Goal: Feedback & Contribution: Submit feedback/report problem

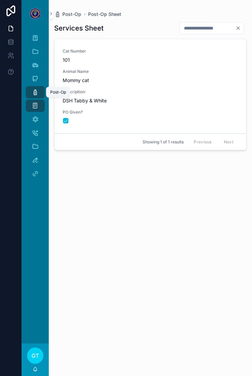
click at [37, 94] on icon "scrollable content" at bounding box center [35, 92] width 7 height 7
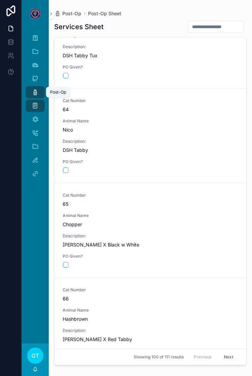
scroll to position [5913, 0]
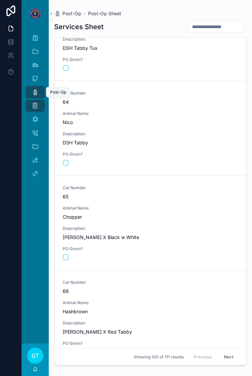
click at [173, 215] on span "Chopper" at bounding box center [151, 216] width 176 height 7
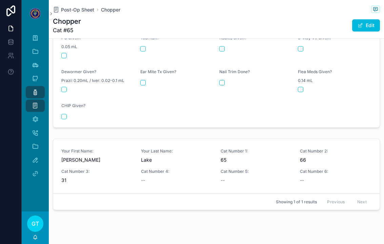
scroll to position [270, 0]
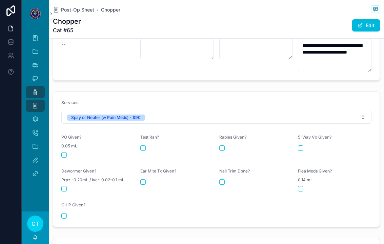
click at [64, 152] on button "scrollable content" at bounding box center [63, 154] width 5 height 5
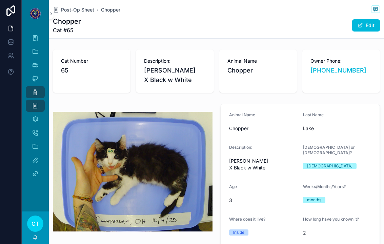
scroll to position [0, 0]
click at [83, 12] on span "Post-Op Sheet" at bounding box center [77, 9] width 33 height 7
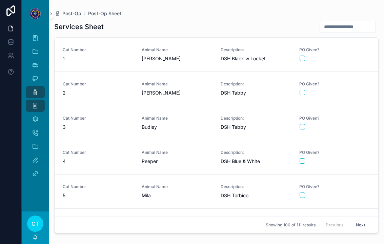
click at [189, 155] on div "Animal Name Peeper" at bounding box center [177, 157] width 71 height 15
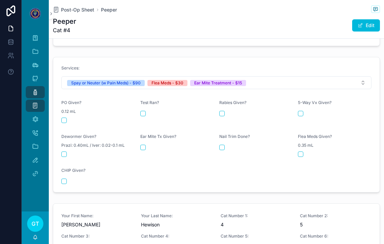
scroll to position [355, 0]
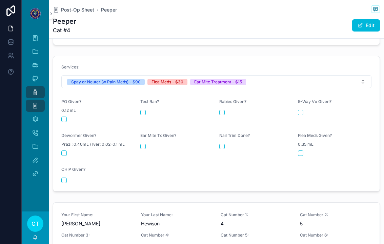
click at [58, 111] on form "Services: Spay or Neuter (w Pain Meds) - $90 Flea Meds - $30 Ear Mite Treatment…" at bounding box center [216, 123] width 326 height 135
click at [66, 117] on button "scrollable content" at bounding box center [63, 119] width 5 height 5
click at [142, 144] on button "scrollable content" at bounding box center [142, 146] width 5 height 5
click at [252, 150] on button "scrollable content" at bounding box center [300, 152] width 5 height 5
click at [68, 12] on span "Post-Op Sheet" at bounding box center [77, 9] width 33 height 7
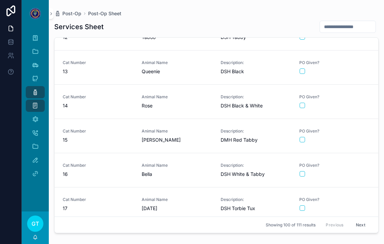
scroll to position [399, 0]
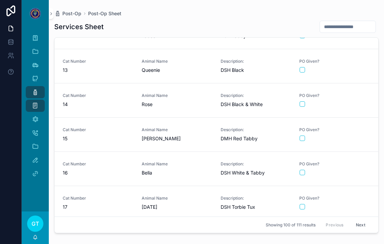
click at [252, 137] on button "scrollable content" at bounding box center [302, 138] width 5 height 5
click at [68, 15] on span "Post-Op" at bounding box center [71, 13] width 19 height 7
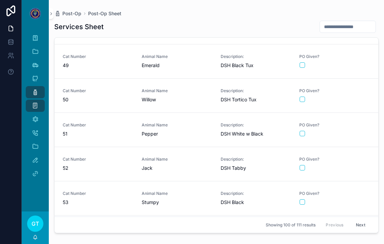
scroll to position [1636, 0]
click at [195, 93] on span "Animal Name" at bounding box center [177, 90] width 71 height 5
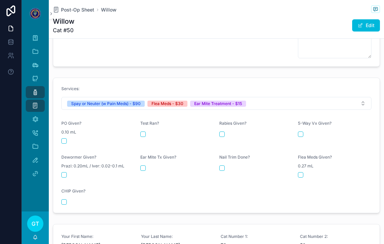
scroll to position [285, 0]
click at [66, 139] on button "scrollable content" at bounding box center [63, 141] width 5 height 5
click at [252, 164] on span "0.27 mL" at bounding box center [306, 166] width 16 height 5
click at [252, 172] on button "scrollable content" at bounding box center [300, 174] width 5 height 5
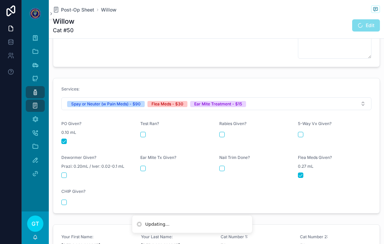
click at [148, 159] on div "Ear Mite Tx Given?" at bounding box center [177, 166] width 74 height 23
click at [140, 167] on div "Ear Mite Tx Given?" at bounding box center [177, 166] width 74 height 23
click at [145, 160] on div "Ear Mite Tx Given?" at bounding box center [177, 166] width 74 height 23
click at [145, 166] on button "scrollable content" at bounding box center [142, 168] width 5 height 5
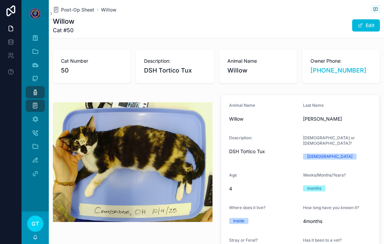
scroll to position [0, 0]
click at [76, 8] on span "Post-Op Sheet" at bounding box center [77, 9] width 33 height 7
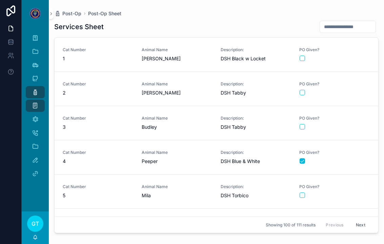
click at [185, 54] on div "Animal Name Jill" at bounding box center [177, 54] width 71 height 15
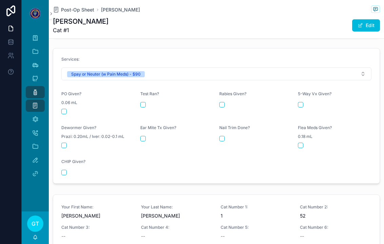
scroll to position [288, 0]
click at [63, 109] on button "scrollable content" at bounding box center [63, 111] width 5 height 5
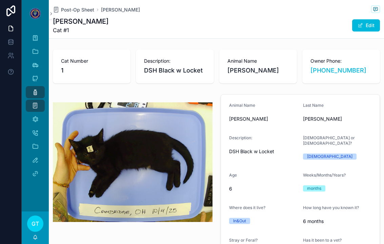
scroll to position [0, 0]
click at [72, 13] on span "Post-Op Sheet" at bounding box center [77, 9] width 33 height 7
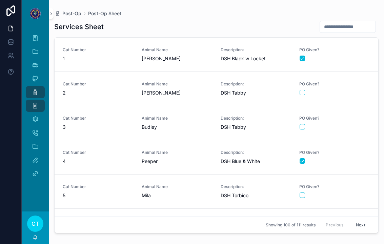
click at [69, 13] on span "Post-Op" at bounding box center [71, 13] width 19 height 7
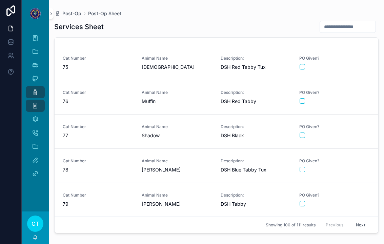
scroll to position [2535, 0]
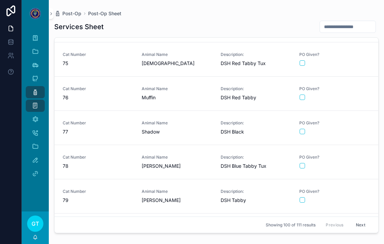
click at [178, 163] on span "[PERSON_NAME]" at bounding box center [177, 166] width 71 height 7
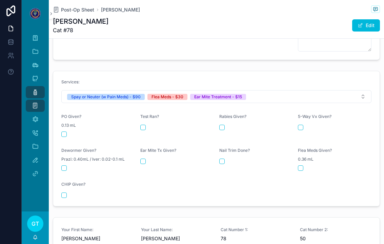
scroll to position [294, 0]
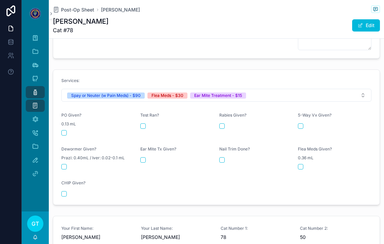
click at [65, 130] on button "scrollable content" at bounding box center [63, 132] width 5 height 5
click at [252, 164] on button "scrollable content" at bounding box center [300, 166] width 5 height 5
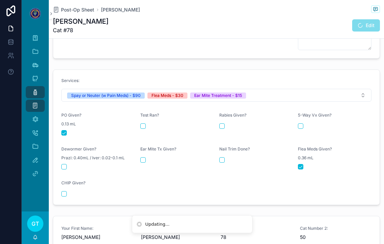
click at [150, 159] on div "Ear Mite Tx Given?" at bounding box center [177, 157] width 74 height 23
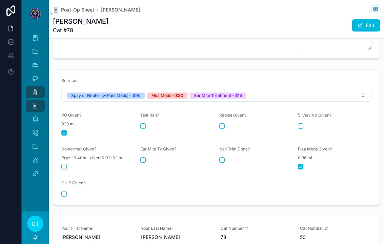
click at [146, 149] on div "Ear Mite Tx Given?" at bounding box center [177, 150] width 74 height 8
click at [145, 151] on div "Ear Mite Tx Given?" at bounding box center [177, 157] width 74 height 23
click at [147, 151] on div "Ear Mite Tx Given?" at bounding box center [177, 157] width 74 height 23
click at [142, 162] on div "Ear Mite Tx Given?" at bounding box center [177, 157] width 74 height 23
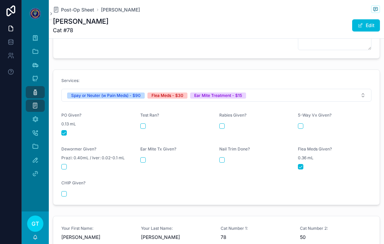
click at [143, 157] on button "scrollable content" at bounding box center [142, 159] width 5 height 5
click at [68, 10] on span "Post-Op Sheet" at bounding box center [77, 9] width 33 height 7
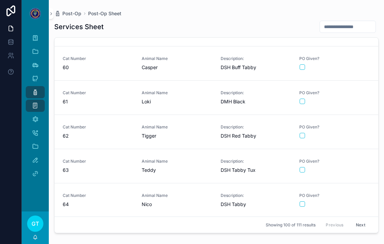
scroll to position [2000, 0]
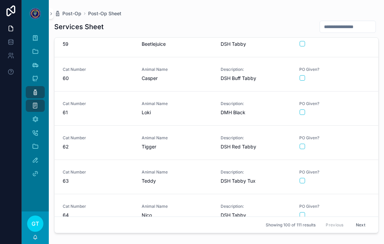
click at [183, 141] on div "Animal Name Tigger" at bounding box center [177, 142] width 71 height 15
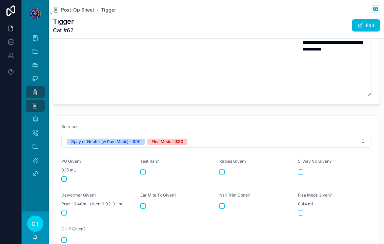
scroll to position [331, 0]
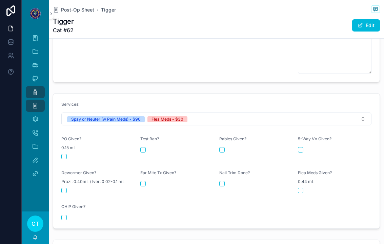
click at [63, 154] on button "scrollable content" at bounding box center [63, 156] width 5 height 5
click at [252, 188] on button "scrollable content" at bounding box center [300, 190] width 5 height 5
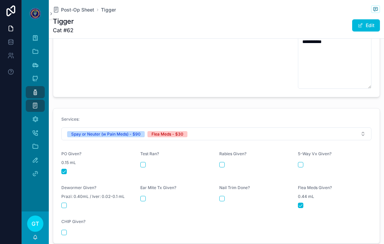
scroll to position [318, 0]
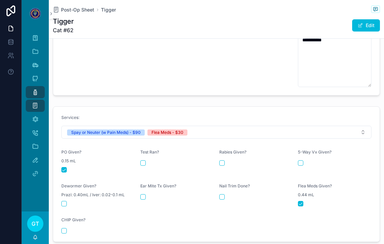
click at [76, 7] on span "Post-Op Sheet" at bounding box center [77, 9] width 33 height 7
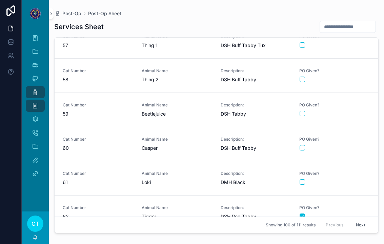
scroll to position [1930, 0]
click at [202, 145] on span "Casper" at bounding box center [177, 147] width 71 height 7
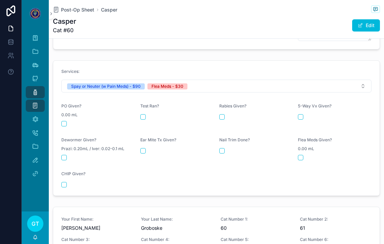
scroll to position [350, 0]
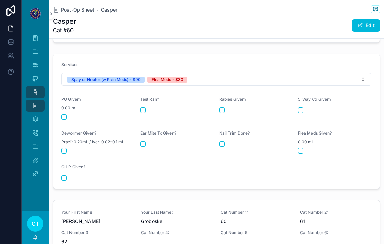
click at [66, 114] on button "scrollable content" at bounding box center [63, 116] width 5 height 5
click at [252, 148] on div "scrollable content" at bounding box center [335, 150] width 74 height 5
click at [252, 148] on button "scrollable content" at bounding box center [300, 150] width 5 height 5
click at [77, 13] on span "Post-Op Sheet" at bounding box center [77, 9] width 33 height 7
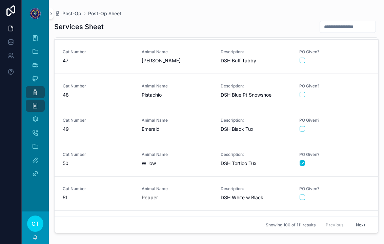
scroll to position [1568, 0]
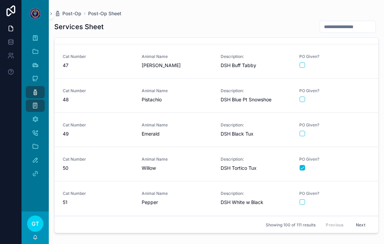
click at [190, 100] on span "Pistachio" at bounding box center [177, 99] width 71 height 7
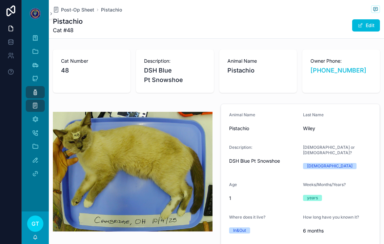
click at [72, 13] on span "Post-Op Sheet" at bounding box center [77, 9] width 33 height 7
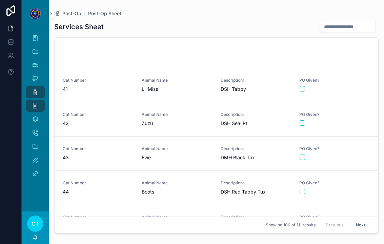
scroll to position [1930, 0]
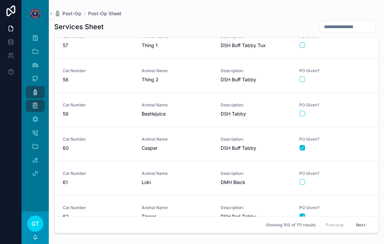
click at [111, 146] on span "60" at bounding box center [98, 148] width 71 height 7
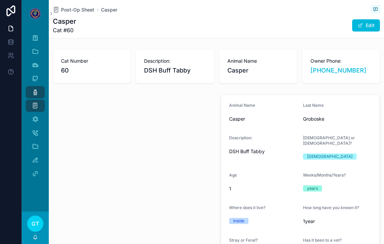
click at [71, 6] on span "Post-Op Sheet" at bounding box center [77, 9] width 33 height 7
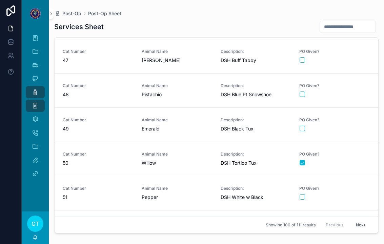
scroll to position [1576, 0]
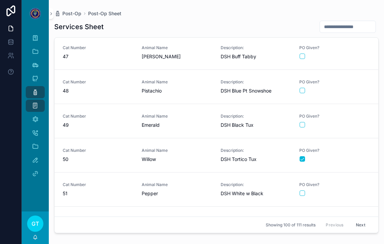
click at [177, 92] on span "Pistachio" at bounding box center [177, 90] width 71 height 7
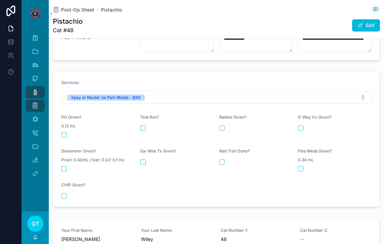
scroll to position [283, 0]
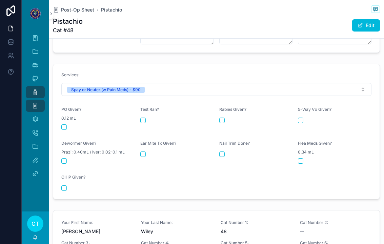
click at [64, 124] on button "scrollable content" at bounding box center [63, 126] width 5 height 5
click at [75, 8] on span "Post-Op Sheet" at bounding box center [77, 9] width 33 height 7
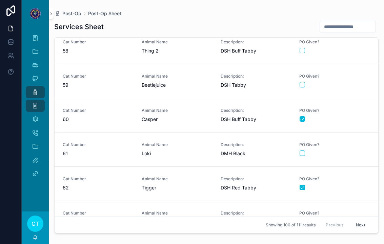
scroll to position [1965, 0]
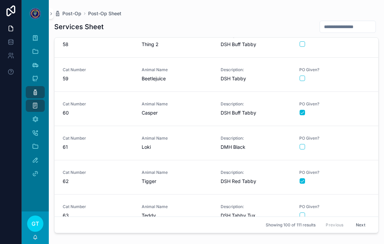
click at [188, 147] on span "Loki" at bounding box center [177, 147] width 71 height 7
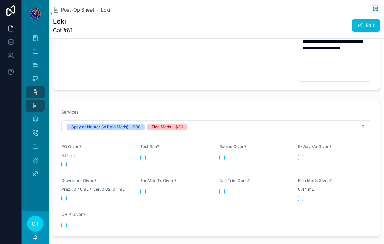
scroll to position [290, 0]
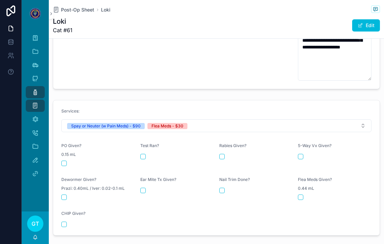
click at [62, 161] on button "scrollable content" at bounding box center [63, 163] width 5 height 5
click at [252, 195] on button "scrollable content" at bounding box center [300, 197] width 5 height 5
click at [80, 7] on span "Post-Op Sheet" at bounding box center [77, 9] width 33 height 7
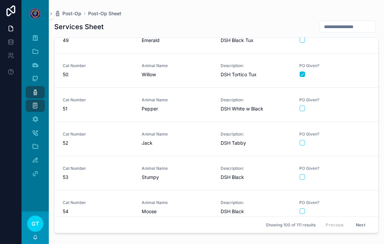
scroll to position [1664, 0]
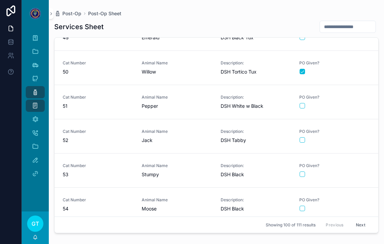
click at [194, 143] on span "Jack" at bounding box center [177, 140] width 71 height 7
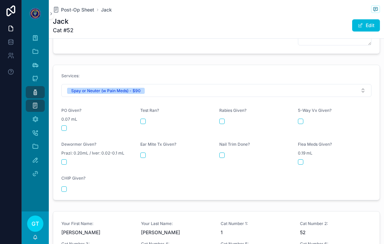
scroll to position [296, 0]
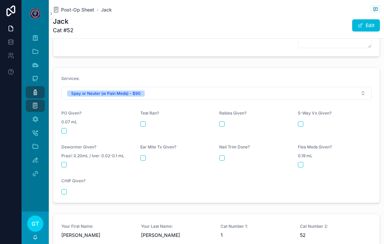
click at [62, 128] on button "scrollable content" at bounding box center [63, 130] width 5 height 5
click at [71, 13] on span "Post-Op Sheet" at bounding box center [77, 9] width 33 height 7
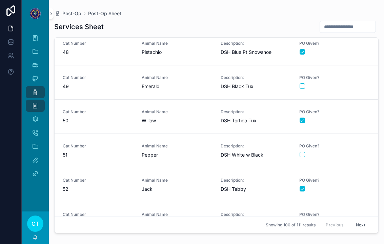
scroll to position [1615, 0]
click at [103, 82] on div "Cat Number 49" at bounding box center [98, 82] width 71 height 15
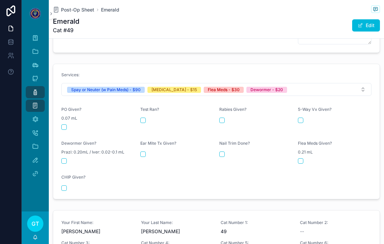
scroll to position [285, 0]
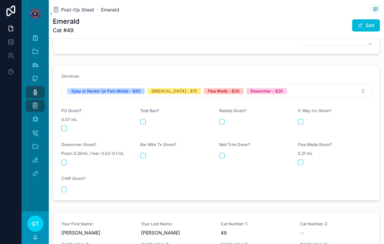
click at [69, 126] on div "scrollable content" at bounding box center [98, 128] width 74 height 5
click at [60, 122] on form "Services: Spay or Neuter (w Pain Meds) - $90 Rabies Vaccine - $15 Flea Meds - $…" at bounding box center [216, 132] width 326 height 135
click at [65, 126] on button "scrollable content" at bounding box center [63, 128] width 5 height 5
click at [66, 11] on span "Post-Op Sheet" at bounding box center [77, 9] width 33 height 7
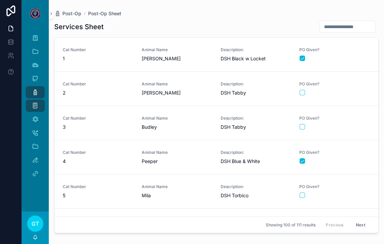
click at [68, 15] on span "Post-Op" at bounding box center [71, 13] width 19 height 7
click at [252, 124] on button "scrollable content" at bounding box center [302, 126] width 5 height 5
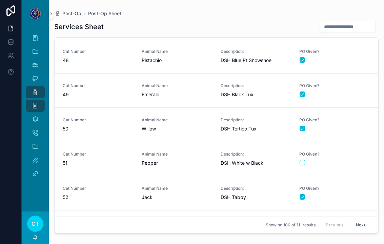
scroll to position [1607, 0]
click at [202, 97] on span "Emerald" at bounding box center [177, 94] width 71 height 7
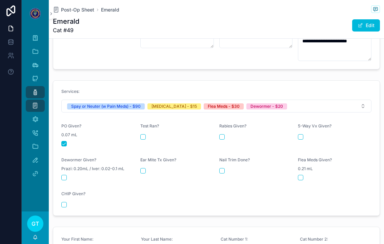
scroll to position [268, 0]
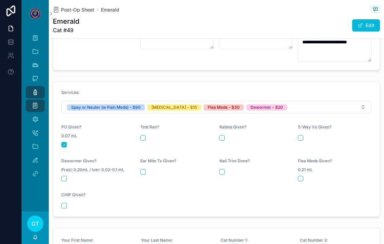
click at [66, 176] on button "scrollable content" at bounding box center [63, 178] width 5 height 5
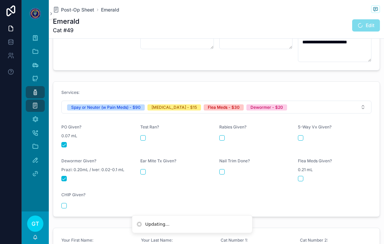
click at [252, 178] on form "Services: Spay or Neuter (w Pain Meds) - $90 Rabies Vaccine - $15 Flea Meds - $…" at bounding box center [216, 149] width 326 height 135
click at [252, 171] on div "Flea Meds Given? 0.21 mL" at bounding box center [335, 169] width 74 height 23
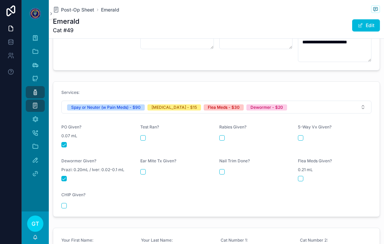
click at [252, 176] on button "scrollable content" at bounding box center [300, 178] width 5 height 5
click at [69, 10] on span "Post-Op Sheet" at bounding box center [77, 9] width 33 height 7
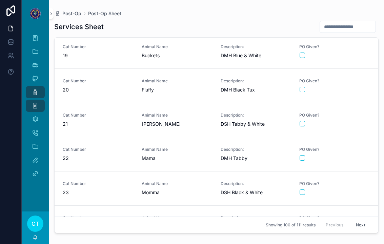
scroll to position [620, 0]
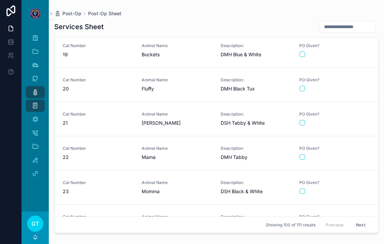
click at [252, 190] on button "scrollable content" at bounding box center [302, 190] width 5 height 5
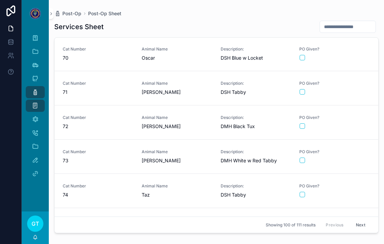
scroll to position [2366, 0]
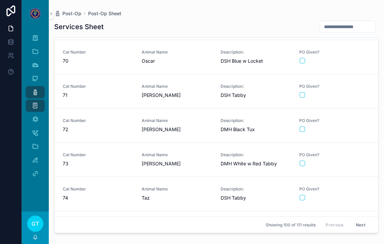
click at [188, 92] on span "[PERSON_NAME]" at bounding box center [177, 95] width 71 height 7
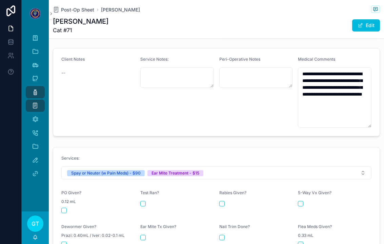
scroll to position [232, 0]
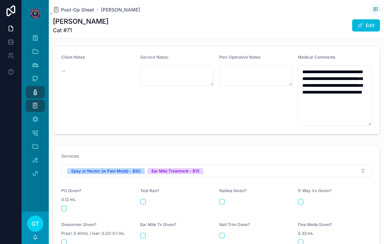
click at [69, 206] on div "scrollable content" at bounding box center [98, 208] width 74 height 5
click at [66, 206] on button "scrollable content" at bounding box center [63, 208] width 5 height 5
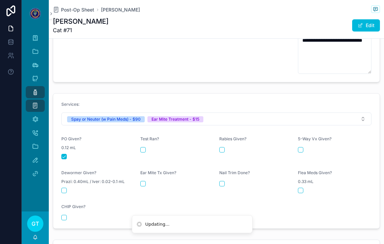
scroll to position [287, 0]
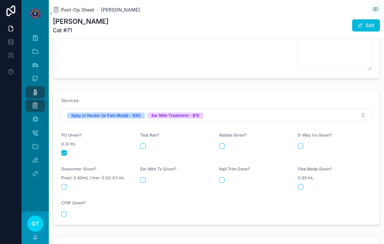
click at [144, 178] on button "scrollable content" at bounding box center [142, 179] width 5 height 5
click at [79, 11] on span "Post-Op Sheet" at bounding box center [77, 9] width 33 height 7
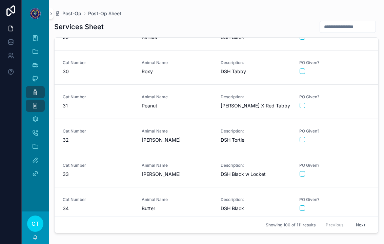
scroll to position [981, 0]
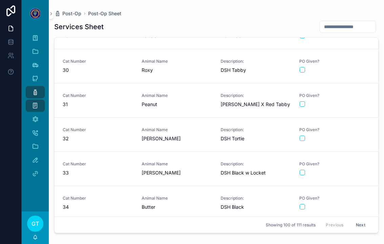
click at [189, 134] on div "Animal Name Callie" at bounding box center [177, 134] width 71 height 15
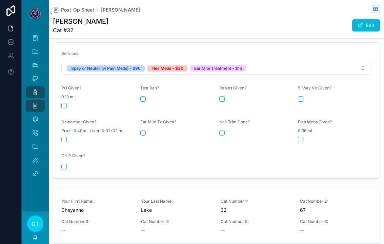
scroll to position [348, 0]
click at [66, 103] on button "scrollable content" at bounding box center [63, 105] width 5 height 5
click at [145, 130] on button "scrollable content" at bounding box center [142, 132] width 5 height 5
click at [252, 137] on div "scrollable content" at bounding box center [335, 139] width 74 height 5
click at [252, 137] on button "scrollable content" at bounding box center [300, 139] width 5 height 5
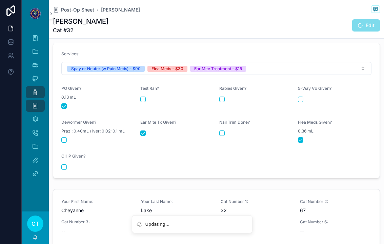
click at [87, 4] on div "Post-Op Sheet Callie Callie Cat #32 Edit" at bounding box center [216, 19] width 327 height 38
click at [66, 13] on span "Post-Op Sheet" at bounding box center [77, 9] width 33 height 7
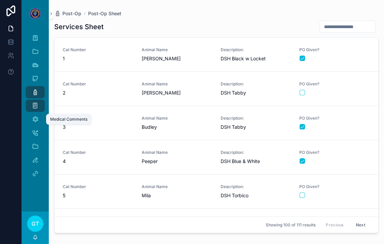
click at [63, 120] on div "Medical Comments" at bounding box center [68, 119] width 37 height 5
click at [35, 118] on icon "scrollable content" at bounding box center [35, 119] width 7 height 7
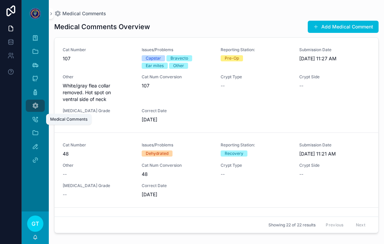
click at [252, 26] on span "scrollable content" at bounding box center [315, 26] width 5 height 5
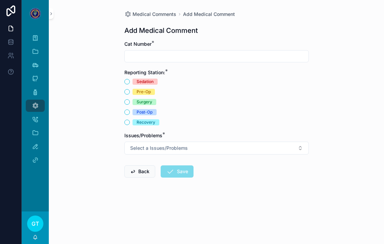
click at [153, 55] on input "scrollable content" at bounding box center [217, 56] width 184 height 9
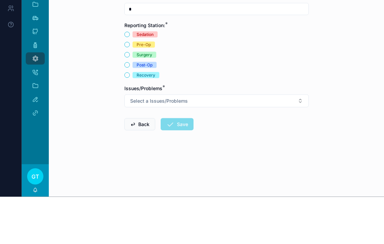
type input "*"
click at [125, 99] on button "Surgery" at bounding box center [126, 101] width 5 height 5
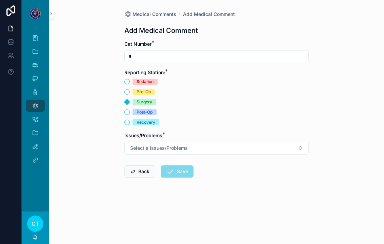
click at [134, 145] on span "Select a Issues/Problems" at bounding box center [159, 148] width 58 height 7
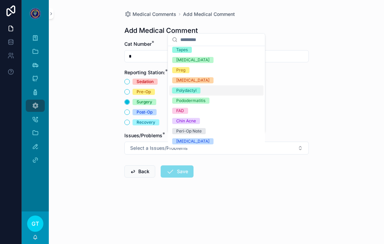
scroll to position [165, 0]
click at [252, 63] on div "Medical Comments Add Medical Comment Add Medical Comment Cat Number * * Reporti…" at bounding box center [216, 122] width 335 height 244
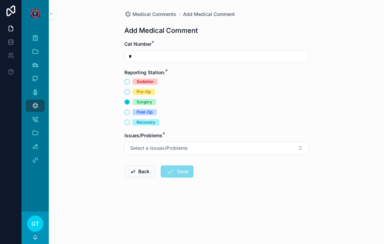
click at [216, 142] on button "Select a Issues/Problems" at bounding box center [216, 148] width 184 height 13
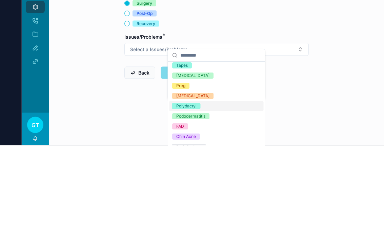
click at [252, 67] on div "Medical Comments Add Medical Comment Add Medical Comment Cat Number * * Reporti…" at bounding box center [216, 122] width 335 height 244
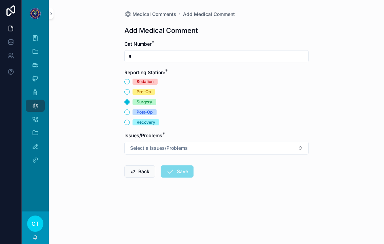
click at [252, 142] on button "Select a Issues/Problems" at bounding box center [216, 148] width 184 height 13
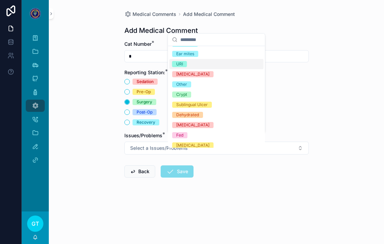
scroll to position [18, 0]
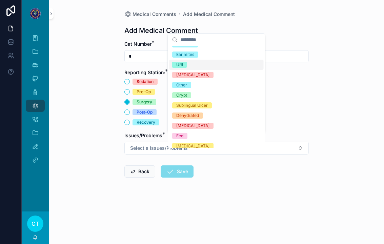
click at [207, 86] on div "Other" at bounding box center [216, 85] width 94 height 10
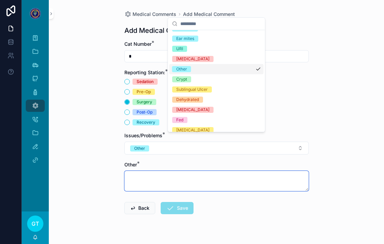
click at [239, 171] on textarea "scrollable content" at bounding box center [216, 181] width 184 height 20
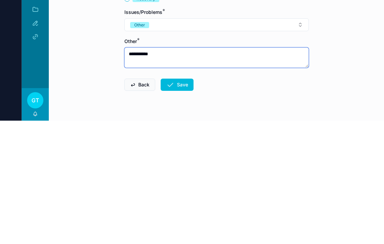
click at [127, 171] on textarea "**********" at bounding box center [216, 181] width 184 height 20
click at [181, 171] on textarea "**********" at bounding box center [216, 181] width 184 height 20
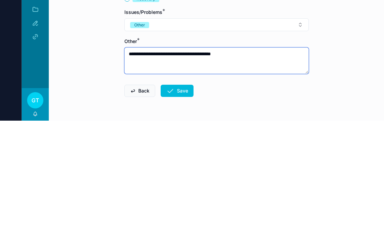
type textarea "**********"
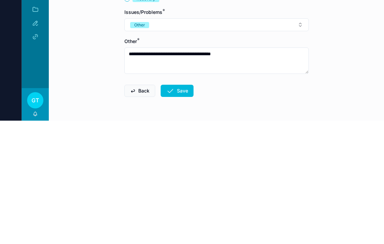
click at [177, 208] on button "Save" at bounding box center [177, 214] width 33 height 12
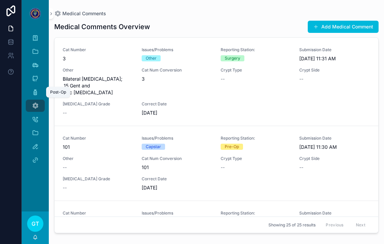
click at [36, 89] on icon "scrollable content" at bounding box center [35, 92] width 7 height 7
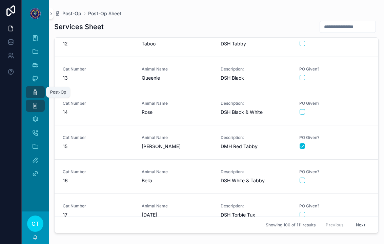
scroll to position [385, 0]
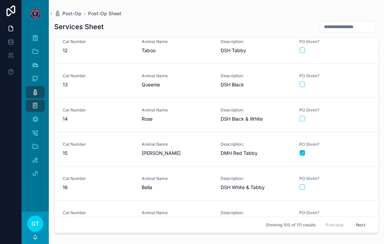
click at [198, 142] on div "Animal Name Daisey" at bounding box center [177, 149] width 71 height 15
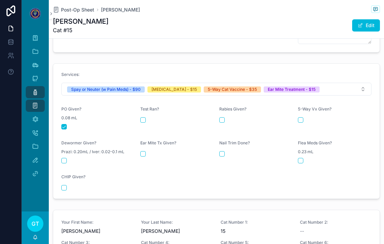
scroll to position [299, 0]
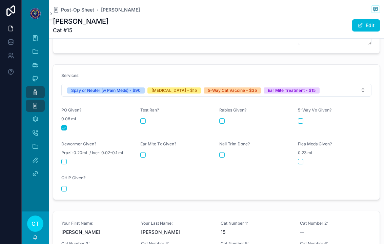
click at [72, 6] on span "Post-Op Sheet" at bounding box center [77, 9] width 33 height 7
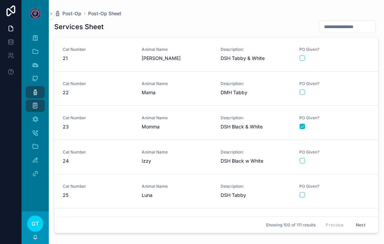
scroll to position [690, 0]
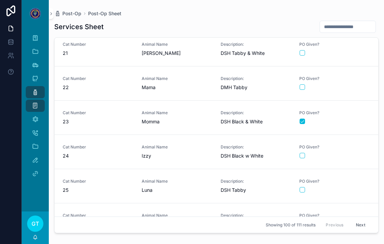
click at [196, 152] on span "Izzy" at bounding box center [177, 155] width 71 height 7
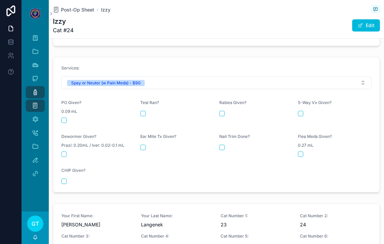
scroll to position [309, 0]
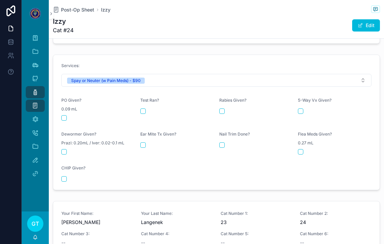
click at [65, 102] on div "PO Given? 0.09 mL" at bounding box center [98, 109] width 74 height 23
click at [65, 115] on button "scrollable content" at bounding box center [63, 117] width 5 height 5
click at [67, 6] on span "Post-Op Sheet" at bounding box center [77, 9] width 33 height 7
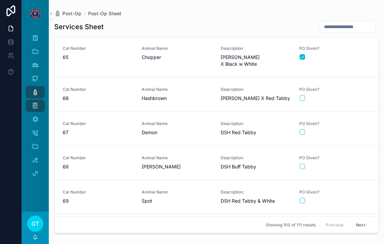
scroll to position [2185, 0]
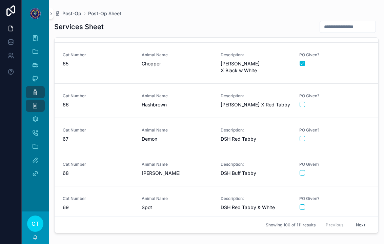
click at [197, 127] on div "Animal Name Demon" at bounding box center [177, 134] width 71 height 15
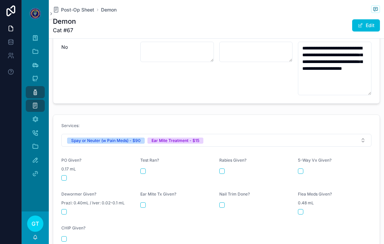
scroll to position [260, 0]
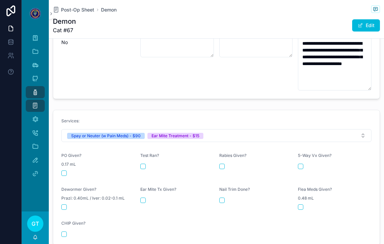
click at [62, 162] on span "0.17 mL" at bounding box center [68, 164] width 15 height 5
click at [66, 170] on button "scrollable content" at bounding box center [63, 172] width 5 height 5
click at [143, 198] on button "scrollable content" at bounding box center [142, 200] width 5 height 5
click at [140, 198] on button "scrollable content" at bounding box center [142, 200] width 5 height 5
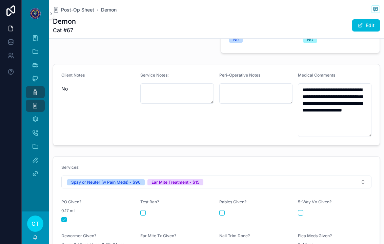
scroll to position [0, 0]
click at [67, 12] on span "Post-Op Sheet" at bounding box center [77, 9] width 33 height 7
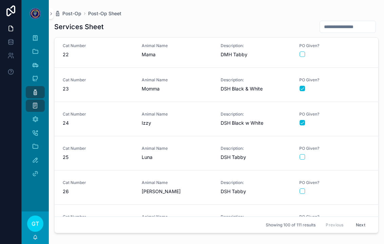
scroll to position [718, 0]
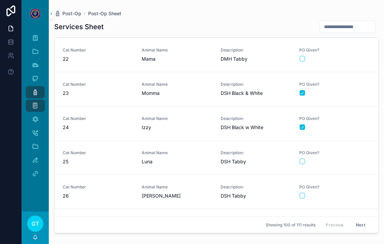
click at [200, 88] on div "Animal Name Momma" at bounding box center [177, 89] width 71 height 15
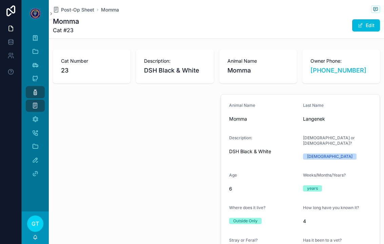
click at [84, 8] on span "Post-Op Sheet" at bounding box center [77, 9] width 33 height 7
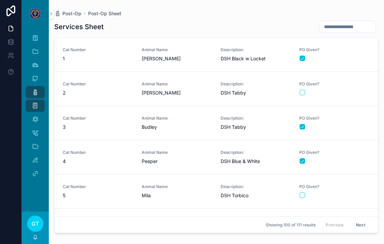
click at [150, 130] on span "Budley" at bounding box center [177, 127] width 71 height 7
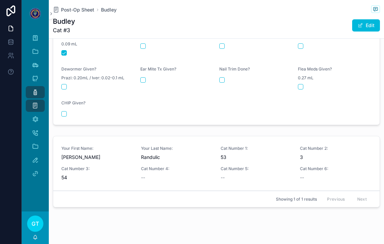
scroll to position [373, 0]
click at [80, 12] on span "Post-Op Sheet" at bounding box center [77, 9] width 33 height 7
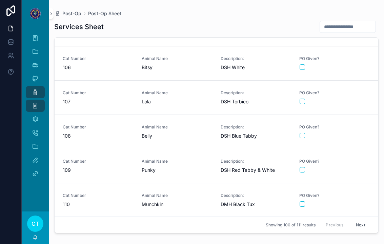
scroll to position [2932, 0]
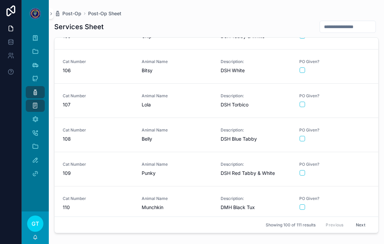
click at [179, 99] on div "Animal Name [PERSON_NAME]" at bounding box center [177, 100] width 71 height 15
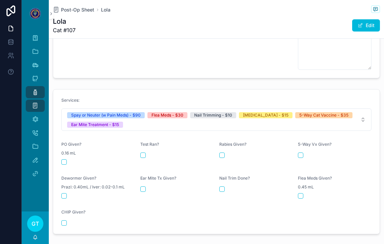
scroll to position [322, 0]
click at [222, 152] on button "scrollable content" at bounding box center [221, 154] width 5 height 5
click at [252, 153] on div "5-Way Vx Given?" at bounding box center [335, 152] width 74 height 23
click at [252, 152] on div "scrollable content" at bounding box center [256, 154] width 74 height 5
click at [252, 152] on button "scrollable content" at bounding box center [300, 154] width 5 height 5
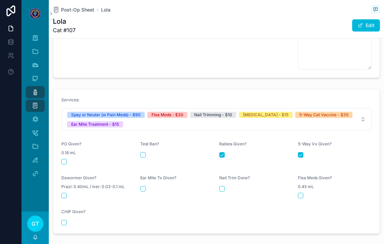
click at [140, 186] on button "scrollable content" at bounding box center [142, 188] width 5 height 5
click at [141, 186] on button "scrollable content" at bounding box center [142, 188] width 5 height 5
click at [64, 159] on button "scrollable content" at bounding box center [63, 161] width 5 height 5
click at [221, 186] on button "scrollable content" at bounding box center [221, 188] width 5 height 5
click at [140, 186] on button "scrollable content" at bounding box center [142, 188] width 5 height 5
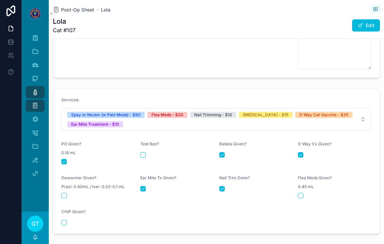
click at [252, 193] on div "scrollable content" at bounding box center [335, 195] width 74 height 5
click at [252, 193] on button "scrollable content" at bounding box center [300, 195] width 5 height 5
click at [68, 8] on span "Post-Op Sheet" at bounding box center [77, 9] width 33 height 7
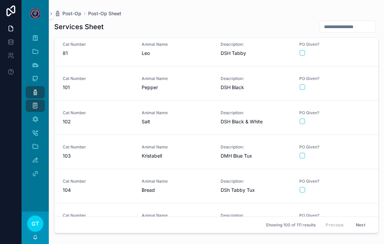
scroll to position [2743, 0]
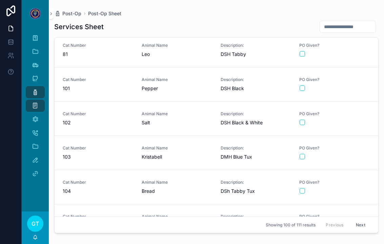
click at [111, 83] on div "Cat Number 101" at bounding box center [98, 84] width 71 height 15
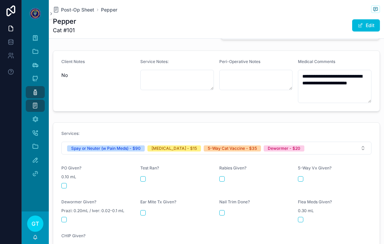
scroll to position [228, 0]
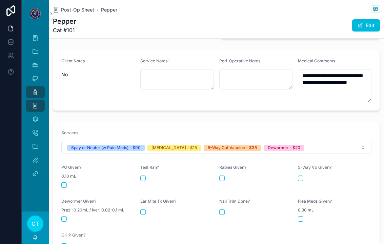
click at [66, 182] on button "scrollable content" at bounding box center [63, 184] width 5 height 5
click at [221, 167] on div "Rabies Given?" at bounding box center [256, 169] width 74 height 8
click at [224, 176] on button "scrollable content" at bounding box center [221, 178] width 5 height 5
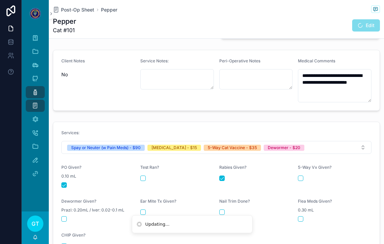
click at [252, 176] on button "scrollable content" at bounding box center [300, 178] width 5 height 5
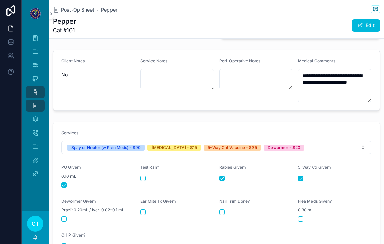
click at [70, 216] on div "scrollable content" at bounding box center [98, 218] width 74 height 5
click at [63, 217] on button "scrollable content" at bounding box center [63, 218] width 5 height 5
click at [73, 10] on span "Post-Op Sheet" at bounding box center [77, 9] width 33 height 7
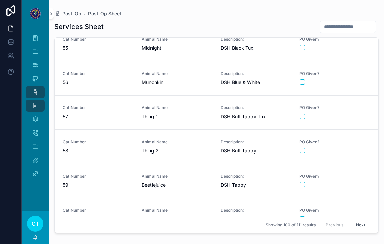
scroll to position [1562, 0]
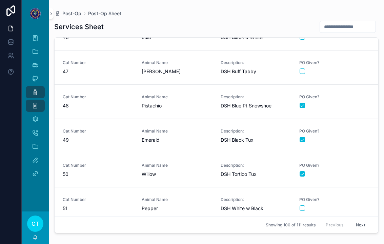
click at [222, 86] on link "Cat Number 48 Animal Name Pistachio Description: DSH Blue Pt Snowshoe PO Given?" at bounding box center [217, 102] width 324 height 34
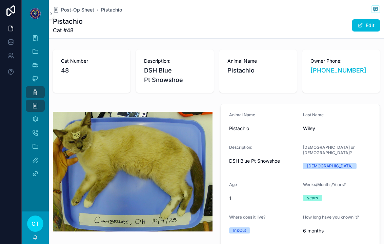
type textarea "**********"
click at [76, 8] on span "Post-Op Sheet" at bounding box center [77, 9] width 33 height 7
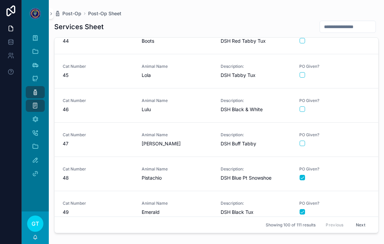
scroll to position [1489, 0]
click at [171, 166] on link "Cat Number 48 Animal Name Pistachio Description: DSH Blue Pt Snowshoe PO Given?" at bounding box center [217, 175] width 324 height 34
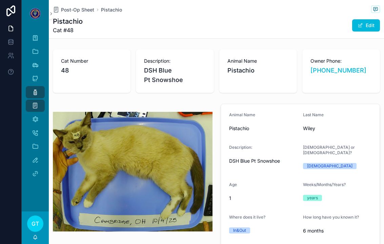
click at [78, 10] on span "Post-Op Sheet" at bounding box center [77, 9] width 33 height 7
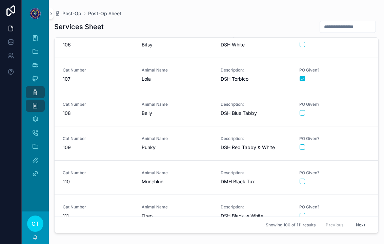
scroll to position [2956, 0]
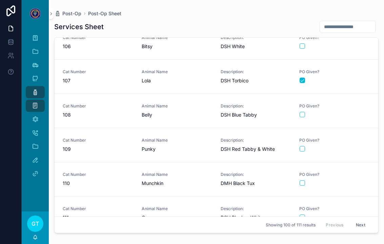
click at [180, 106] on span "Animal Name" at bounding box center [177, 105] width 71 height 5
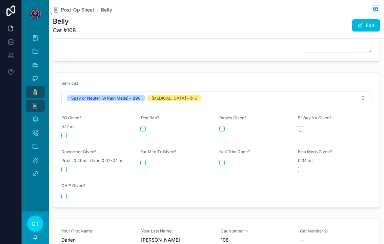
scroll to position [283, 0]
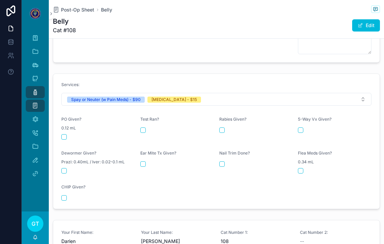
click at [65, 134] on button "scrollable content" at bounding box center [63, 136] width 5 height 5
click at [224, 122] on div "Rabies Given?" at bounding box center [256, 128] width 74 height 23
click at [219, 127] on button "scrollable content" at bounding box center [221, 129] width 5 height 5
click at [70, 12] on span "Post-Op Sheet" at bounding box center [77, 9] width 33 height 7
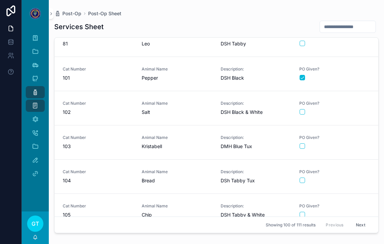
scroll to position [2752, 0]
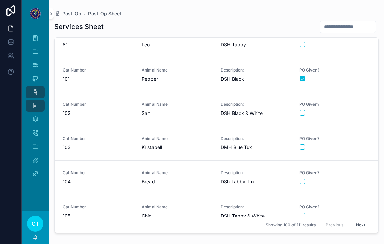
click at [189, 111] on span "Salt" at bounding box center [177, 113] width 71 height 7
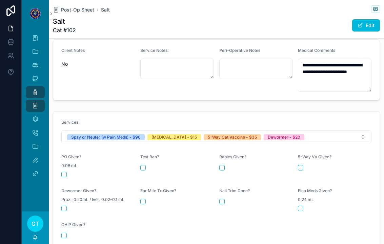
scroll to position [238, 0]
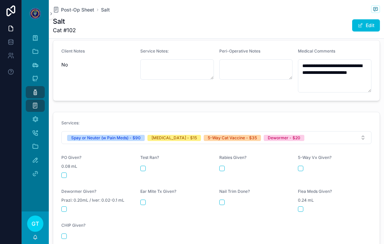
click at [65, 172] on button "scrollable content" at bounding box center [63, 174] width 5 height 5
click at [218, 166] on form "Services: Spay or Neuter (w Pain Meds) - $90 Rabies Vaccine - $15 5-Way Cat Vac…" at bounding box center [216, 179] width 326 height 135
click at [252, 166] on form "Services: Spay or Neuter (w Pain Meds) - $90 Rabies Vaccine - $15 5-Way Cat Vac…" at bounding box center [216, 179] width 326 height 135
click at [222, 166] on button "scrollable content" at bounding box center [221, 168] width 5 height 5
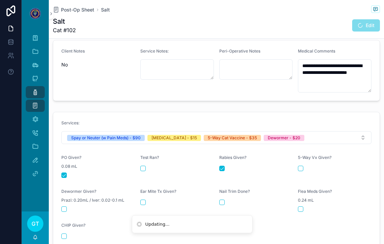
click at [252, 166] on button "scrollable content" at bounding box center [300, 168] width 5 height 5
click at [65, 206] on button "scrollable content" at bounding box center [63, 208] width 5 height 5
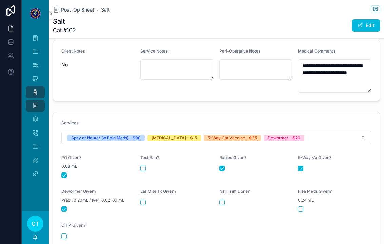
click at [74, 2] on div "Post-Op Sheet Salt Salt Cat #102 Edit" at bounding box center [216, 19] width 327 height 38
click at [70, 12] on span "Post-Op Sheet" at bounding box center [77, 9] width 33 height 7
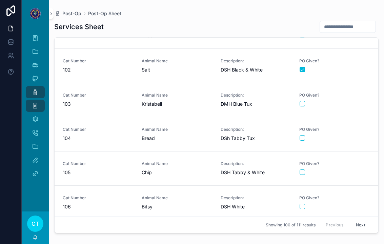
scroll to position [2821, 0]
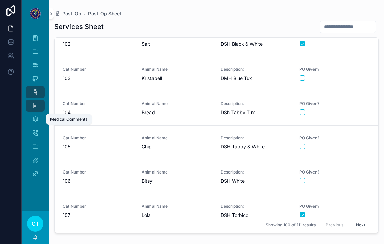
click at [37, 123] on div "Medical Comments" at bounding box center [35, 119] width 11 height 11
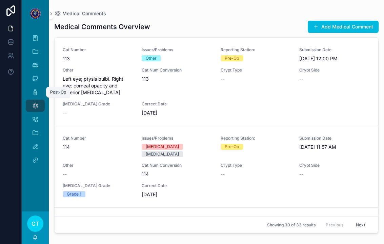
click at [31, 91] on div "Post-Op" at bounding box center [35, 92] width 11 height 11
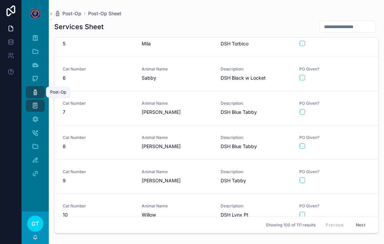
scroll to position [135, 0]
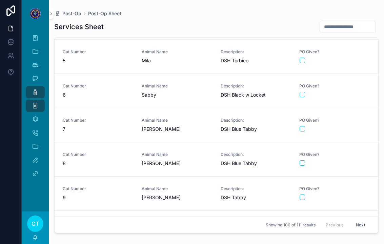
click at [180, 131] on span "[PERSON_NAME]" at bounding box center [177, 129] width 71 height 7
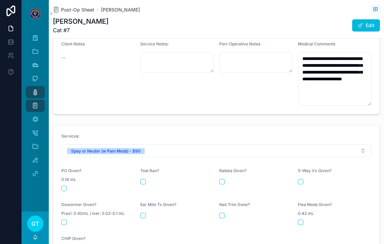
scroll to position [247, 0]
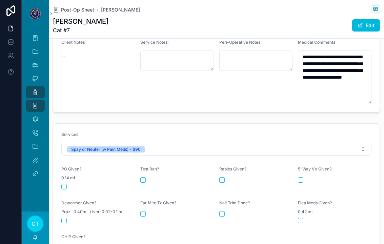
click at [78, 185] on form "Services: Spay or Neuter (w Pain Meds) - $90 PO Given? 0.14 mL Test Ran? Rabies…" at bounding box center [216, 191] width 326 height 135
click at [64, 175] on span "0.14 mL" at bounding box center [68, 177] width 15 height 5
click at [66, 184] on button "scrollable content" at bounding box center [63, 186] width 5 height 5
click at [68, 4] on div "Post-Op Sheet Kate Kate Cat #7 Edit" at bounding box center [216, 19] width 327 height 38
click at [77, 10] on span "Post-Op Sheet" at bounding box center [77, 9] width 33 height 7
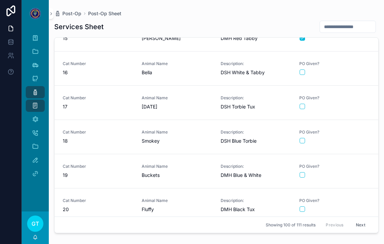
scroll to position [503, 0]
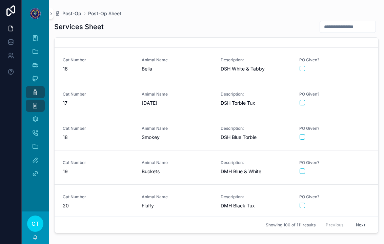
click at [197, 134] on div "Animal Name Smokey" at bounding box center [177, 133] width 71 height 15
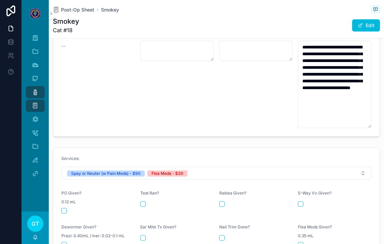
scroll to position [261, 0]
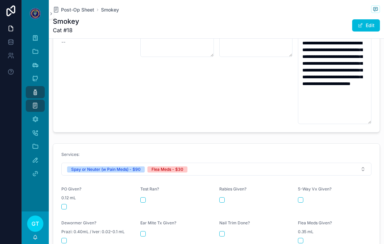
click at [60, 207] on form "Services: Spay or Neuter (w Pain Meds) - $90 Flea Meds - $30 PO Given? 0.12 mL …" at bounding box center [216, 211] width 326 height 135
click at [62, 204] on button "scrollable content" at bounding box center [63, 206] width 5 height 5
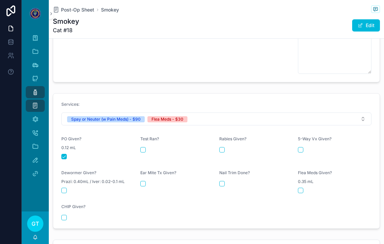
scroll to position [313, 0]
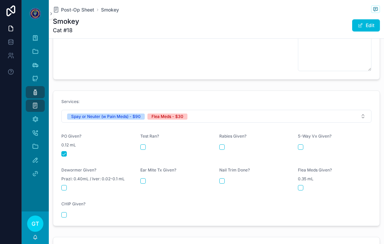
click at [252, 185] on div "scrollable content" at bounding box center [335, 187] width 74 height 5
click at [252, 185] on button "scrollable content" at bounding box center [300, 187] width 5 height 5
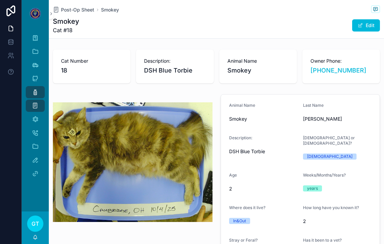
scroll to position [0, 0]
click at [76, 8] on span "Post-Op Sheet" at bounding box center [77, 9] width 33 height 7
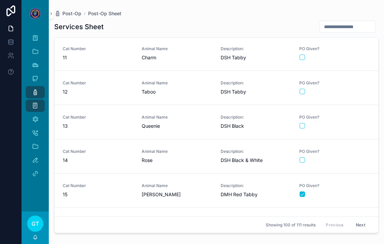
scroll to position [342, 0]
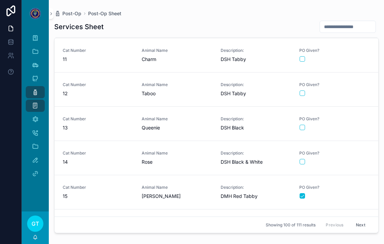
click at [252, 128] on button "scrollable content" at bounding box center [302, 127] width 5 height 5
click at [109, 127] on span "13" at bounding box center [98, 127] width 71 height 7
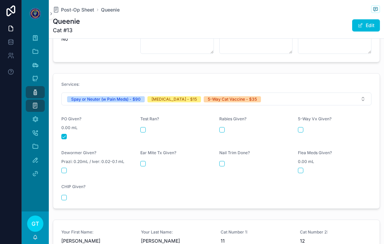
scroll to position [265, 0]
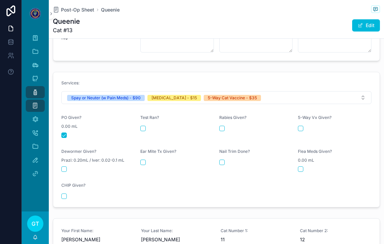
click at [224, 126] on button "scrollable content" at bounding box center [221, 128] width 5 height 5
click at [252, 126] on button "scrollable content" at bounding box center [300, 128] width 5 height 5
click at [78, 12] on span "Post-Op Sheet" at bounding box center [77, 9] width 33 height 7
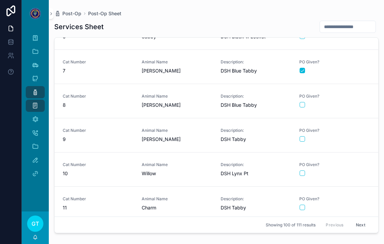
scroll to position [193, 0]
click at [184, 110] on link "Cat Number 8 Animal Name Carol Description: DSH Blue Tabby PO Given?" at bounding box center [217, 101] width 324 height 34
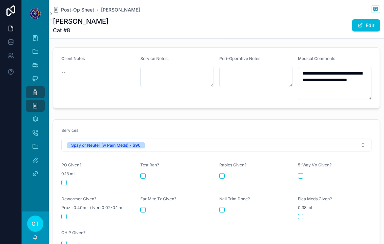
scroll to position [231, 0]
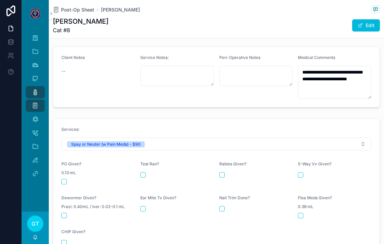
click at [62, 181] on form "Services: Spay or Neuter (w Pain Meds) - $90 PO Given? 0.13 mL Test Ran? Rabies…" at bounding box center [216, 186] width 326 height 135
click at [72, 174] on div "PO Given? 0.13 mL" at bounding box center [98, 172] width 74 height 23
click at [67, 171] on div "0.13 mL" at bounding box center [98, 172] width 74 height 7
click at [65, 179] on button "scrollable content" at bounding box center [63, 181] width 5 height 5
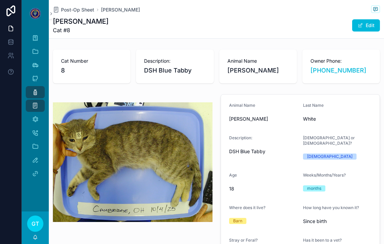
scroll to position [0, 0]
click at [72, 10] on span "Post-Op Sheet" at bounding box center [77, 9] width 33 height 7
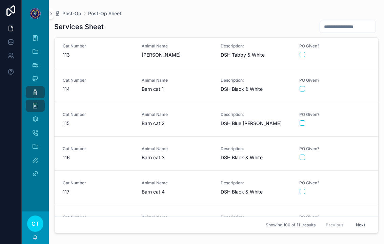
scroll to position [3186, 0]
click at [205, 82] on span "Animal Name" at bounding box center [177, 80] width 71 height 5
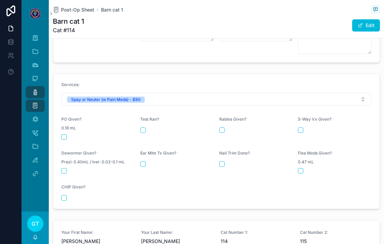
scroll to position [280, 0]
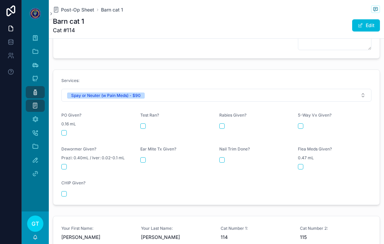
click at [70, 125] on div "PO Given? 0.16 mL" at bounding box center [98, 124] width 74 height 23
click at [65, 130] on button "scrollable content" at bounding box center [63, 132] width 5 height 5
click at [78, 6] on span "Post-Op Sheet" at bounding box center [77, 9] width 33 height 7
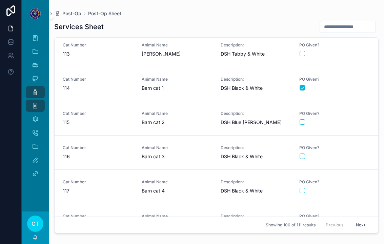
scroll to position [3186, 0]
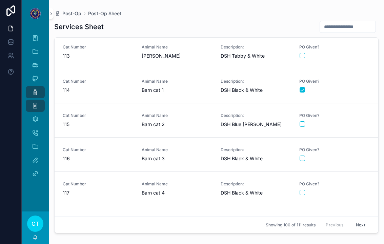
click at [202, 116] on span "Animal Name" at bounding box center [177, 115] width 71 height 5
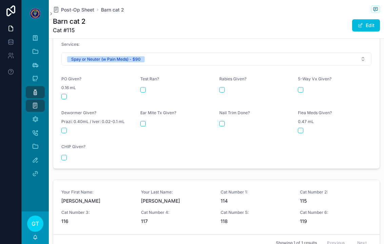
scroll to position [338, 0]
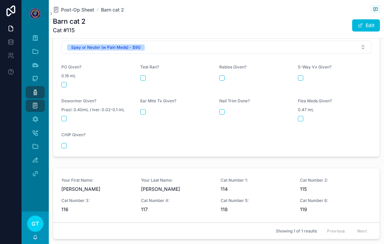
click at [64, 90] on form "Services: Spay or Neuter (w Pain Meds) - $90 PO Given? 0.16 mL Test Ran? Rabies…" at bounding box center [216, 89] width 326 height 135
click at [62, 85] on form "Services: Spay or Neuter (w Pain Meds) - $90 PO Given? 0.16 mL Test Ran? Rabies…" at bounding box center [216, 89] width 326 height 135
click at [65, 82] on button "scrollable content" at bounding box center [63, 84] width 5 height 5
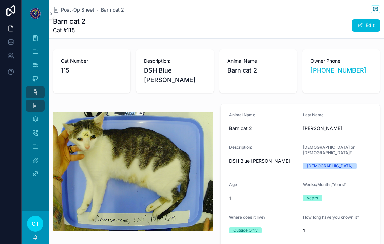
scroll to position [0, 0]
click at [74, 9] on span "Post-Op Sheet" at bounding box center [77, 9] width 33 height 7
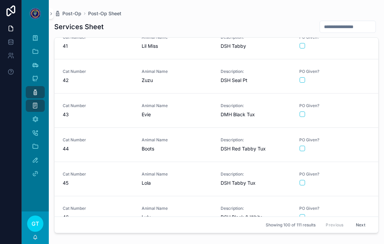
scroll to position [1517, 0]
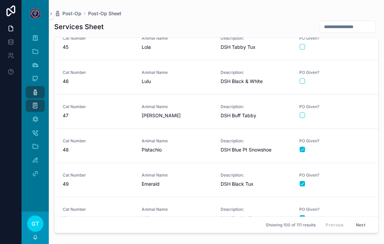
click at [252, 146] on form "scrollable content" at bounding box center [334, 149] width 71 height 6
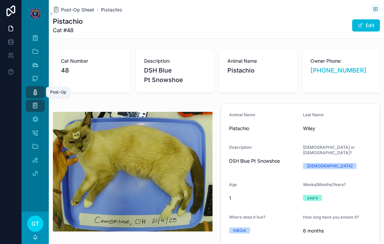
click at [39, 90] on div "Post-Op" at bounding box center [35, 92] width 11 height 11
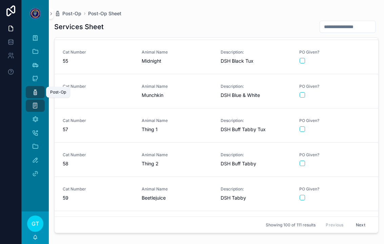
scroll to position [1859, 0]
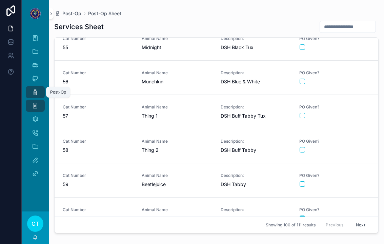
click at [200, 144] on div "Animal Name Thing 2" at bounding box center [177, 146] width 71 height 15
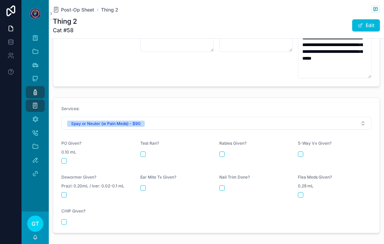
scroll to position [268, 0]
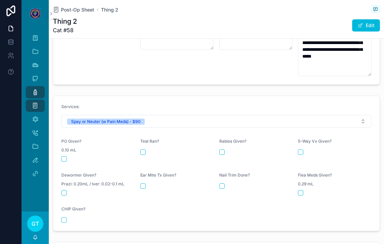
click at [64, 156] on button "scrollable content" at bounding box center [63, 158] width 5 height 5
click at [75, 13] on span "Post-Op Sheet" at bounding box center [77, 9] width 33 height 7
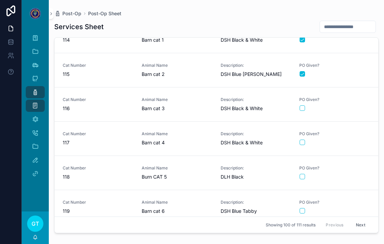
scroll to position [3236, 0]
click at [201, 179] on span "Burn CAT 5" at bounding box center [177, 177] width 71 height 7
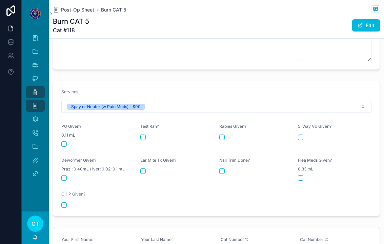
scroll to position [286, 0]
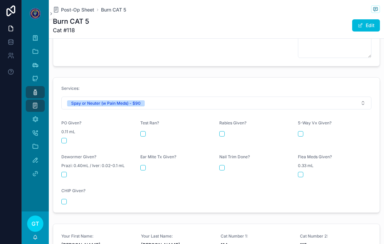
click at [69, 138] on div "scrollable content" at bounding box center [98, 140] width 74 height 5
click at [72, 138] on div "scrollable content" at bounding box center [98, 140] width 74 height 5
click at [63, 138] on button "scrollable content" at bounding box center [63, 140] width 5 height 5
click at [71, 9] on span "Post-Op Sheet" at bounding box center [77, 9] width 33 height 7
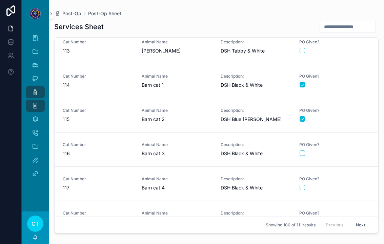
scroll to position [3188, 0]
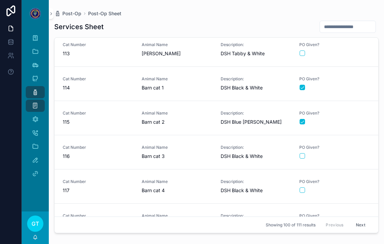
click at [195, 146] on span "Animal Name" at bounding box center [177, 147] width 71 height 5
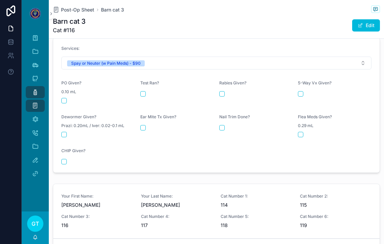
scroll to position [320, 0]
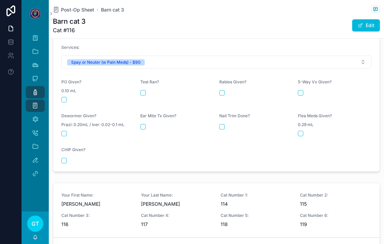
click at [61, 97] on form "Services: Spay or Neuter (w Pain Meds) - $90 PO Given? 0.10 mL Test Ran? Rabies…" at bounding box center [216, 104] width 326 height 135
click at [66, 97] on button "scrollable content" at bounding box center [63, 99] width 5 height 5
click at [74, 10] on span "Post-Op Sheet" at bounding box center [77, 9] width 33 height 7
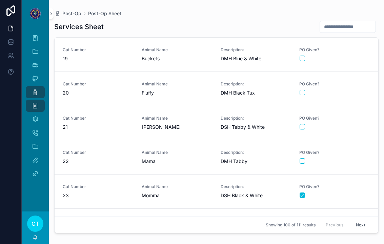
scroll to position [617, 0]
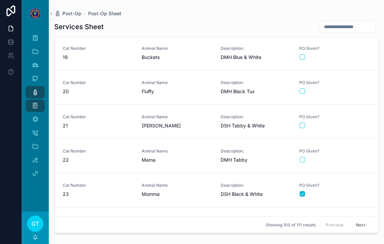
click at [185, 113] on link "Cat Number 21 Animal Name Maggie Description: DSH Tabby & White PO Given?" at bounding box center [217, 122] width 324 height 34
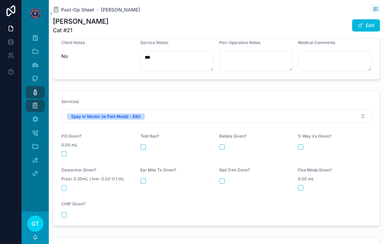
scroll to position [247, 0]
click at [64, 150] on button "scrollable content" at bounding box center [63, 152] width 5 height 5
click at [66, 145] on div "PO Given? 0.00 mL" at bounding box center [98, 144] width 74 height 23
click at [66, 150] on button "scrollable content" at bounding box center [63, 152] width 5 height 5
click at [63, 10] on span "Post-Op Sheet" at bounding box center [77, 9] width 33 height 7
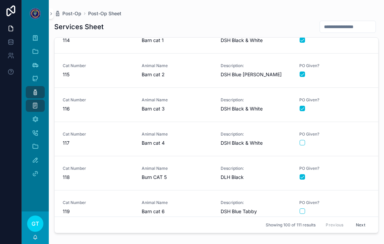
click at [66, 13] on span "Post-Op" at bounding box center [71, 13] width 19 height 7
click at [252, 226] on button "Next" at bounding box center [360, 225] width 19 height 11
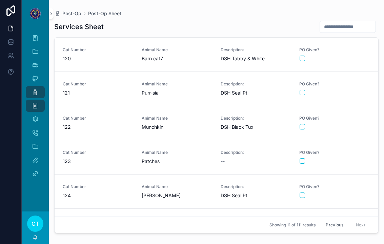
click at [114, 81] on div "Cat Number 121" at bounding box center [98, 88] width 71 height 15
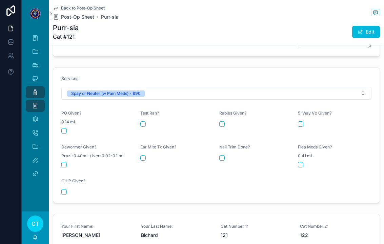
scroll to position [308, 0]
click at [70, 129] on div "scrollable content" at bounding box center [98, 131] width 74 height 5
click at [66, 129] on button "scrollable content" at bounding box center [63, 131] width 5 height 5
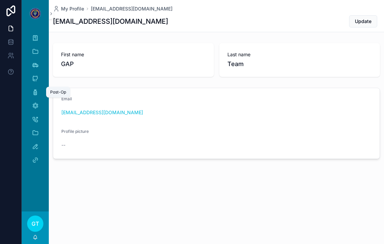
click at [39, 91] on div "Post-Op" at bounding box center [35, 92] width 11 height 11
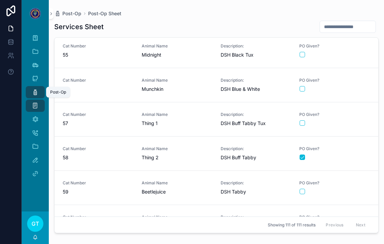
scroll to position [1854, 0]
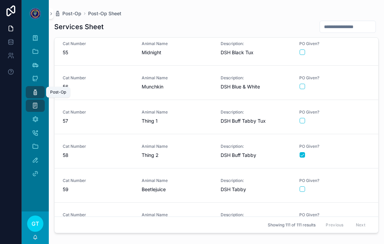
click at [197, 119] on span "Thing 1" at bounding box center [177, 121] width 71 height 7
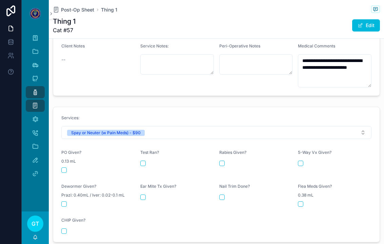
scroll to position [254, 0]
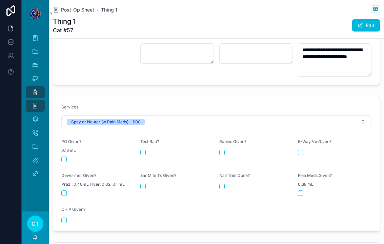
click at [65, 157] on button "scrollable content" at bounding box center [63, 159] width 5 height 5
click at [81, 11] on span "Post-Op Sheet" at bounding box center [77, 9] width 33 height 7
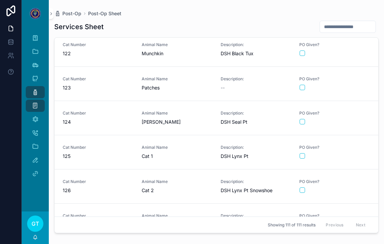
scroll to position [3495, 0]
click at [196, 119] on div "Animal Name [PERSON_NAME]" at bounding box center [177, 118] width 71 height 15
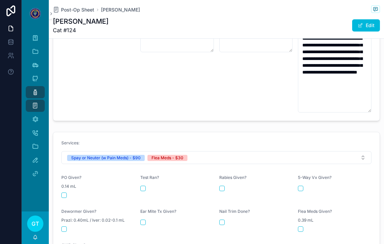
scroll to position [266, 0]
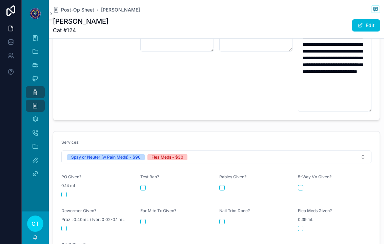
click at [63, 192] on button "scrollable content" at bounding box center [63, 194] width 5 height 5
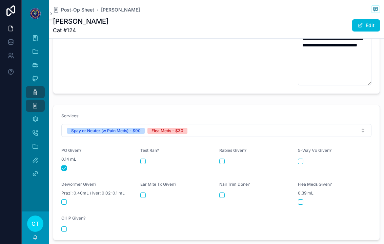
scroll to position [296, 0]
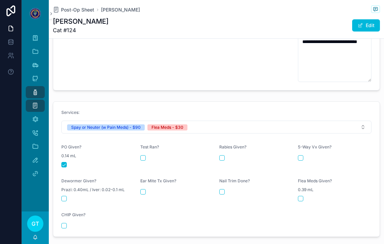
click at [299, 196] on button "scrollable content" at bounding box center [300, 198] width 5 height 5
click at [74, 13] on span "Post-Op Sheet" at bounding box center [77, 9] width 33 height 7
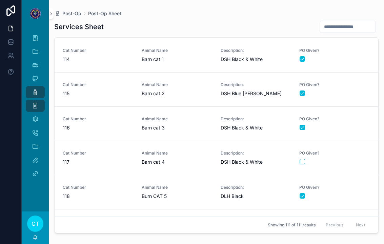
scroll to position [3219, 0]
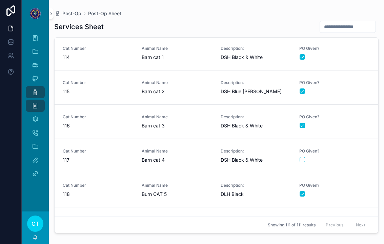
click at [309, 156] on div "PO Given?" at bounding box center [334, 155] width 71 height 14
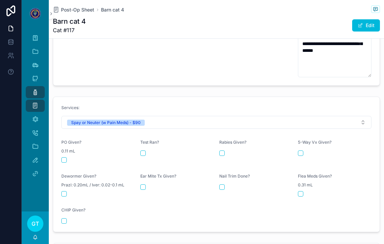
scroll to position [279, 0]
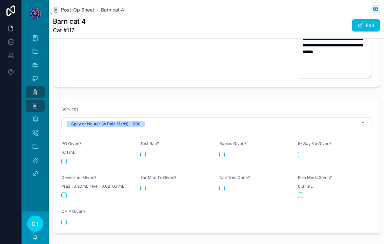
click at [66, 159] on button "scrollable content" at bounding box center [63, 161] width 5 height 5
click at [75, 8] on span "Post-Op Sheet" at bounding box center [77, 9] width 33 height 7
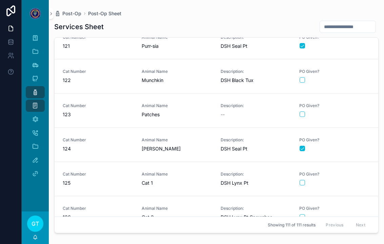
scroll to position [3469, 0]
click at [188, 111] on div "Animal Name Patches" at bounding box center [177, 111] width 71 height 15
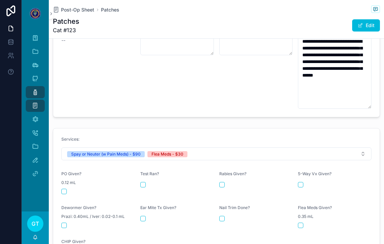
scroll to position [264, 0]
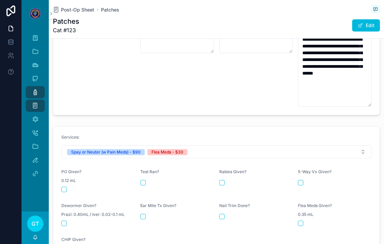
click at [67, 187] on div "scrollable content" at bounding box center [98, 189] width 74 height 5
click at [63, 187] on button "scrollable content" at bounding box center [63, 189] width 5 height 5
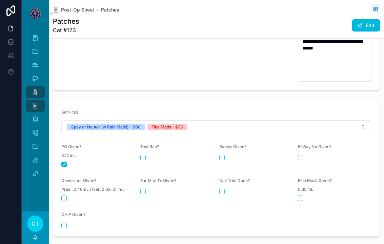
scroll to position [292, 0]
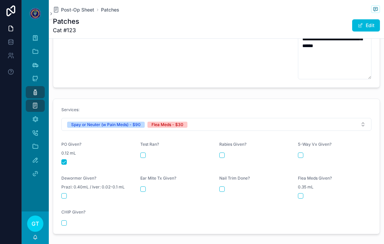
click at [303, 193] on button "scrollable content" at bounding box center [300, 195] width 5 height 5
click at [74, 13] on span "Post-Op Sheet" at bounding box center [77, 9] width 33 height 7
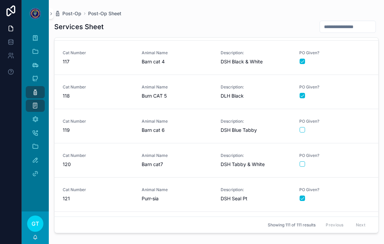
scroll to position [3312, 0]
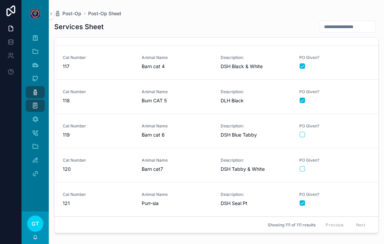
click at [161, 130] on div "Animal Name Barn cat 6" at bounding box center [177, 130] width 71 height 15
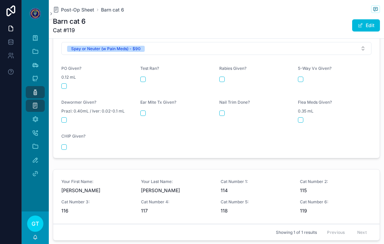
scroll to position [280, 0]
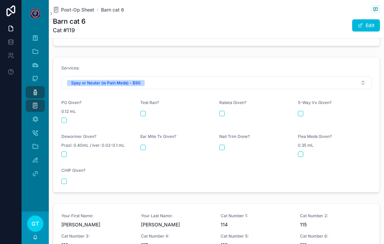
click at [69, 118] on div "scrollable content" at bounding box center [98, 120] width 74 height 5
click at [63, 118] on button "scrollable content" at bounding box center [63, 120] width 5 height 5
click at [77, 11] on span "Post-Op Sheet" at bounding box center [77, 9] width 33 height 7
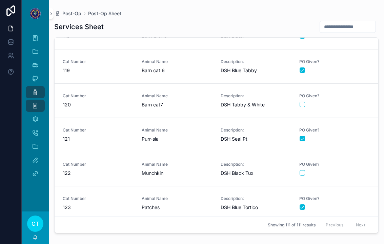
scroll to position [3375, 0]
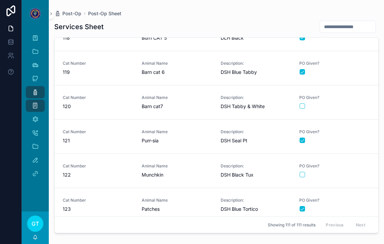
click at [197, 100] on div "Animal Name Barn cat7" at bounding box center [177, 102] width 71 height 15
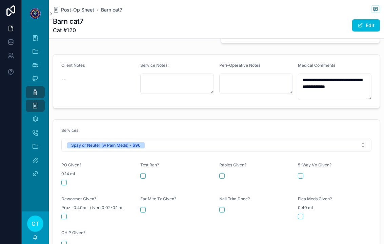
scroll to position [224, 0]
click at [72, 173] on div "PO Given? 0.14 mL" at bounding box center [98, 173] width 74 height 23
click at [74, 180] on div "scrollable content" at bounding box center [98, 182] width 74 height 5
click at [68, 180] on div "scrollable content" at bounding box center [98, 182] width 74 height 5
click at [65, 180] on button "scrollable content" at bounding box center [63, 182] width 5 height 5
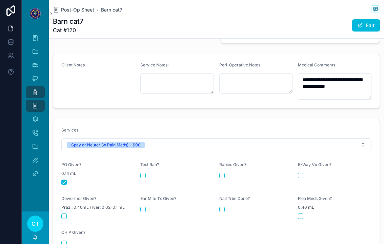
click at [74, 19] on h1 "Barn cat7" at bounding box center [68, 21] width 30 height 9
click at [73, 4] on div "Post-Op Sheet Barn cat7 Barn cat7 Cat #120 Edit" at bounding box center [216, 19] width 327 height 38
click at [75, 8] on span "Post-Op Sheet" at bounding box center [77, 9] width 33 height 7
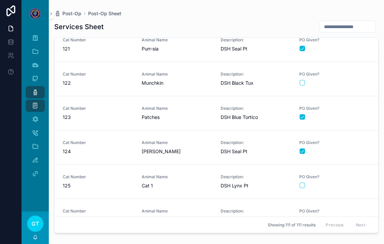
scroll to position [3462, 0]
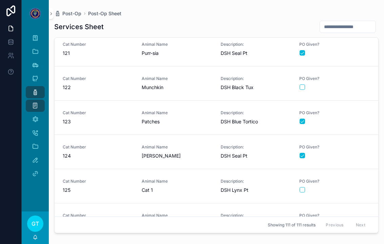
click at [194, 85] on span "Munchkin" at bounding box center [177, 87] width 71 height 7
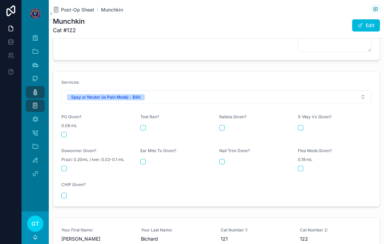
scroll to position [349, 0]
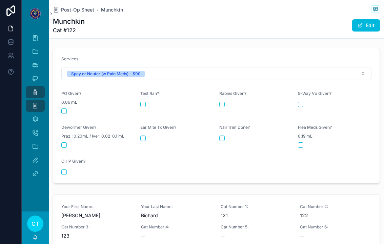
click at [64, 108] on button "scrollable content" at bounding box center [63, 110] width 5 height 5
click at [69, 8] on span "Post-Op Sheet" at bounding box center [77, 9] width 33 height 7
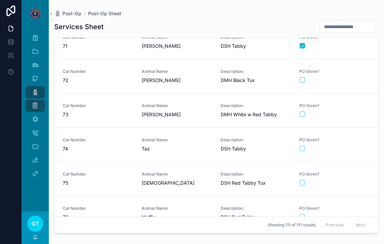
scroll to position [2377, 0]
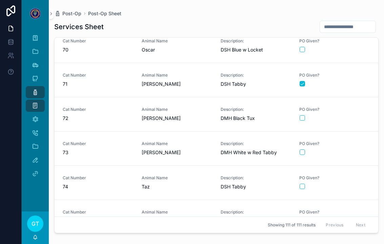
click at [175, 115] on span "[PERSON_NAME]" at bounding box center [177, 118] width 71 height 7
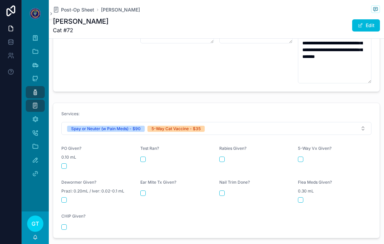
scroll to position [275, 0]
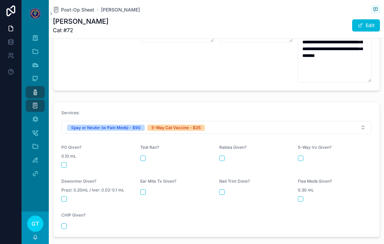
click at [64, 162] on button "scrollable content" at bounding box center [63, 164] width 5 height 5
click at [303, 156] on button "scrollable content" at bounding box center [300, 158] width 5 height 5
click at [75, 12] on span "Post-Op Sheet" at bounding box center [77, 9] width 33 height 7
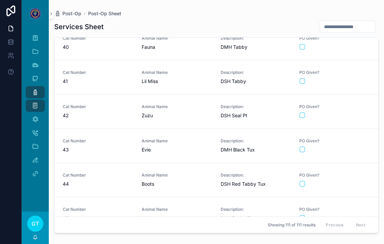
scroll to position [1350, 0]
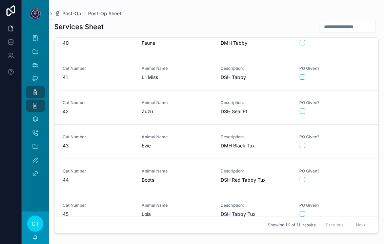
click at [194, 177] on span "Boots" at bounding box center [177, 180] width 71 height 7
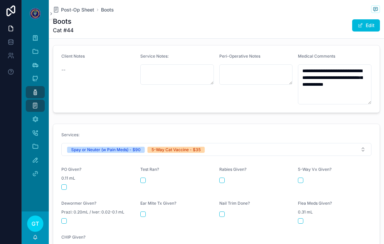
scroll to position [233, 0]
click at [65, 184] on button "scrollable content" at bounding box center [63, 186] width 5 height 5
click at [65, 12] on span "Post-Op Sheet" at bounding box center [77, 9] width 33 height 7
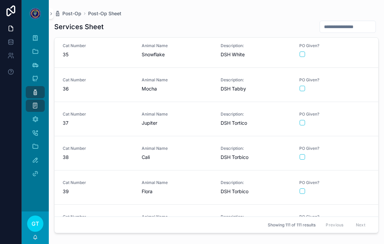
scroll to position [1168, 0]
click at [178, 154] on span "Cali" at bounding box center [177, 157] width 71 height 7
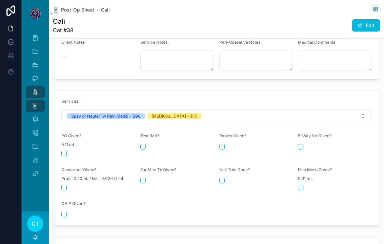
scroll to position [249, 0]
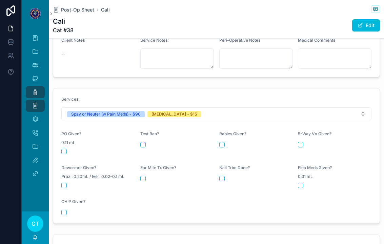
click at [66, 149] on button "scrollable content" at bounding box center [63, 151] width 5 height 5
click at [227, 134] on div "Rabies Given?" at bounding box center [256, 135] width 74 height 8
click at [219, 142] on button "scrollable content" at bounding box center [221, 144] width 5 height 5
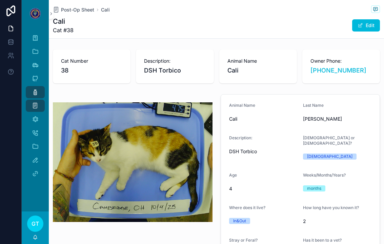
scroll to position [0, 0]
click at [76, 7] on span "Post-Op Sheet" at bounding box center [77, 9] width 33 height 7
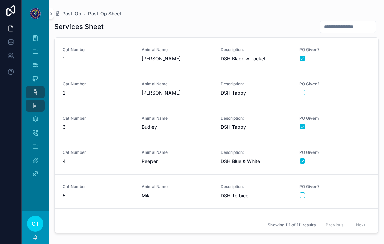
click at [76, 9] on div "Post-Op Post-Op Sheet Services Sheet Cat Number 1 Animal Name [PERSON_NAME] Des…" at bounding box center [216, 118] width 335 height 236
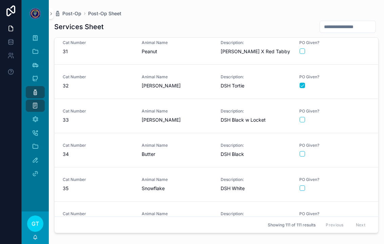
scroll to position [1035, 0]
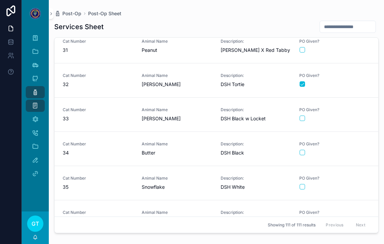
click at [309, 118] on div "scrollable content" at bounding box center [335, 118] width 70 height 5
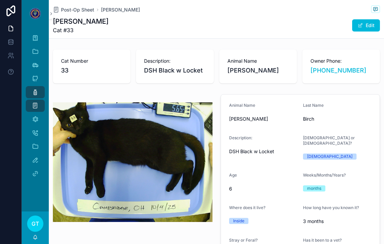
click at [68, 13] on span "Post-Op Sheet" at bounding box center [77, 9] width 33 height 7
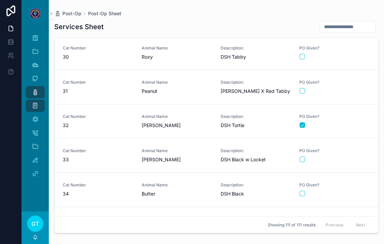
scroll to position [1016, 0]
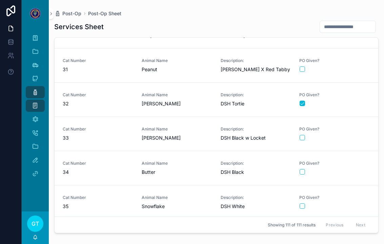
click at [308, 132] on div "PO Given?" at bounding box center [334, 133] width 71 height 14
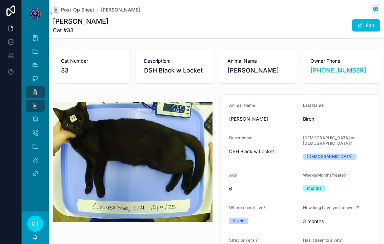
click at [305, 135] on form "Animal Name [PERSON_NAME] Last Name [PERSON_NAME] Description: DSH Black w Lock…" at bounding box center [300, 181] width 159 height 172
click at [83, 4] on div "Post-Op Sheet [PERSON_NAME] Cat #33 Edit" at bounding box center [216, 19] width 327 height 38
click at [77, 10] on span "Post-Op Sheet" at bounding box center [77, 9] width 33 height 7
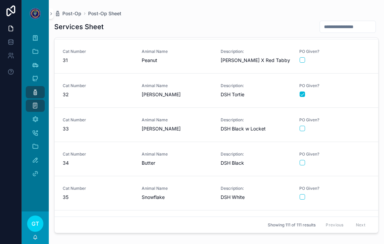
scroll to position [1024, 0]
click at [309, 128] on div "scrollable content" at bounding box center [335, 128] width 70 height 5
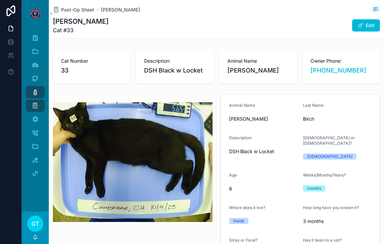
click at [84, 12] on span "Post-Op Sheet" at bounding box center [77, 9] width 33 height 7
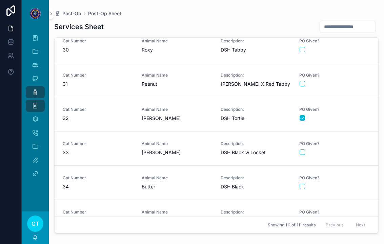
scroll to position [1007, 0]
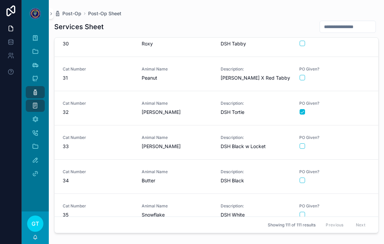
click at [303, 146] on button "scrollable content" at bounding box center [302, 145] width 5 height 5
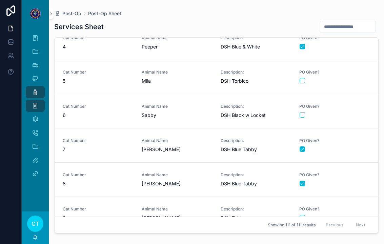
scroll to position [114, 0]
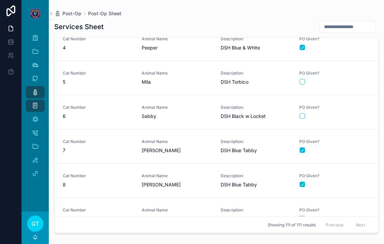
click at [304, 82] on button "scrollable content" at bounding box center [302, 81] width 5 height 5
click at [304, 81] on button "scrollable content" at bounding box center [302, 81] width 5 height 5
click at [100, 77] on div "Cat Number 5" at bounding box center [98, 77] width 71 height 15
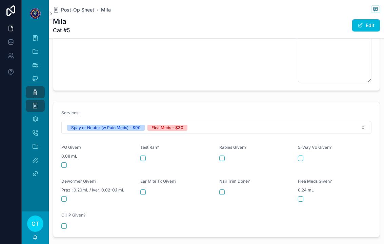
scroll to position [317, 0]
click at [66, 161] on button "scrollable content" at bounding box center [63, 163] width 5 height 5
click at [303, 195] on button "scrollable content" at bounding box center [300, 197] width 5 height 5
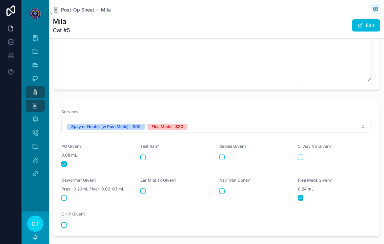
click at [81, 12] on span "Post-Op Sheet" at bounding box center [77, 9] width 33 height 7
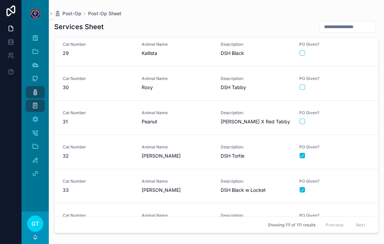
scroll to position [964, 0]
click at [305, 86] on button "scrollable content" at bounding box center [302, 86] width 5 height 5
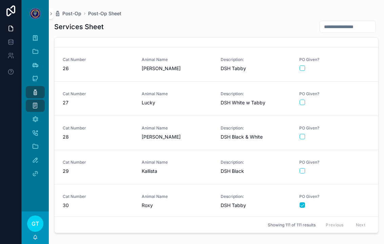
scroll to position [845, 0]
click at [177, 98] on div "Animal Name Lucky" at bounding box center [177, 98] width 71 height 15
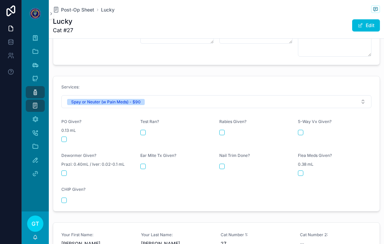
scroll to position [267, 0]
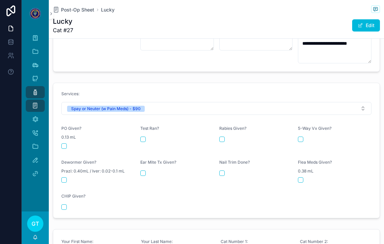
click at [69, 137] on div "PO Given? 0.13 mL" at bounding box center [98, 137] width 74 height 23
click at [65, 144] on button "scrollable content" at bounding box center [63, 145] width 5 height 5
click at [82, 13] on span "Post-Op Sheet" at bounding box center [77, 9] width 33 height 7
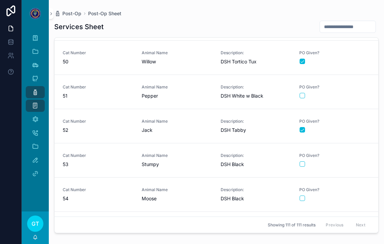
scroll to position [1675, 0]
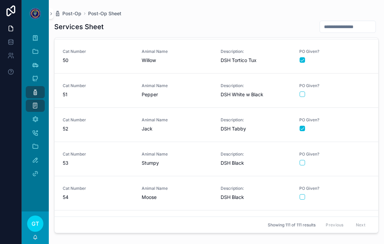
click at [191, 158] on div "Animal Name Stumpy" at bounding box center [177, 158] width 71 height 15
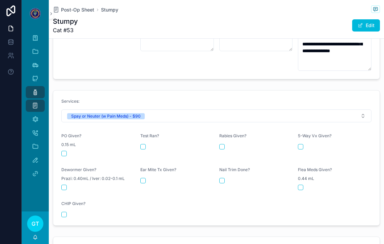
scroll to position [267, 0]
click at [65, 150] on button "scrollable content" at bounding box center [63, 152] width 5 height 5
click at [79, 6] on span "Post-Op Sheet" at bounding box center [77, 9] width 33 height 7
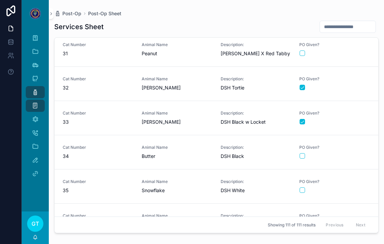
scroll to position [1030, 0]
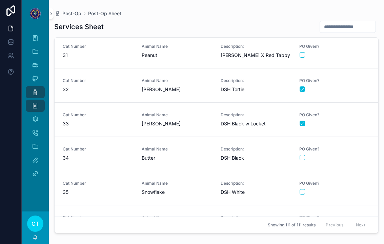
click at [116, 119] on div "Cat Number 33" at bounding box center [98, 119] width 71 height 15
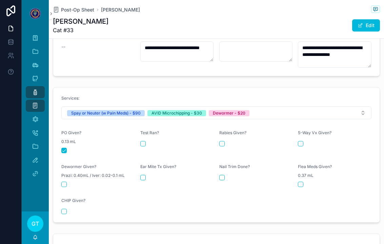
scroll to position [260, 0]
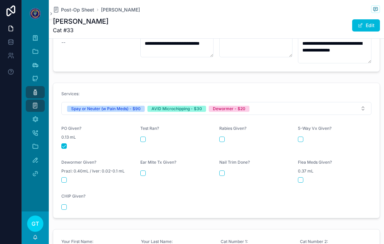
click at [68, 204] on div "scrollable content" at bounding box center [98, 206] width 74 height 5
click at [64, 204] on button "scrollable content" at bounding box center [63, 206] width 5 height 5
click at [61, 177] on button "scrollable content" at bounding box center [63, 179] width 5 height 5
click at [81, 7] on span "Post-Op Sheet" at bounding box center [77, 9] width 33 height 7
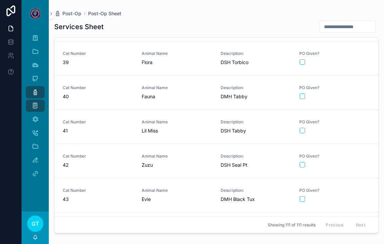
scroll to position [1296, 0]
click at [192, 166] on span "Zuzu" at bounding box center [177, 165] width 71 height 7
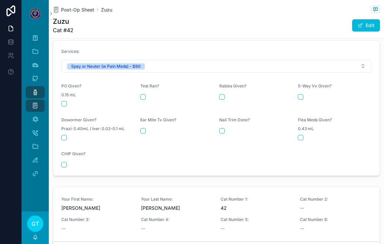
scroll to position [337, 0]
click at [63, 101] on button "scrollable content" at bounding box center [63, 103] width 5 height 5
click at [72, 12] on span "Post-Op Sheet" at bounding box center [77, 9] width 33 height 7
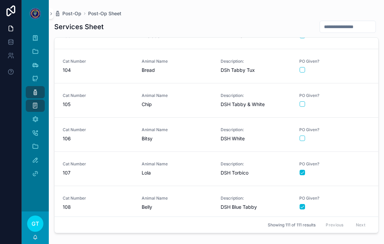
scroll to position [2862, 0]
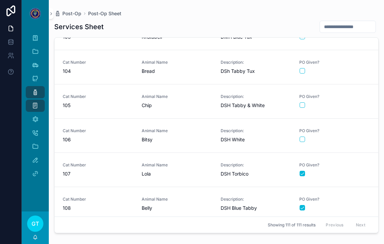
click at [100, 106] on span "105" at bounding box center [98, 105] width 71 height 7
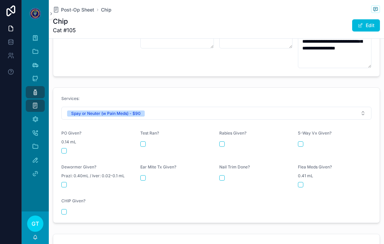
scroll to position [270, 0]
click at [70, 147] on div "scrollable content" at bounding box center [98, 149] width 74 height 5
click at [66, 147] on button "scrollable content" at bounding box center [63, 149] width 5 height 5
click at [81, 4] on div "Post-Op Sheet Chip Chip Cat #105 Edit" at bounding box center [216, 19] width 327 height 38
click at [72, 9] on span "Post-Op Sheet" at bounding box center [77, 9] width 33 height 7
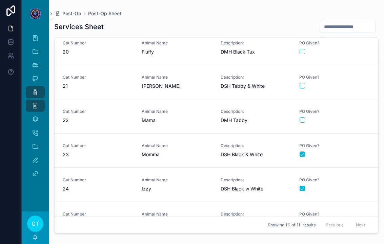
scroll to position [894, 0]
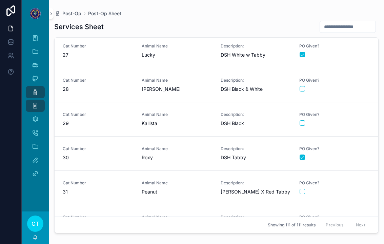
click at [209, 151] on span "Animal Name" at bounding box center [177, 148] width 71 height 5
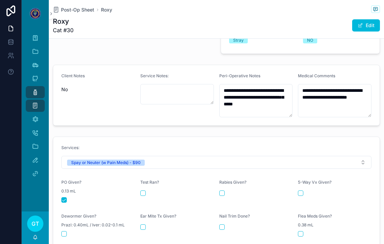
scroll to position [213, 0]
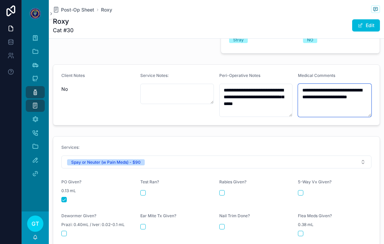
click at [323, 103] on textarea "**********" at bounding box center [335, 100] width 74 height 33
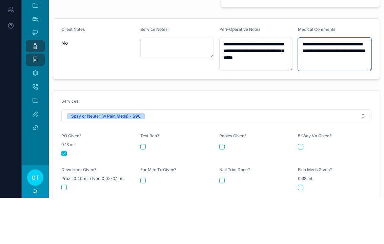
type textarea "**********"
click at [251, 77] on div "**********" at bounding box center [216, 96] width 335 height 526
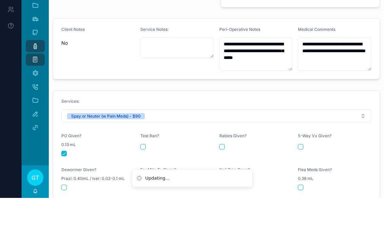
scroll to position [8, 0]
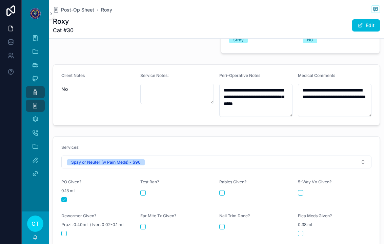
click at [74, 6] on span "Post-Op Sheet" at bounding box center [77, 9] width 33 height 7
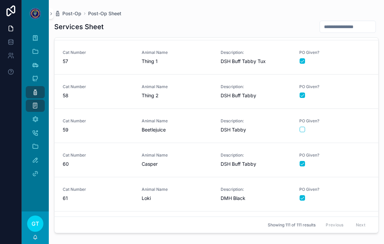
scroll to position [2047, 0]
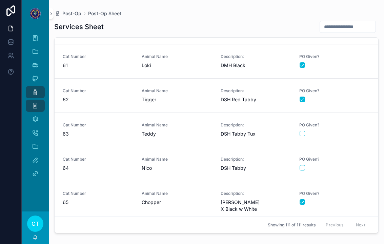
click at [300, 164] on link "Cat Number 64 Animal Name [PERSON_NAME] Description: DSH Tabby PO Given?" at bounding box center [217, 164] width 324 height 34
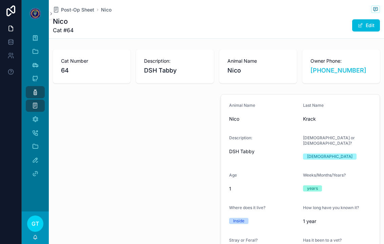
click at [67, 6] on span "Post-Op Sheet" at bounding box center [77, 9] width 33 height 7
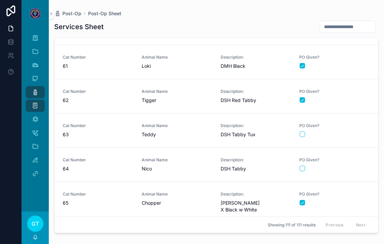
scroll to position [2046, 0]
click at [303, 165] on button "scrollable content" at bounding box center [302, 167] width 5 height 5
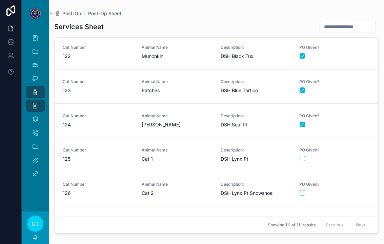
scroll to position [3494, 0]
click at [304, 156] on button "scrollable content" at bounding box center [302, 158] width 5 height 5
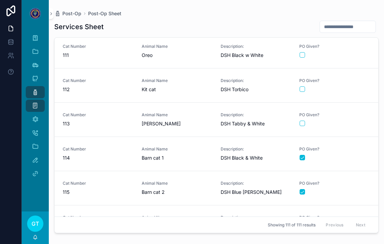
scroll to position [3089, 0]
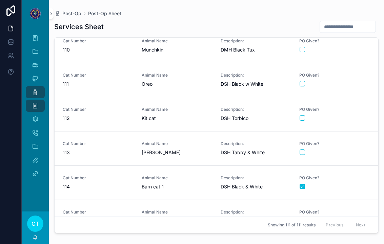
click at [230, 81] on span "DSH Black w White" at bounding box center [256, 84] width 71 height 7
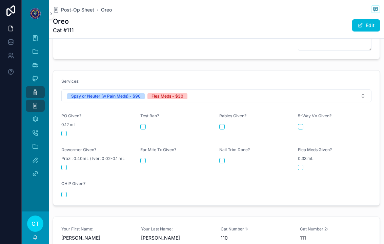
scroll to position [300, 0]
click at [65, 131] on button "scrollable content" at bounding box center [63, 133] width 5 height 5
click at [301, 165] on button "scrollable content" at bounding box center [300, 167] width 5 height 5
click at [309, 156] on span "0.33 mL" at bounding box center [306, 158] width 16 height 5
click at [306, 165] on div "scrollable content" at bounding box center [335, 167] width 74 height 5
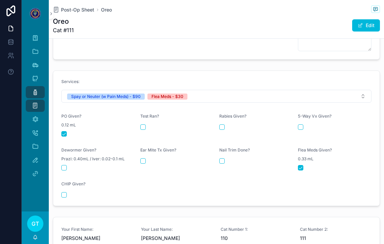
click at [306, 163] on form "Services: Spay or Neuter (w Pain Meds) - $90 Flea Meds - $30 PO Given? 0.12 mL …" at bounding box center [216, 138] width 326 height 135
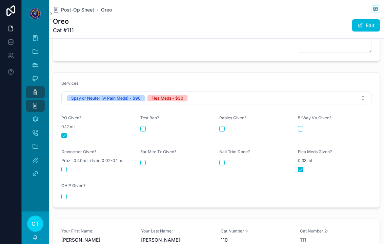
click at [298, 167] on button "scrollable content" at bounding box center [300, 169] width 5 height 5
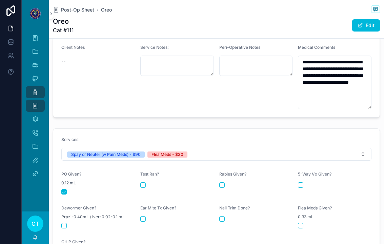
click at [66, 6] on span "Post-Op Sheet" at bounding box center [77, 9] width 33 height 7
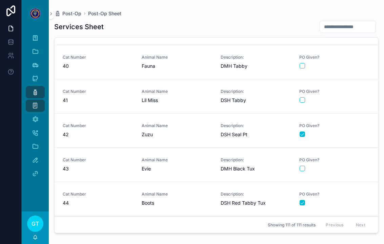
scroll to position [1327, 0]
click at [178, 89] on span "Animal Name" at bounding box center [177, 91] width 71 height 5
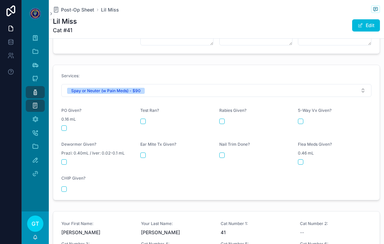
scroll to position [272, 0]
click at [59, 121] on form "Services: Spay or Neuter (w Pain Meds) - $90 PO Given? 0.16 mL Test Ran? [MEDIC…" at bounding box center [216, 132] width 326 height 135
click at [63, 125] on button "scrollable content" at bounding box center [63, 127] width 5 height 5
click at [80, 6] on span "Post-Op Sheet" at bounding box center [77, 9] width 33 height 7
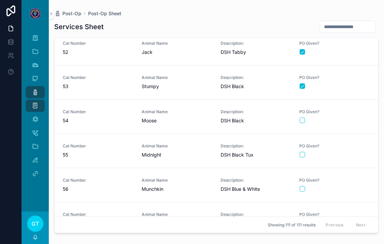
scroll to position [1757, 0]
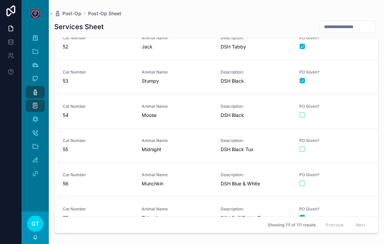
click at [206, 112] on span "Moose" at bounding box center [177, 115] width 71 height 7
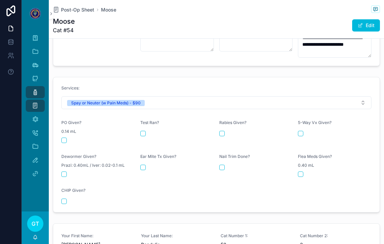
scroll to position [269, 0]
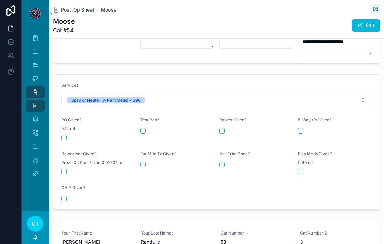
click at [66, 135] on button "scrollable content" at bounding box center [63, 137] width 5 height 5
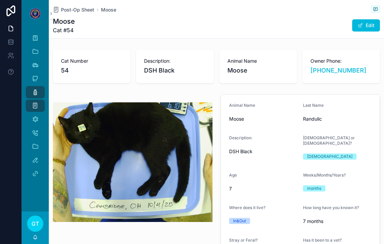
scroll to position [0, 0]
click at [80, 11] on span "Post-Op Sheet" at bounding box center [77, 9] width 33 height 7
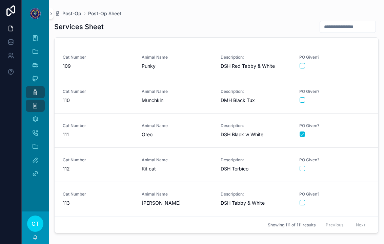
scroll to position [3040, 0]
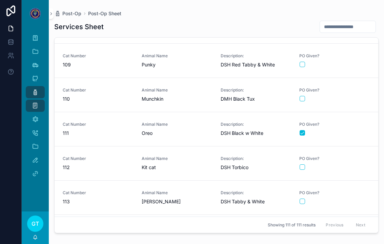
click at [179, 132] on span "Oreo" at bounding box center [177, 133] width 71 height 7
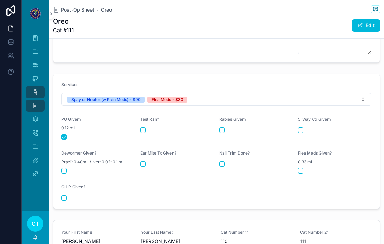
scroll to position [298, 0]
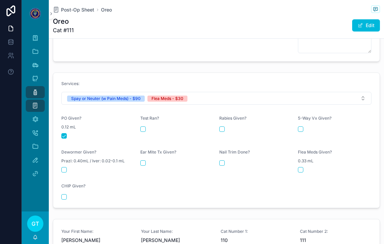
click at [303, 167] on button "scrollable content" at bounding box center [300, 169] width 5 height 5
click at [73, 11] on span "Post-Op Sheet" at bounding box center [77, 9] width 33 height 7
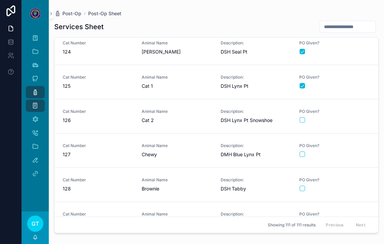
scroll to position [3566, 0]
click at [196, 114] on span "Animal Name" at bounding box center [177, 111] width 71 height 5
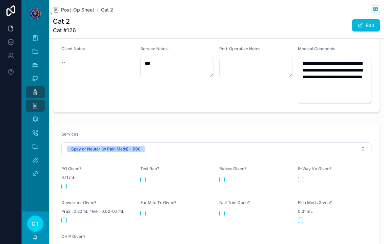
scroll to position [250, 0]
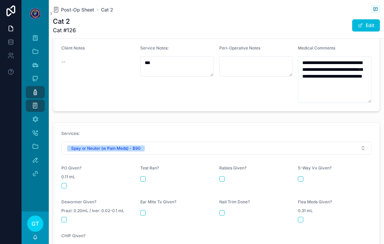
click at [70, 191] on form "Services: Spay or Neuter (w Pain Meds) - $90 PO Given? 0.11 mL Test Ran? [MEDIC…" at bounding box center [216, 190] width 326 height 135
click at [70, 183] on div "scrollable content" at bounding box center [98, 185] width 74 height 5
click at [66, 183] on button "scrollable content" at bounding box center [63, 185] width 5 height 5
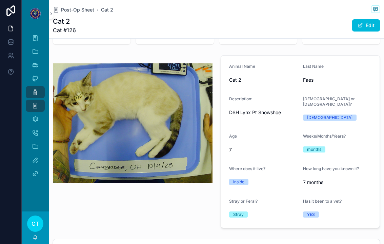
scroll to position [46, 0]
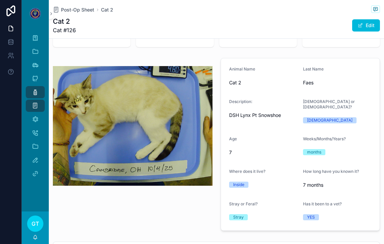
click at [79, 13] on span "Post-Op Sheet" at bounding box center [77, 9] width 33 height 7
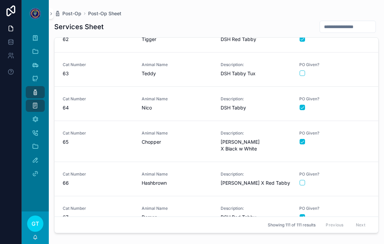
scroll to position [2107, 0]
click at [196, 107] on span "Nico" at bounding box center [177, 107] width 71 height 7
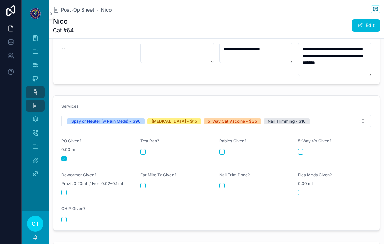
scroll to position [255, 0]
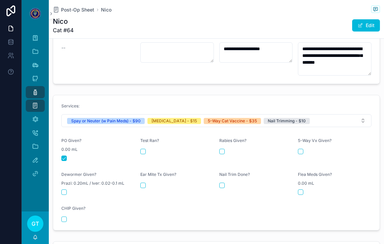
click at [223, 149] on button "scrollable content" at bounding box center [221, 151] width 5 height 5
click at [298, 149] on button "scrollable content" at bounding box center [300, 151] width 5 height 5
click at [223, 183] on button "scrollable content" at bounding box center [221, 185] width 5 height 5
click at [85, 8] on span "Post-Op Sheet" at bounding box center [77, 9] width 33 height 7
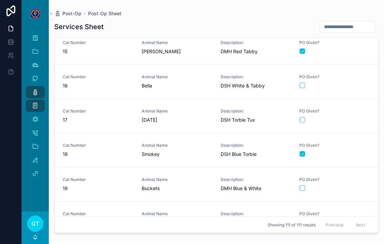
scroll to position [486, 0]
click at [196, 118] on span "[DATE]" at bounding box center [177, 120] width 71 height 7
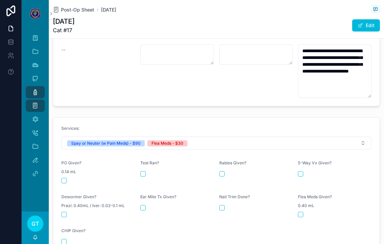
scroll to position [254, 0]
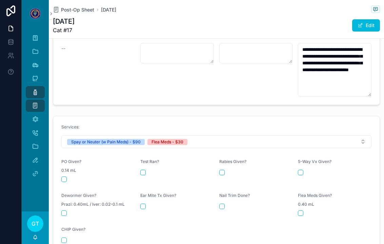
click at [61, 177] on button "scrollable content" at bounding box center [63, 179] width 5 height 5
click at [301, 210] on button "scrollable content" at bounding box center [300, 212] width 5 height 5
click at [76, 7] on span "Post-Op Sheet" at bounding box center [77, 9] width 33 height 7
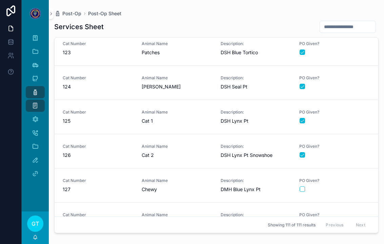
scroll to position [3532, 0]
click at [190, 117] on span "Cat 1" at bounding box center [177, 120] width 71 height 7
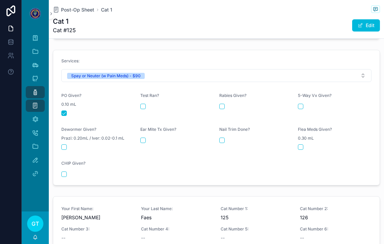
scroll to position [300, 0]
click at [81, 13] on span "Post-Op Sheet" at bounding box center [77, 9] width 33 height 7
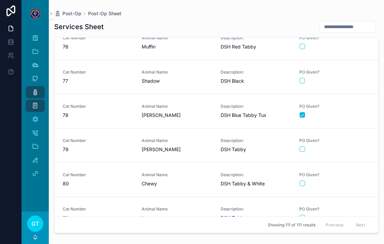
scroll to position [2590, 0]
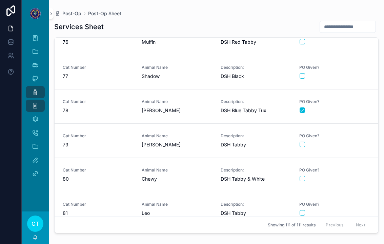
click at [186, 133] on span "Animal Name" at bounding box center [177, 135] width 71 height 5
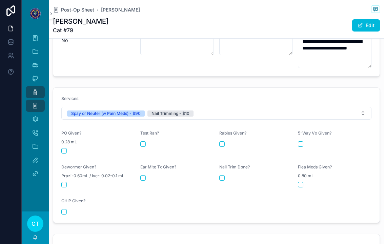
scroll to position [266, 0]
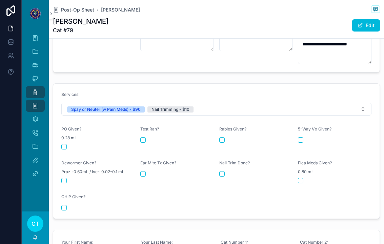
click at [59, 147] on form "Services: Spay or Neuter (w Pain Meds) - $90 Nail Trimming - $10 PO Given? 0.28…" at bounding box center [216, 151] width 326 height 135
click at [64, 144] on button "scrollable content" at bounding box center [63, 146] width 5 height 5
click at [220, 171] on button "scrollable content" at bounding box center [221, 173] width 5 height 5
click at [79, 12] on span "Post-Op Sheet" at bounding box center [77, 9] width 33 height 7
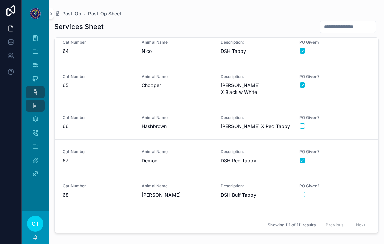
scroll to position [2145, 0]
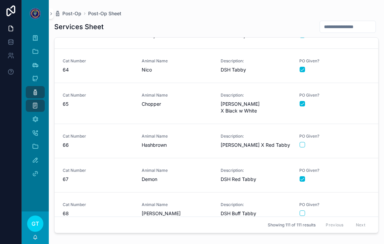
click at [165, 66] on span "Nico" at bounding box center [177, 69] width 71 height 7
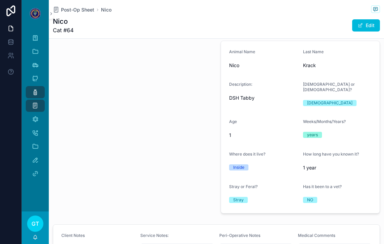
scroll to position [43, 0]
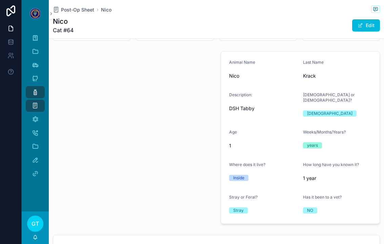
click at [88, 9] on span "Post-Op Sheet" at bounding box center [77, 9] width 33 height 7
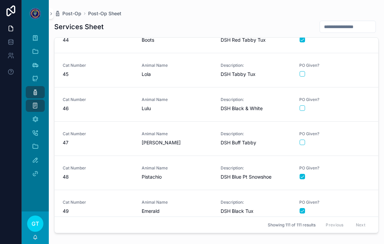
scroll to position [1490, 0]
click at [254, 106] on span "DSH Black & White" at bounding box center [256, 108] width 71 height 7
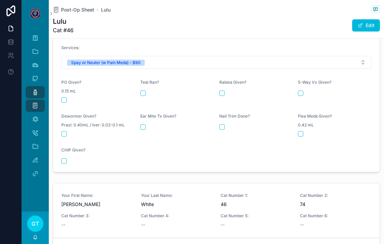
scroll to position [301, 0]
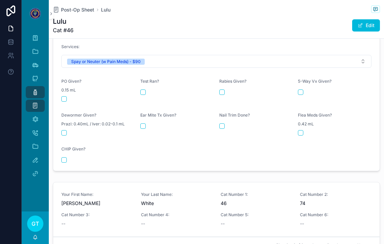
click at [63, 96] on button "scrollable content" at bounding box center [63, 98] width 5 height 5
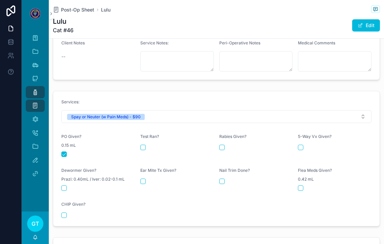
scroll to position [240, 0]
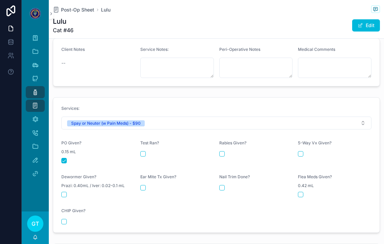
click at [74, 13] on span "Post-Op Sheet" at bounding box center [77, 9] width 33 height 7
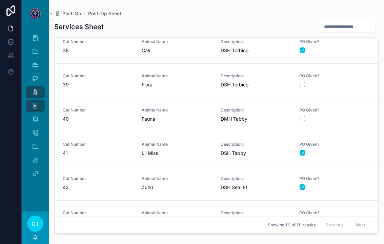
scroll to position [1259, 0]
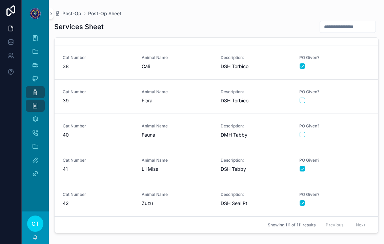
click at [205, 101] on span "Flora" at bounding box center [177, 100] width 71 height 7
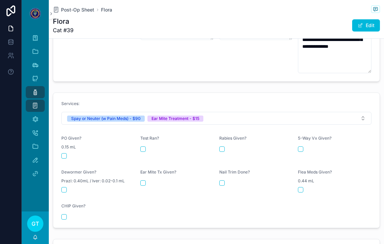
scroll to position [278, 0]
click at [73, 146] on div "PO Given? 0.15 mL" at bounding box center [98, 146] width 74 height 23
click at [73, 153] on div "scrollable content" at bounding box center [98, 155] width 74 height 5
click at [64, 153] on button "scrollable content" at bounding box center [63, 155] width 5 height 5
click at [149, 180] on div "scrollable content" at bounding box center [177, 182] width 74 height 5
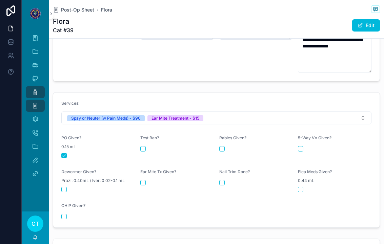
click at [148, 180] on div "scrollable content" at bounding box center [177, 182] width 74 height 5
click at [144, 180] on button "scrollable content" at bounding box center [142, 182] width 5 height 5
click at [69, 13] on span "Post-Op Sheet" at bounding box center [77, 9] width 33 height 7
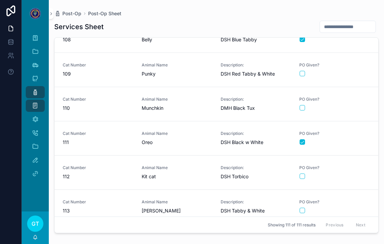
scroll to position [3022, 0]
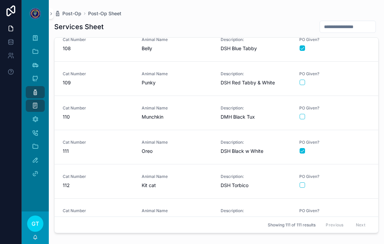
click at [176, 111] on div "Animal Name Munchkin" at bounding box center [177, 112] width 71 height 15
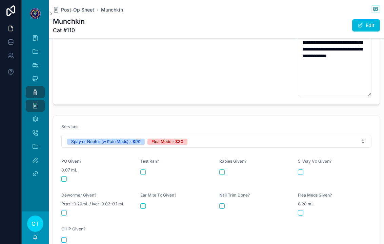
scroll to position [297, 0]
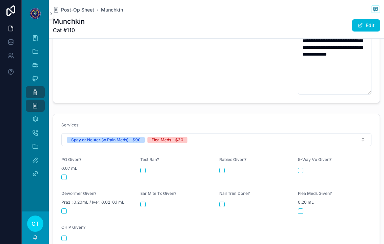
click at [69, 13] on span "Post-Op Sheet" at bounding box center [77, 9] width 33 height 7
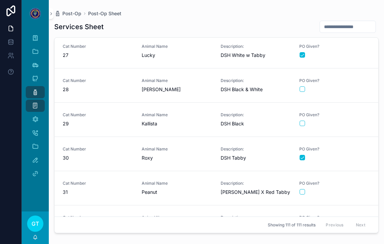
scroll to position [892, 0]
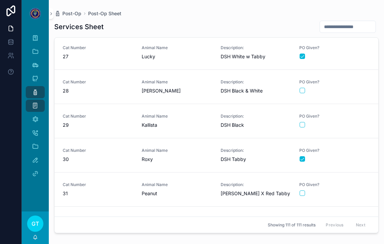
click at [193, 86] on div "Animal Name [PERSON_NAME]" at bounding box center [177, 86] width 71 height 15
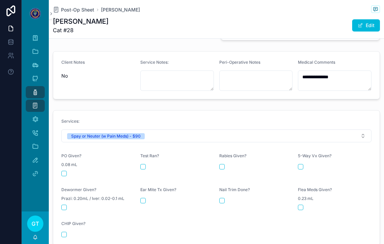
scroll to position [233, 0]
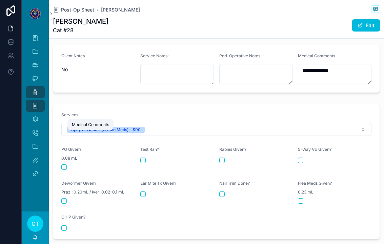
click at [38, 121] on icon "scrollable content" at bounding box center [35, 119] width 7 height 7
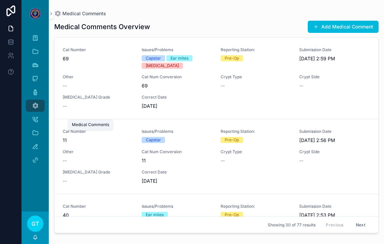
click at [322, 30] on button "Add Medical Comment" at bounding box center [343, 27] width 71 height 12
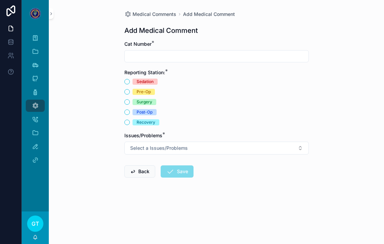
click at [158, 60] on input "scrollable content" at bounding box center [217, 56] width 184 height 9
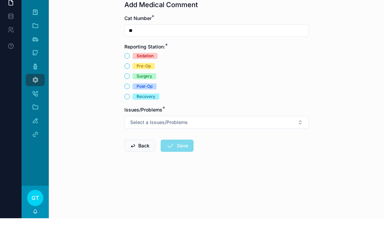
type input "**"
click at [126, 109] on button "Post-Op" at bounding box center [126, 111] width 5 height 5
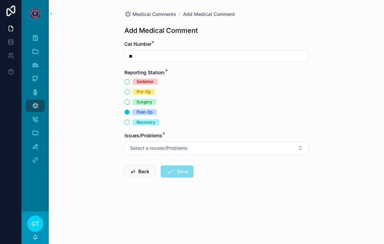
click at [260, 142] on button "Select a Issues/Problems" at bounding box center [216, 148] width 184 height 13
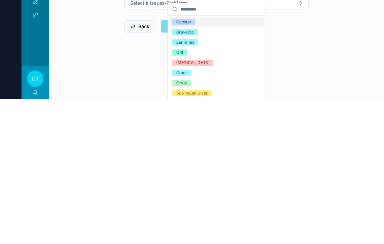
click at [197, 184] on span "Ear mites" at bounding box center [185, 187] width 26 height 6
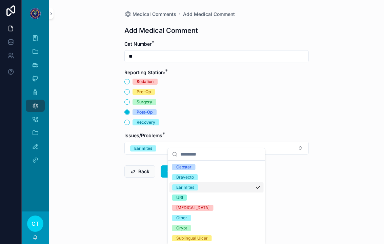
click at [324, 96] on div "Medical Comments Add Medical Comment Add Medical Comment Cat Number * ** Report…" at bounding box center [216, 122] width 335 height 244
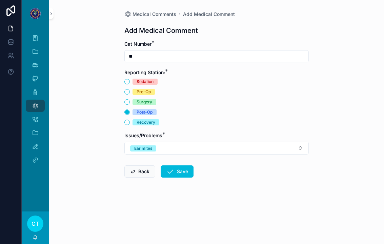
click at [185, 165] on button "Save" at bounding box center [177, 171] width 33 height 12
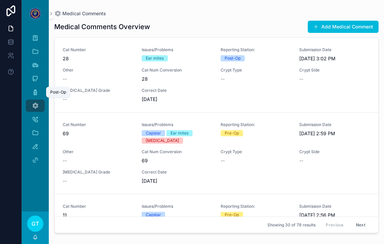
click at [41, 86] on link "Post-Op" at bounding box center [35, 92] width 19 height 12
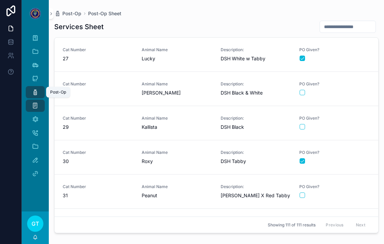
scroll to position [890, 0]
click at [176, 82] on div "Animal Name [PERSON_NAME]" at bounding box center [177, 89] width 71 height 15
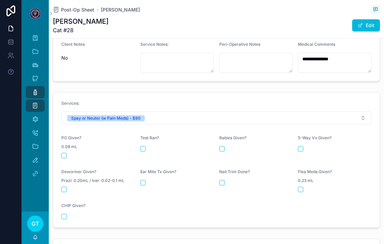
scroll to position [257, 0]
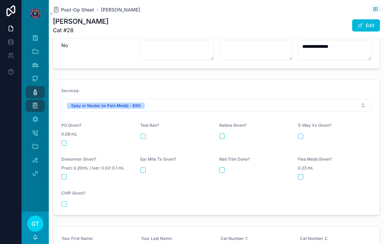
click at [63, 140] on button "scrollable content" at bounding box center [63, 142] width 5 height 5
click at [141, 167] on button "scrollable content" at bounding box center [142, 169] width 5 height 5
type textarea "**********"
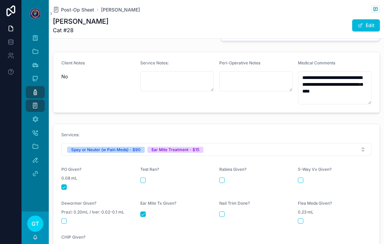
scroll to position [226, 0]
click at [71, 6] on span "Post-Op Sheet" at bounding box center [77, 9] width 33 height 7
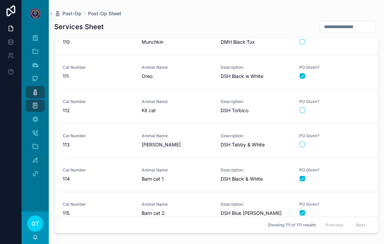
scroll to position [3102, 0]
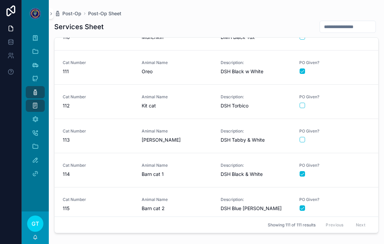
click at [181, 102] on span "Kit cat" at bounding box center [177, 105] width 71 height 7
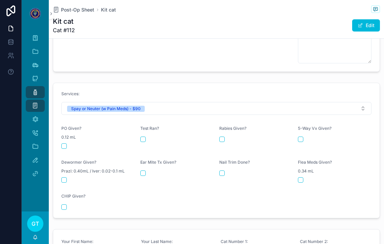
scroll to position [288, 0]
click at [63, 143] on button "scrollable content" at bounding box center [63, 145] width 5 height 5
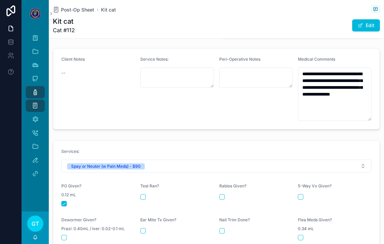
scroll to position [230, 0]
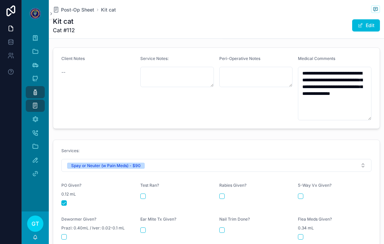
click at [81, 6] on span "Post-Op Sheet" at bounding box center [77, 9] width 33 height 7
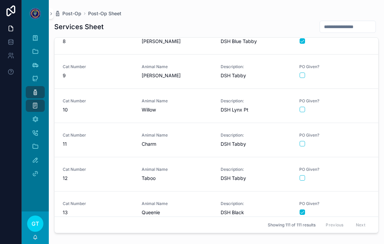
scroll to position [279, 0]
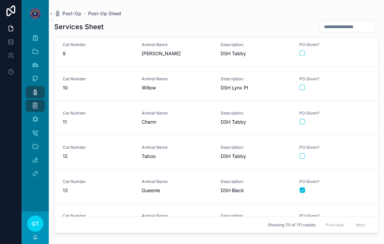
click at [177, 153] on span "Taboo" at bounding box center [177, 156] width 71 height 7
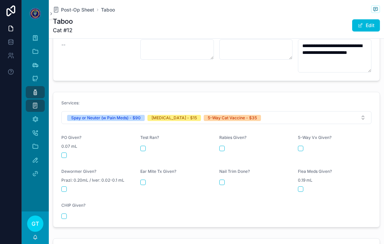
scroll to position [259, 0]
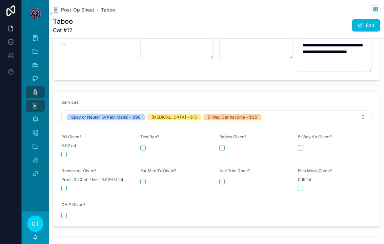
click at [66, 143] on span "0.07 mL" at bounding box center [69, 145] width 16 height 5
click at [61, 152] on button "scrollable content" at bounding box center [63, 154] width 5 height 5
click at [231, 134] on div "Rabies Given?" at bounding box center [256, 145] width 74 height 23
click at [223, 145] on button "scrollable content" at bounding box center [221, 147] width 5 height 5
click at [300, 145] on button "scrollable content" at bounding box center [300, 147] width 5 height 5
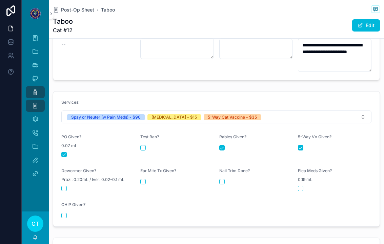
click at [72, 6] on span "Post-Op Sheet" at bounding box center [77, 9] width 33 height 7
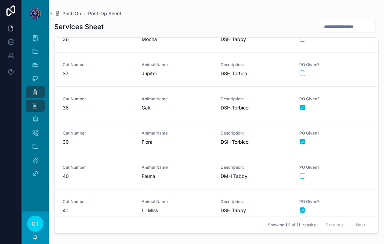
scroll to position [1228, 0]
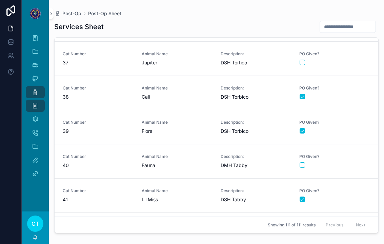
click at [203, 162] on link "Cat Number 40 Animal Name Fauna Description: DMH Tabby PO Given?" at bounding box center [217, 161] width 324 height 34
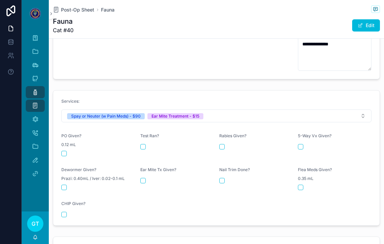
scroll to position [283, 0]
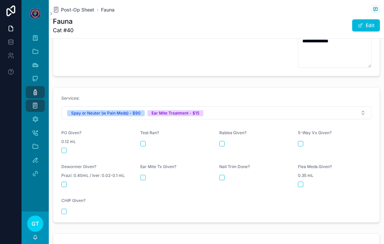
click at [57, 143] on form "Services: Spay or Neuter (w Pain Meds) - $90 Ear Mite Treatment - $15 PO Given?…" at bounding box center [216, 154] width 326 height 135
click at [64, 148] on button "scrollable content" at bounding box center [63, 150] width 5 height 5
click at [144, 175] on button "scrollable content" at bounding box center [142, 177] width 5 height 5
click at [71, 6] on span "Post-Op Sheet" at bounding box center [77, 9] width 33 height 7
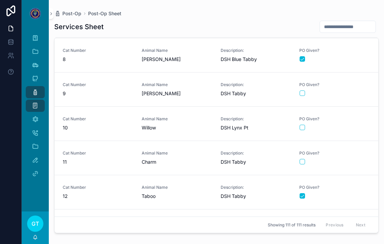
scroll to position [240, 0]
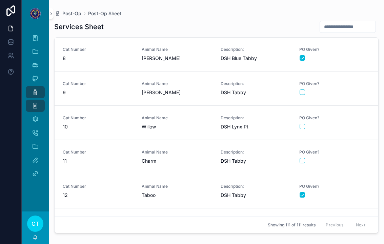
click at [205, 158] on span "Charm" at bounding box center [177, 161] width 71 height 7
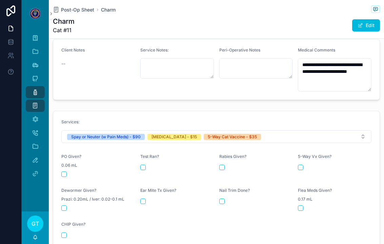
scroll to position [241, 0]
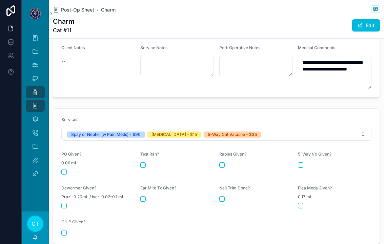
click at [68, 169] on div "scrollable content" at bounding box center [98, 171] width 74 height 5
click at [66, 169] on button "scrollable content" at bounding box center [63, 171] width 5 height 5
click at [227, 151] on div "Rabies Given?" at bounding box center [256, 155] width 74 height 8
click at [224, 162] on div "scrollable content" at bounding box center [256, 164] width 74 height 5
click at [221, 162] on button "scrollable content" at bounding box center [221, 164] width 5 height 5
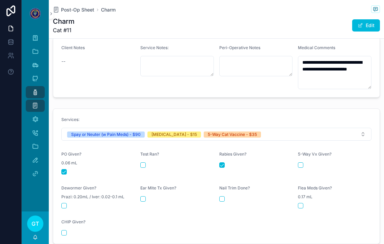
click at [293, 154] on form "Services: Spay or Neuter (w Pain Meds) - $90 [MEDICAL_DATA] - $15 5-Way Cat Vac…" at bounding box center [216, 176] width 326 height 135
click at [306, 151] on div "5-Way Vx Given?" at bounding box center [335, 155] width 74 height 8
click at [302, 162] on button "scrollable content" at bounding box center [300, 164] width 5 height 5
click at [81, 6] on span "Post-Op Sheet" at bounding box center [77, 9] width 33 height 7
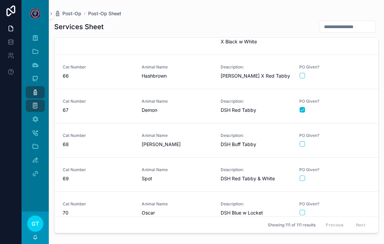
scroll to position [2216, 0]
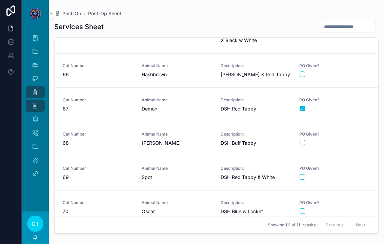
click at [186, 166] on div "Animal Name Spot" at bounding box center [177, 173] width 71 height 15
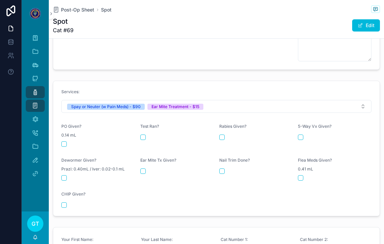
scroll to position [313, 0]
click at [62, 141] on button "scrollable content" at bounding box center [63, 143] width 5 height 5
click at [142, 164] on div "Ear Mite Tx Given?" at bounding box center [177, 168] width 74 height 23
click at [140, 160] on form "Services: Spay or Neuter (w Pain Meds) - $90 Ear Mite Treatment - $15 PO Given?…" at bounding box center [216, 147] width 326 height 135
click at [150, 168] on div "scrollable content" at bounding box center [177, 170] width 74 height 5
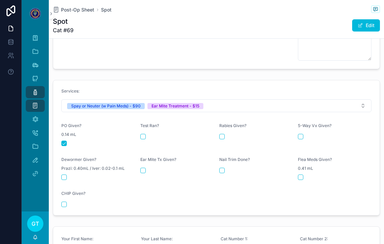
click at [148, 157] on div "Ear Mite Tx Given?" at bounding box center [177, 168] width 74 height 23
click at [143, 168] on button "scrollable content" at bounding box center [142, 170] width 5 height 5
click at [69, 6] on span "Post-Op Sheet" at bounding box center [77, 9] width 33 height 7
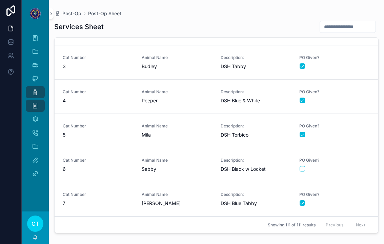
scroll to position [62, 0]
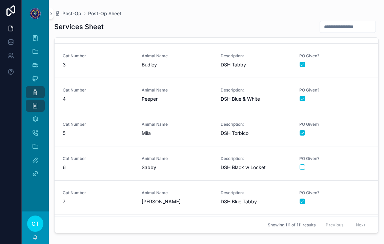
click at [303, 164] on button "scrollable content" at bounding box center [302, 166] width 5 height 5
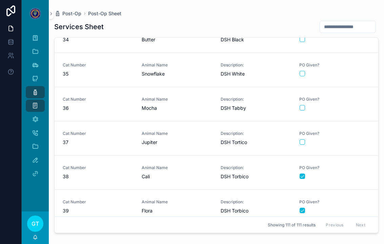
scroll to position [1151, 0]
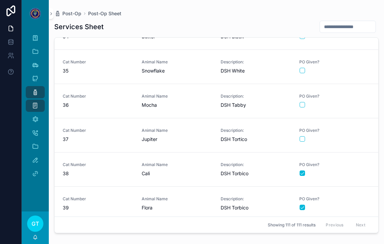
click at [302, 136] on button "scrollable content" at bounding box center [302, 138] width 5 height 5
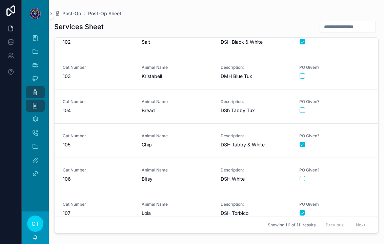
scroll to position [2805, 0]
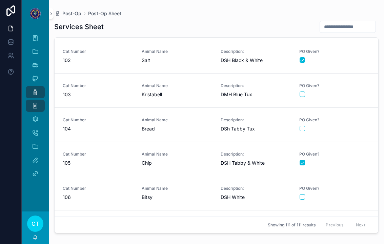
click at [188, 117] on span "Animal Name" at bounding box center [177, 119] width 71 height 5
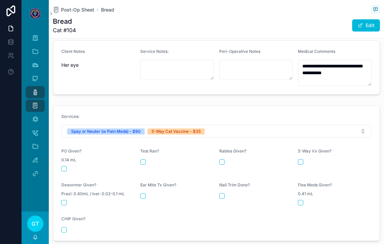
click at [70, 7] on span "Post-Op Sheet" at bounding box center [77, 9] width 33 height 7
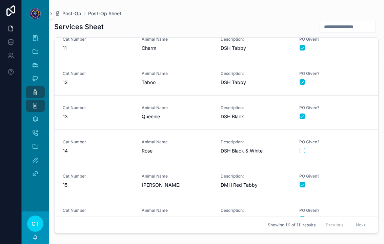
scroll to position [353, 0]
click at [192, 142] on span "Animal Name" at bounding box center [177, 141] width 71 height 5
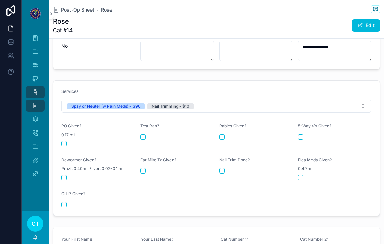
scroll to position [265, 0]
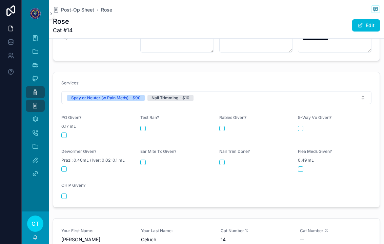
click at [63, 133] on button "scrollable content" at bounding box center [63, 135] width 5 height 5
click at [231, 163] on div "Nail Trim Done?" at bounding box center [256, 160] width 74 height 23
click at [222, 152] on div "Nail Trim Done?" at bounding box center [256, 160] width 74 height 23
click at [224, 160] on button "scrollable content" at bounding box center [221, 162] width 5 height 5
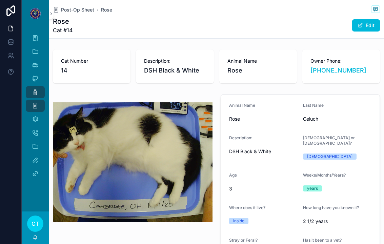
scroll to position [0, 0]
click at [68, 13] on span "Post-Op Sheet" at bounding box center [77, 9] width 33 height 7
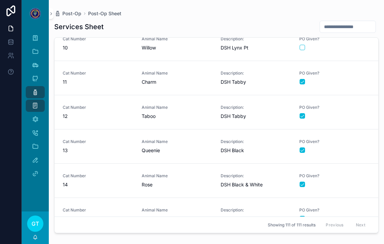
scroll to position [329, 0]
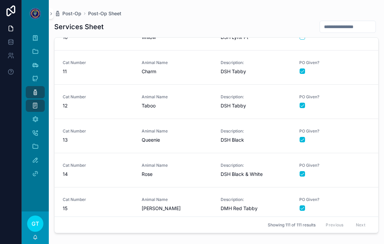
click at [197, 130] on span "Animal Name" at bounding box center [177, 130] width 71 height 5
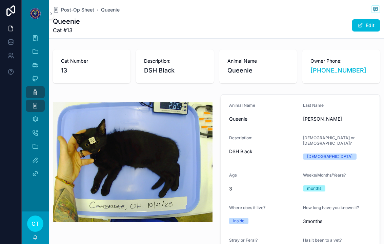
click at [86, 7] on span "Post-Op Sheet" at bounding box center [77, 9] width 33 height 7
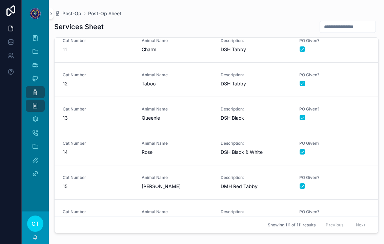
scroll to position [340, 0]
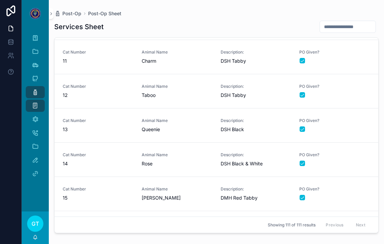
click at [189, 88] on span "Animal Name" at bounding box center [177, 86] width 71 height 5
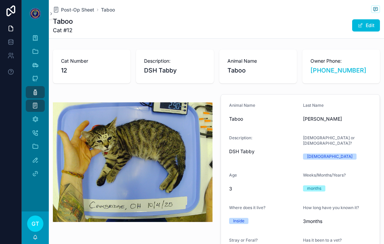
click at [83, 8] on span "Post-Op Sheet" at bounding box center [77, 9] width 33 height 7
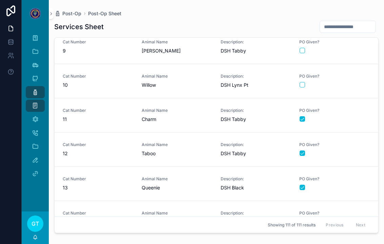
scroll to position [288, 0]
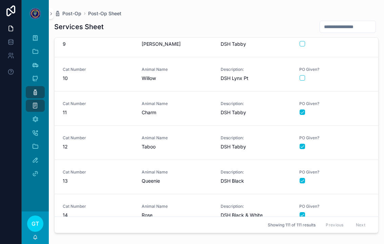
click at [122, 115] on span "11" at bounding box center [98, 112] width 71 height 7
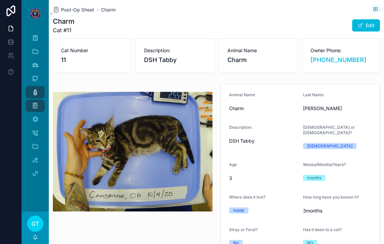
scroll to position [10, 0]
click at [85, 8] on span "Post-Op Sheet" at bounding box center [77, 9] width 33 height 7
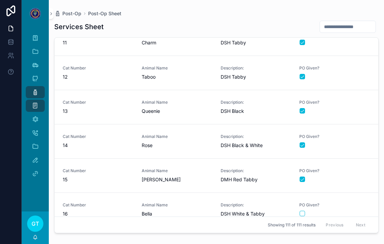
scroll to position [349, 0]
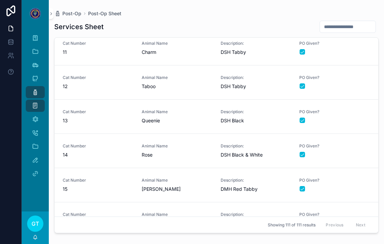
click at [211, 116] on div "Animal Name Queenie" at bounding box center [177, 116] width 71 height 15
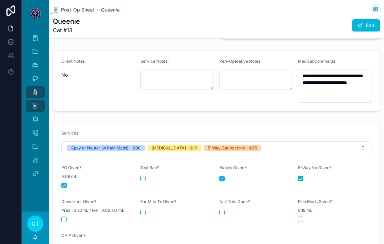
scroll to position [232, 0]
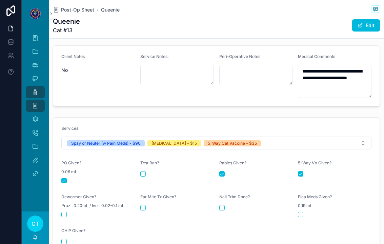
click at [76, 10] on span "Post-Op Sheet" at bounding box center [77, 9] width 33 height 7
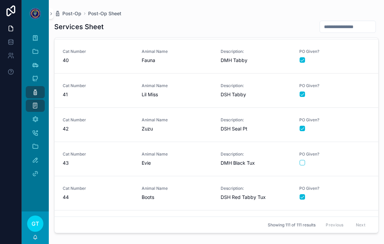
scroll to position [1489, 0]
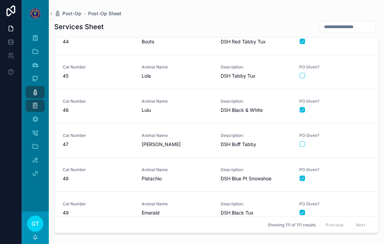
click at [165, 76] on span "Lola" at bounding box center [177, 76] width 71 height 7
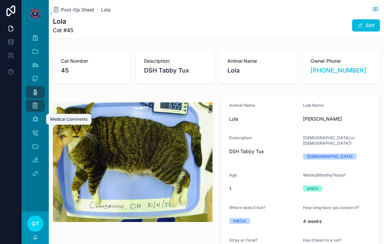
click at [37, 120] on icon "scrollable content" at bounding box center [35, 119] width 7 height 7
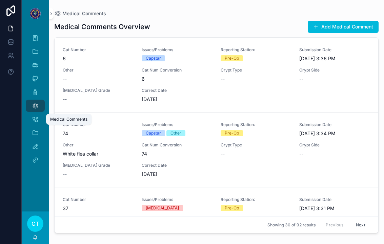
click at [315, 27] on span "scrollable content" at bounding box center [315, 26] width 5 height 5
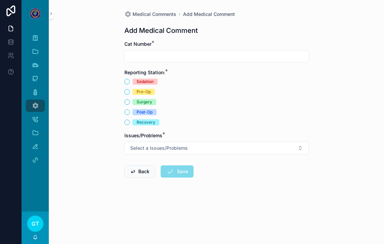
click at [149, 53] on input "scrollable content" at bounding box center [217, 56] width 184 height 9
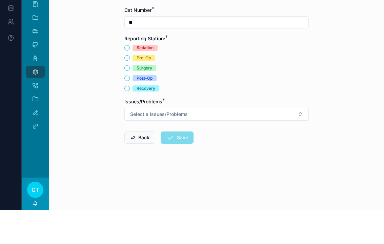
type input "**"
click at [129, 109] on button "Post-Op" at bounding box center [126, 111] width 5 height 5
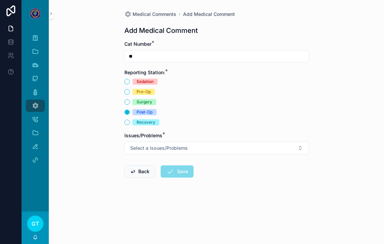
click at [303, 142] on button "Select a Issues/Problems" at bounding box center [216, 148] width 184 height 13
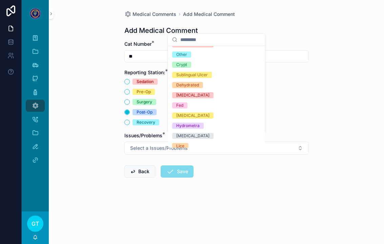
scroll to position [50, 0]
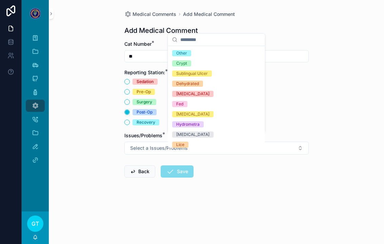
click at [190, 54] on span "Other" at bounding box center [181, 53] width 19 height 6
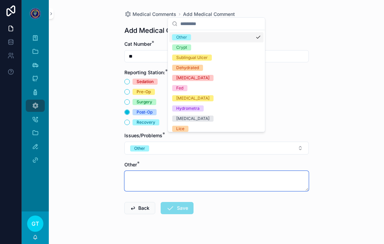
click at [171, 172] on textarea "scrollable content" at bounding box center [216, 181] width 184 height 20
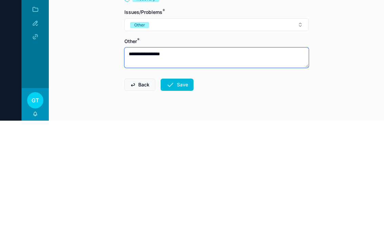
type textarea "**********"
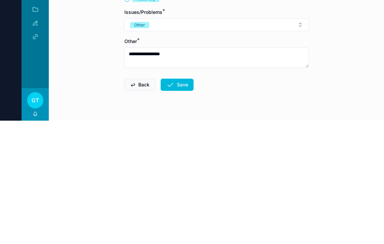
click at [174, 204] on icon "scrollable content" at bounding box center [170, 208] width 8 height 8
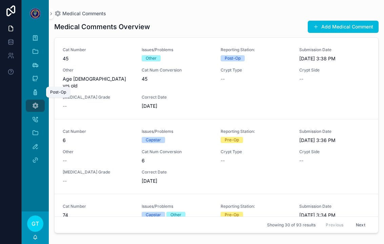
click at [37, 89] on icon "scrollable content" at bounding box center [35, 92] width 7 height 7
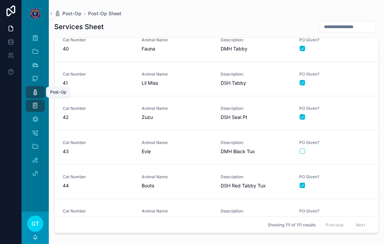
scroll to position [1345, 0]
click at [138, 208] on div "Cat Number 45 Animal Name Lola Description: DSH Tabby Tux PO Given?" at bounding box center [216, 215] width 307 height 15
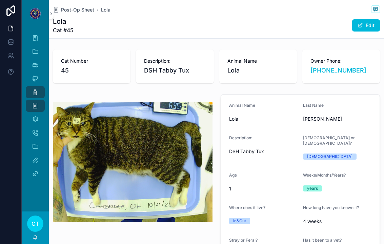
type textarea "**********"
click at [75, 6] on span "Post-Op Sheet" at bounding box center [77, 9] width 33 height 7
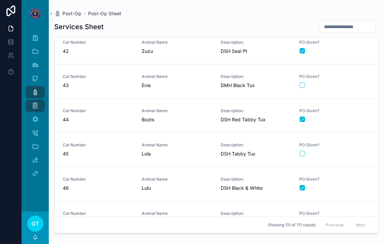
scroll to position [1412, 0]
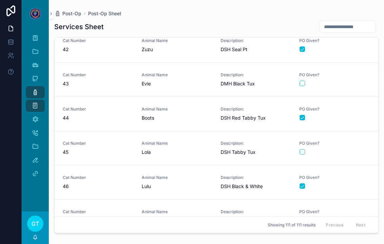
click at [196, 141] on div "Animal Name [PERSON_NAME]" at bounding box center [177, 148] width 71 height 15
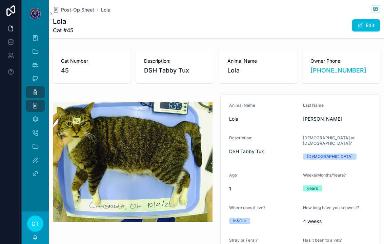
click at [77, 6] on span "Post-Op Sheet" at bounding box center [77, 9] width 33 height 7
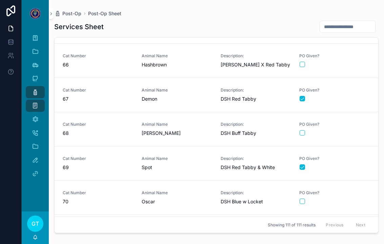
scroll to position [2221, 0]
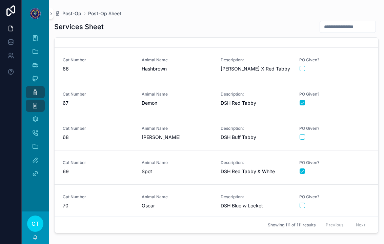
click at [204, 134] on span "[PERSON_NAME]" at bounding box center [177, 137] width 71 height 7
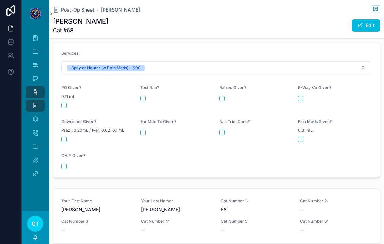
scroll to position [315, 0]
click at [66, 102] on button "scrollable content" at bounding box center [63, 104] width 5 height 5
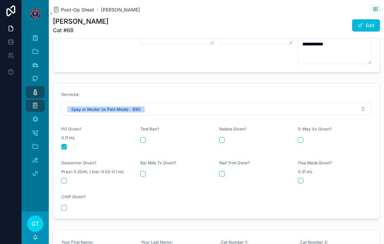
scroll to position [270, 0]
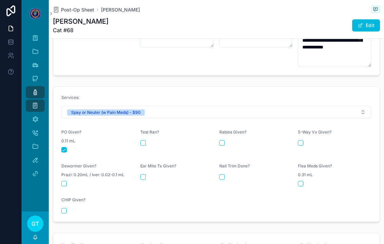
click at [74, 6] on span "Post-Op Sheet" at bounding box center [77, 9] width 33 height 7
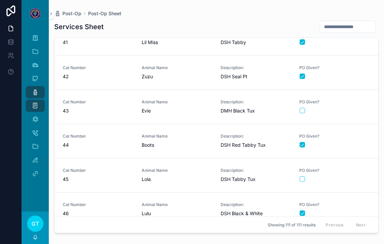
scroll to position [1385, 0]
click at [189, 108] on span "Evie" at bounding box center [177, 111] width 71 height 7
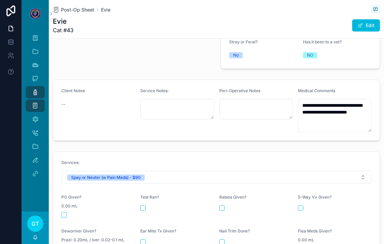
scroll to position [199, 0]
click at [63, 212] on button "scrollable content" at bounding box center [63, 214] width 5 height 5
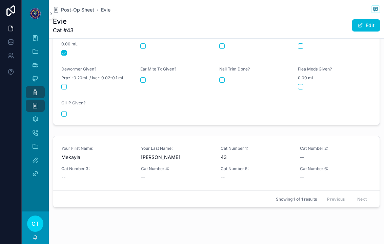
scroll to position [360, 0]
click at [76, 6] on span "Post-Op Sheet" at bounding box center [77, 9] width 33 height 7
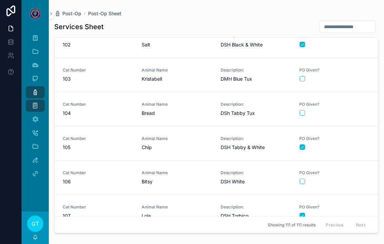
scroll to position [2799, 0]
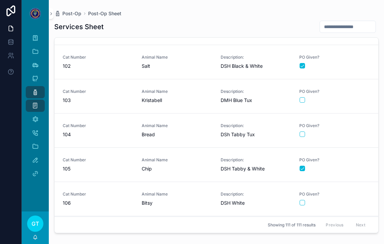
click at [193, 89] on div "Animal Name [PERSON_NAME]" at bounding box center [177, 96] width 71 height 15
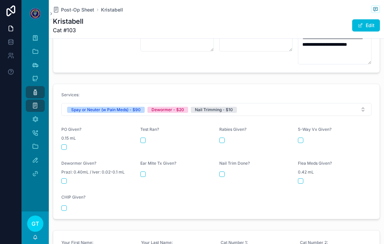
scroll to position [272, 0]
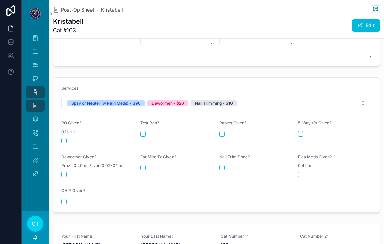
click at [65, 138] on button "scrollable content" at bounding box center [63, 140] width 5 height 5
click at [63, 172] on button "scrollable content" at bounding box center [63, 174] width 5 height 5
click at [221, 165] on button "scrollable content" at bounding box center [221, 167] width 5 height 5
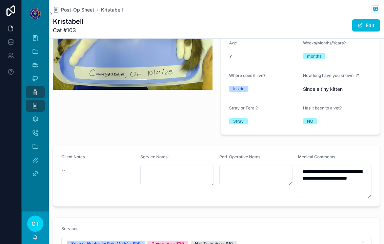
scroll to position [131, 0]
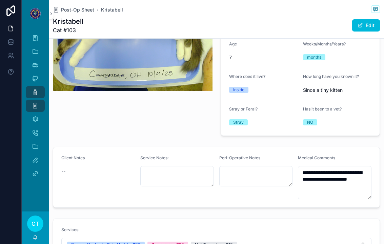
click at [71, 9] on span "Post-Op Sheet" at bounding box center [77, 9] width 33 height 7
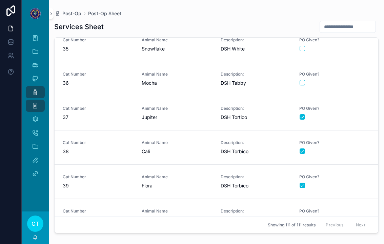
scroll to position [1176, 0]
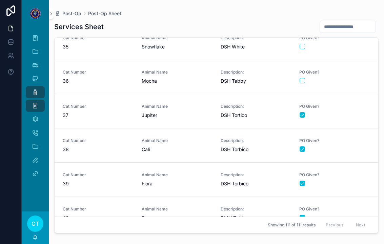
click at [109, 109] on div "Cat Number 37" at bounding box center [98, 111] width 71 height 15
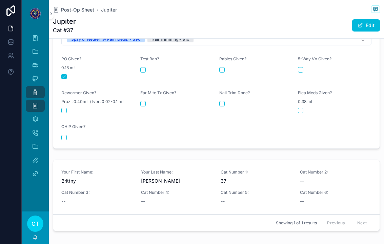
scroll to position [330, 0]
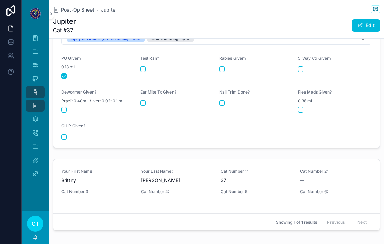
click at [224, 100] on button "scrollable content" at bounding box center [221, 102] width 5 height 5
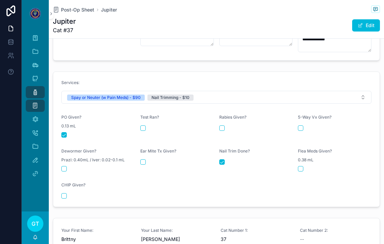
scroll to position [275, 0]
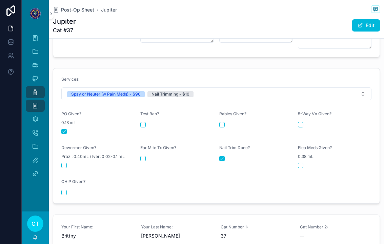
click at [75, 10] on span "Post-Op Sheet" at bounding box center [77, 9] width 33 height 7
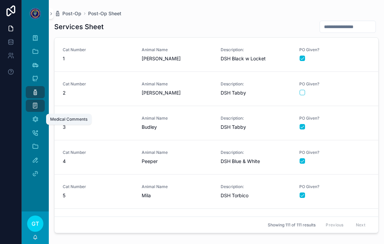
click at [37, 124] on div "Medical Comments" at bounding box center [35, 119] width 11 height 11
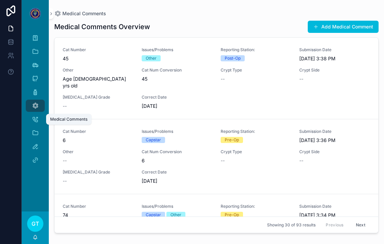
click at [38, 125] on div "Client Add-On Service" at bounding box center [35, 120] width 27 height 14
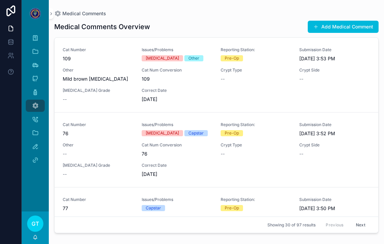
click at [318, 25] on span "scrollable content" at bounding box center [315, 26] width 5 height 5
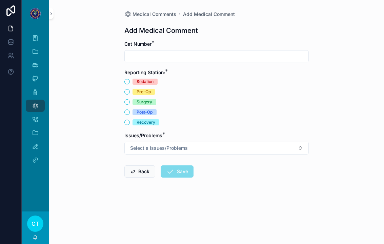
click at [153, 56] on input "scrollable content" at bounding box center [217, 56] width 184 height 9
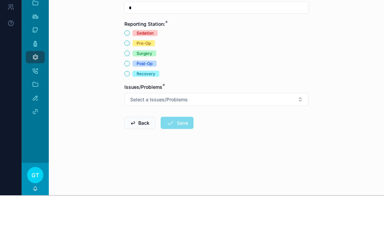
type input "*"
click at [128, 99] on button "Surgery" at bounding box center [126, 101] width 5 height 5
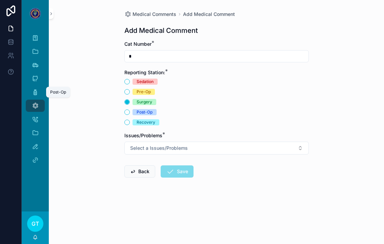
click at [33, 89] on icon "scrollable content" at bounding box center [35, 92] width 7 height 7
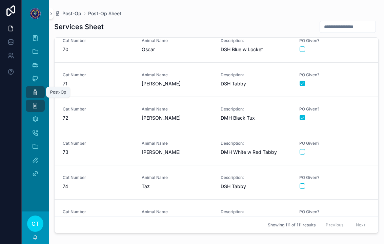
scroll to position [2378, 0]
click at [116, 140] on span "Cat Number" at bounding box center [98, 142] width 71 height 5
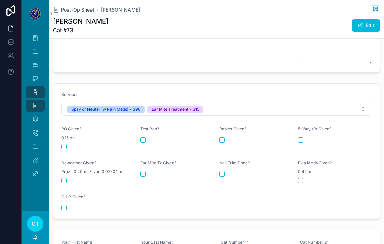
scroll to position [324, 0]
click at [67, 128] on div "PO Given? 0.15 mL" at bounding box center [98, 137] width 74 height 23
click at [65, 143] on button "scrollable content" at bounding box center [63, 145] width 5 height 5
click at [145, 160] on div "Ear Mite Tx Given?" at bounding box center [177, 164] width 74 height 8
click at [144, 160] on div "Ear Mite Tx Given?" at bounding box center [177, 171] width 74 height 23
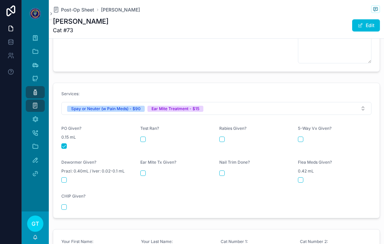
click at [142, 170] on button "scrollable content" at bounding box center [142, 172] width 5 height 5
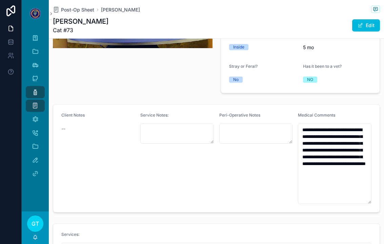
scroll to position [184, 0]
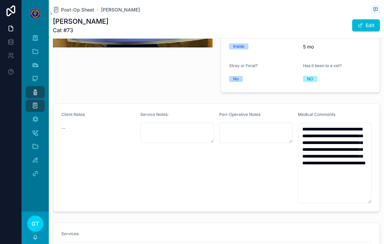
click at [77, 6] on span "Post-Op Sheet" at bounding box center [77, 9] width 33 height 7
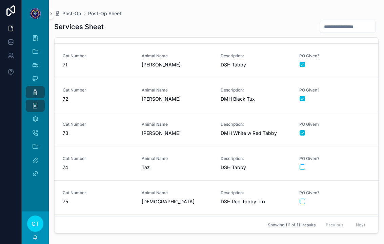
scroll to position [2395, 0]
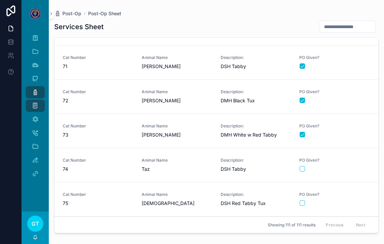
click at [191, 158] on span "Animal Name" at bounding box center [177, 160] width 71 height 5
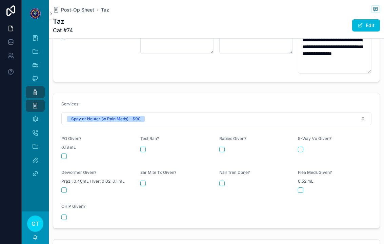
scroll to position [265, 0]
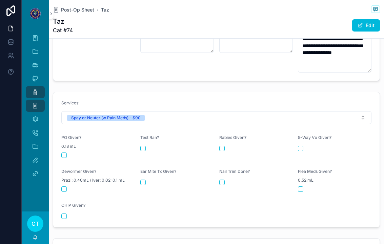
click at [64, 152] on button "scrollable content" at bounding box center [63, 154] width 5 height 5
click at [77, 6] on span "Post-Op Sheet" at bounding box center [77, 9] width 33 height 7
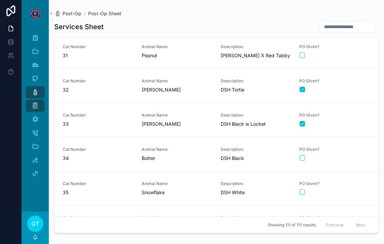
scroll to position [1031, 0]
click at [302, 155] on button "scrollable content" at bounding box center [302, 157] width 5 height 5
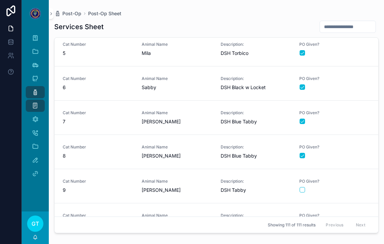
scroll to position [138, 0]
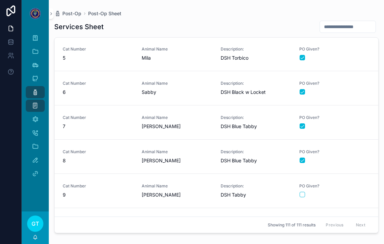
click at [111, 81] on div "Cat Number 6" at bounding box center [98, 88] width 71 height 15
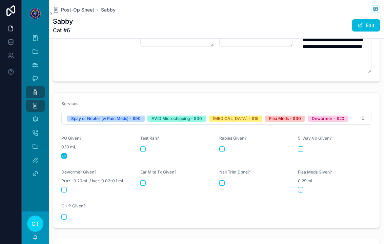
scroll to position [272, 0]
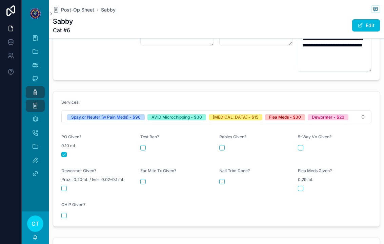
click at [65, 202] on div "CHIP Given?" at bounding box center [98, 206] width 74 height 8
click at [66, 213] on button "scrollable content" at bounding box center [63, 215] width 5 height 5
click at [219, 134] on div "Rabies Given?" at bounding box center [256, 145] width 74 height 23
click at [226, 134] on div "Rabies Given?" at bounding box center [256, 138] width 74 height 8
click at [224, 145] on button "scrollable content" at bounding box center [221, 147] width 5 height 5
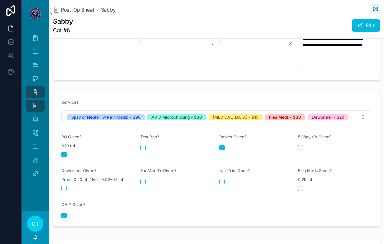
click at [61, 186] on button "scrollable content" at bounding box center [63, 188] width 5 height 5
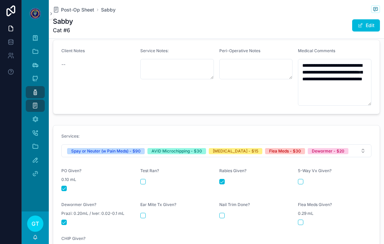
scroll to position [232, 0]
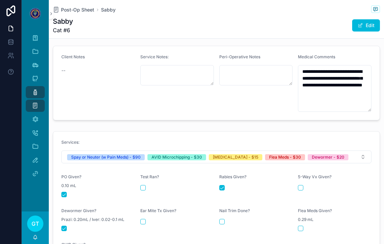
click at [80, 6] on span "Post-Op Sheet" at bounding box center [77, 9] width 33 height 7
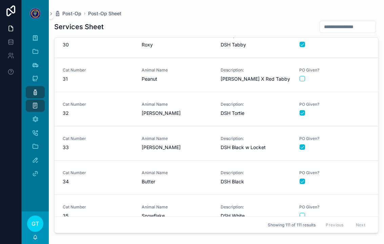
scroll to position [1003, 0]
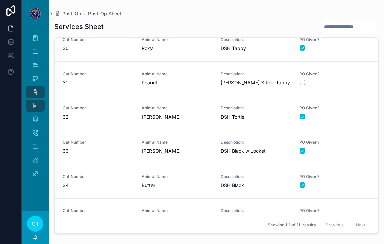
click at [137, 73] on div "Cat Number 31 Animal Name Peanut Description: [PERSON_NAME] X Red Tabby PO Give…" at bounding box center [216, 78] width 307 height 15
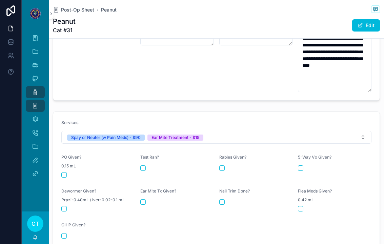
scroll to position [285, 0]
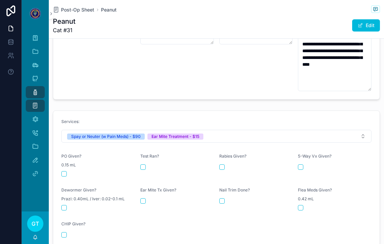
click at [65, 171] on button "scrollable content" at bounding box center [63, 173] width 5 height 5
click at [145, 198] on button "scrollable content" at bounding box center [142, 200] width 5 height 5
click at [66, 6] on span "Post-Op Sheet" at bounding box center [77, 9] width 33 height 7
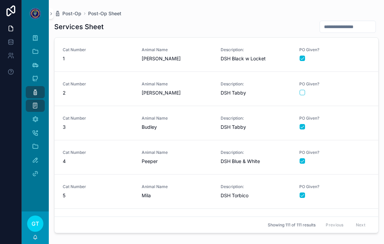
click at [72, 12] on span "Post-Op" at bounding box center [71, 13] width 19 height 7
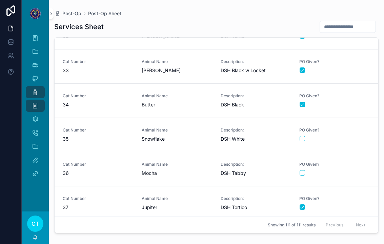
scroll to position [1084, 0]
click at [184, 101] on div "Animal Name Butter" at bounding box center [177, 100] width 71 height 15
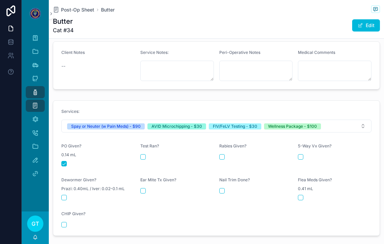
scroll to position [239, 0]
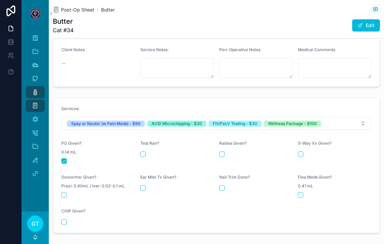
click at [68, 219] on div "scrollable content" at bounding box center [98, 221] width 74 height 5
click at [62, 219] on button "scrollable content" at bounding box center [63, 221] width 5 height 5
click at [224, 145] on div "Rabies Given?" at bounding box center [256, 152] width 74 height 23
click at [217, 161] on form "Services: Spay or Neuter (w Pain Meds) - $90 AVID Microchipping - $30 FIV/FeLV …" at bounding box center [216, 165] width 326 height 135
click at [217, 160] on form "Services: Spay or Neuter (w Pain Meds) - $90 AVID Microchipping - $30 FIV/FeLV …" at bounding box center [216, 165] width 326 height 135
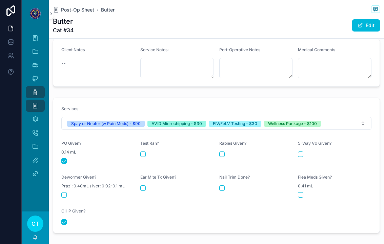
click at [221, 151] on button "scrollable content" at bounding box center [221, 153] width 5 height 5
click at [301, 151] on button "scrollable content" at bounding box center [300, 153] width 5 height 5
click at [65, 183] on span "Prazi: 0.40mL / Iver: 0.02-0.1 mL" at bounding box center [92, 185] width 63 height 5
click at [66, 192] on button "scrollable content" at bounding box center [63, 194] width 5 height 5
click at [139, 185] on form "Services: Spay or Neuter (w Pain Meds) - $90 AVID Microchipping - $30 FIV/FeLV …" at bounding box center [216, 165] width 326 height 135
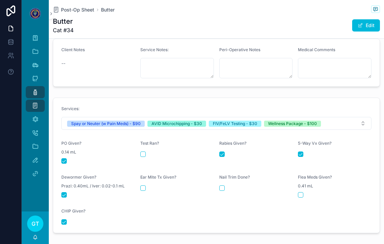
click at [147, 179] on div "Ear Mite Tx Given?" at bounding box center [177, 186] width 74 height 23
click at [145, 180] on div "Ear Mite Tx Given?" at bounding box center [177, 186] width 74 height 23
click at [142, 185] on button "scrollable content" at bounding box center [142, 187] width 5 height 5
click at [231, 191] on div "Nail Trim Done?" at bounding box center [256, 186] width 74 height 23
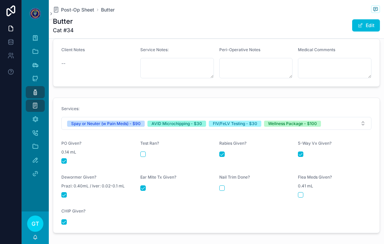
click at [231, 191] on div "Nail Trim Done?" at bounding box center [256, 186] width 74 height 23
click at [218, 186] on form "Services: Spay or Neuter (w Pain Meds) - $90 AVID Microchipping - $30 FIV/FeLV …" at bounding box center [216, 165] width 326 height 135
click at [223, 185] on button "scrollable content" at bounding box center [221, 187] width 5 height 5
click at [306, 192] on div "scrollable content" at bounding box center [335, 194] width 74 height 5
click at [302, 192] on button "scrollable content" at bounding box center [300, 194] width 5 height 5
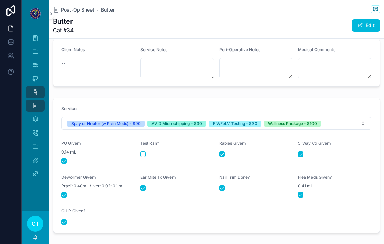
click at [80, 13] on span "Post-Op Sheet" at bounding box center [77, 9] width 33 height 7
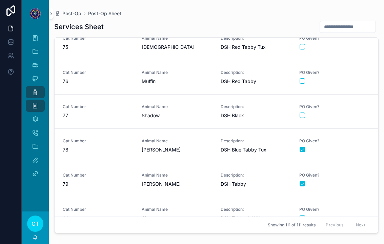
scroll to position [2553, 0]
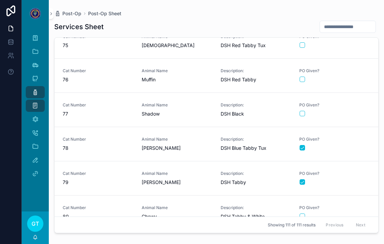
click at [199, 110] on span "Shadow" at bounding box center [177, 113] width 71 height 7
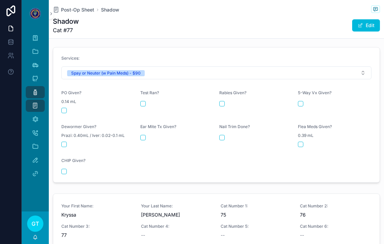
scroll to position [301, 0]
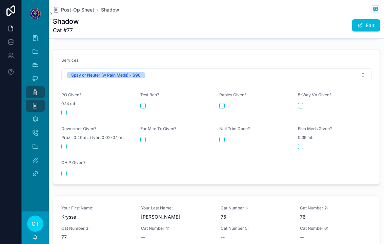
click at [66, 110] on button "scrollable content" at bounding box center [63, 112] width 5 height 5
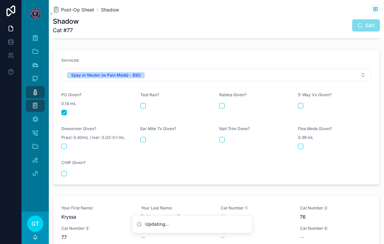
click at [79, 12] on span "Post-Op Sheet" at bounding box center [77, 9] width 33 height 7
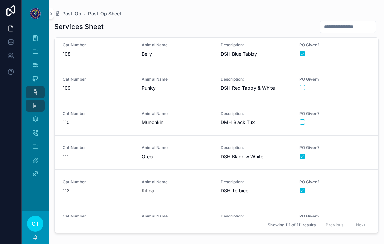
scroll to position [3013, 0]
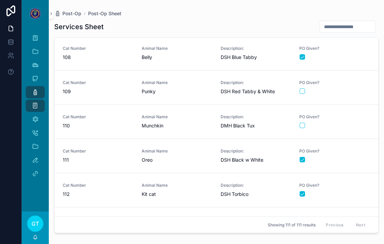
click at [196, 89] on span "Punky" at bounding box center [177, 91] width 71 height 7
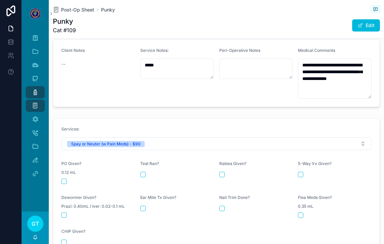
scroll to position [254, 0]
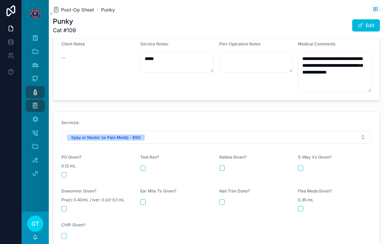
click at [62, 172] on button "scrollable content" at bounding box center [63, 174] width 5 height 5
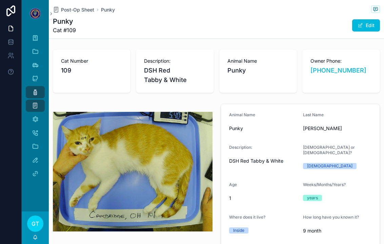
scroll to position [0, 0]
click at [75, 8] on span "Post-Op Sheet" at bounding box center [77, 9] width 33 height 7
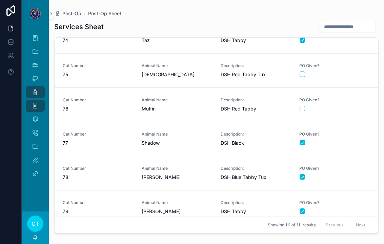
scroll to position [2523, 0]
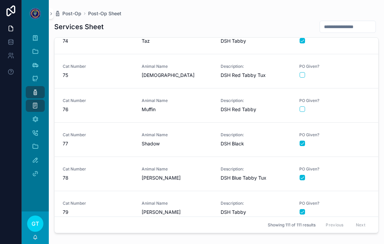
click at [199, 106] on span "Muffin" at bounding box center [177, 109] width 71 height 7
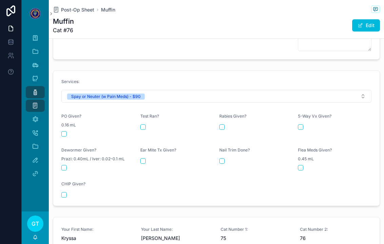
scroll to position [292, 0]
click at [68, 131] on div "scrollable content" at bounding box center [98, 133] width 74 height 5
click at [65, 131] on button "scrollable content" at bounding box center [63, 133] width 5 height 5
click at [30, 118] on div "Medical Comments" at bounding box center [35, 119] width 11 height 11
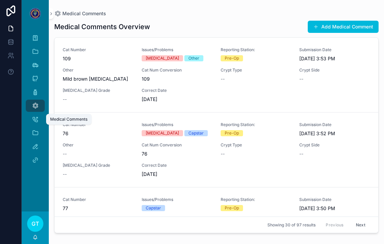
click at [334, 27] on button "Add Medical Comment" at bounding box center [343, 27] width 71 height 12
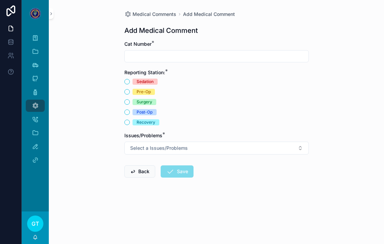
click at [224, 56] on input "scrollable content" at bounding box center [217, 56] width 184 height 9
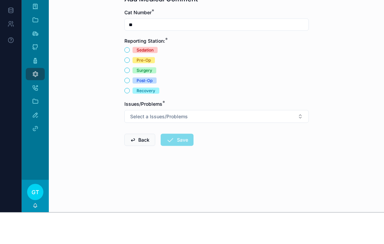
type input "**"
click at [148, 109] on div "Post-Op" at bounding box center [145, 112] width 16 height 6
click at [130, 109] on button "Post-Op" at bounding box center [126, 111] width 5 height 5
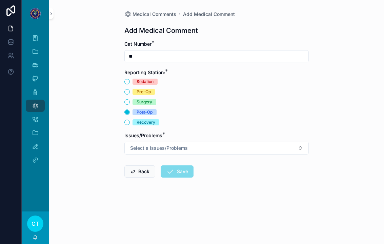
click at [134, 99] on span "Surgery" at bounding box center [145, 102] width 24 height 6
click at [130, 99] on button "Surgery" at bounding box center [126, 101] width 5 height 5
click at [143, 99] on div "Surgery" at bounding box center [145, 102] width 16 height 6
click at [130, 99] on button "Surgery" at bounding box center [126, 101] width 5 height 5
click at [203, 142] on button "Select a Issues/Problems" at bounding box center [216, 148] width 184 height 13
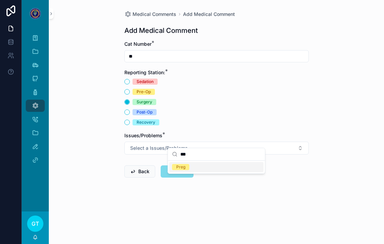
type input "***"
click at [203, 171] on div "Preg" at bounding box center [216, 167] width 94 height 10
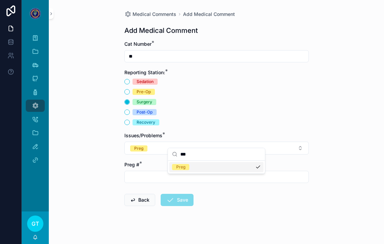
click at [143, 172] on input "scrollable content" at bounding box center [217, 176] width 184 height 9
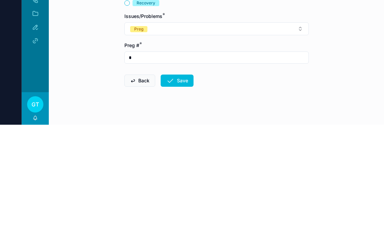
type input "*"
click at [185, 194] on button "Save" at bounding box center [177, 200] width 33 height 12
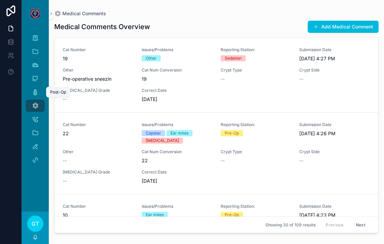
click at [38, 89] on icon "scrollable content" at bounding box center [35, 92] width 7 height 7
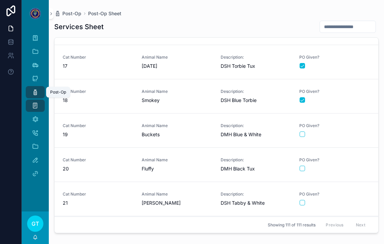
scroll to position [542, 0]
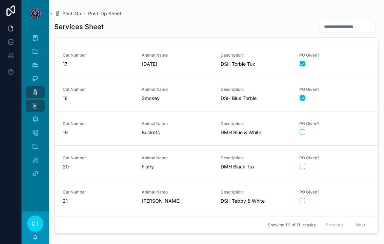
click at [103, 163] on span "20" at bounding box center [98, 166] width 71 height 7
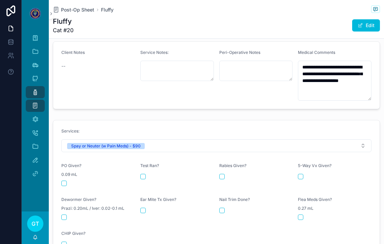
scroll to position [272, 0]
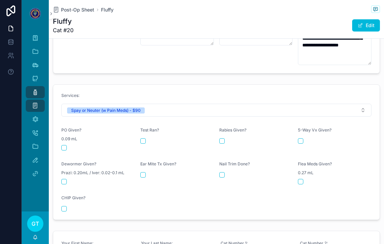
click at [64, 145] on button "scrollable content" at bounding box center [63, 147] width 5 height 5
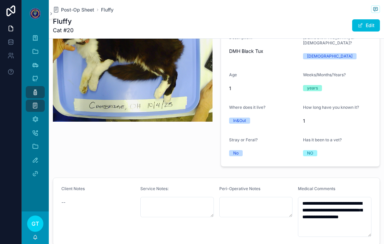
scroll to position [98, 0]
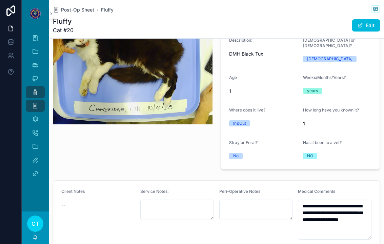
click at [88, 6] on span "Post-Op Sheet" at bounding box center [77, 9] width 33 height 7
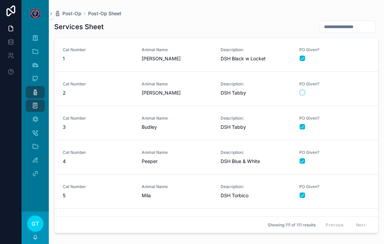
click at [81, 10] on span "Post-Op" at bounding box center [71, 13] width 19 height 7
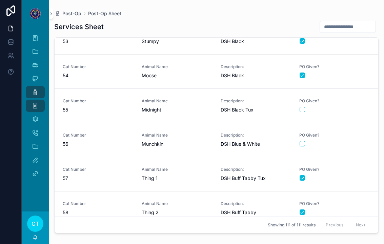
scroll to position [1787, 0]
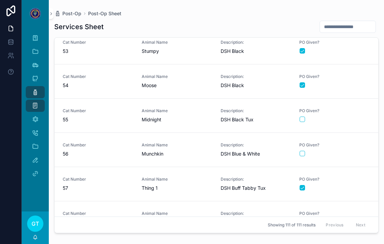
click at [234, 116] on span "DSH Black Tux" at bounding box center [256, 119] width 71 height 7
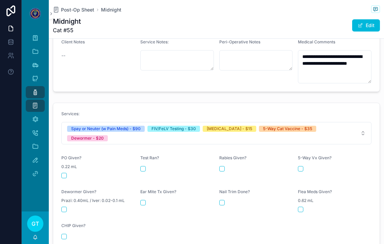
scroll to position [247, 0]
click at [60, 149] on form "Services: Spay or Neuter (w Pain Meds) - $90 FIV/FeLV Testing - $30 [MEDICAL_DA…" at bounding box center [216, 175] width 326 height 144
click at [64, 173] on button "scrollable content" at bounding box center [63, 175] width 5 height 5
click at [143, 166] on button "scrollable content" at bounding box center [142, 168] width 5 height 5
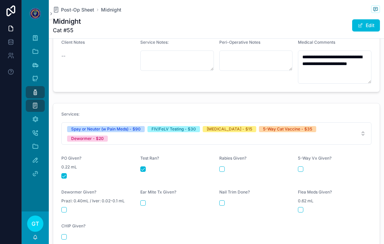
click at [224, 156] on div "Rabies Given?" at bounding box center [256, 167] width 74 height 23
click at [223, 166] on button "scrollable content" at bounding box center [221, 168] width 5 height 5
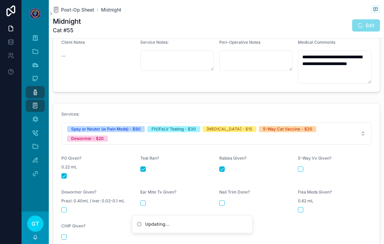
click at [300, 166] on button "scrollable content" at bounding box center [300, 168] width 5 height 5
click at [62, 207] on button "scrollable content" at bounding box center [63, 209] width 5 height 5
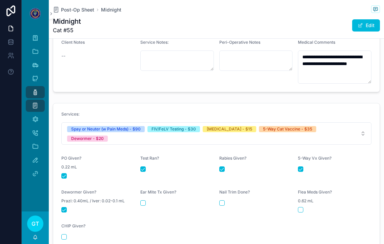
click at [72, 6] on span "Post-Op Sheet" at bounding box center [77, 9] width 33 height 7
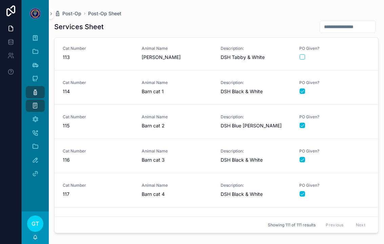
scroll to position [2880, 0]
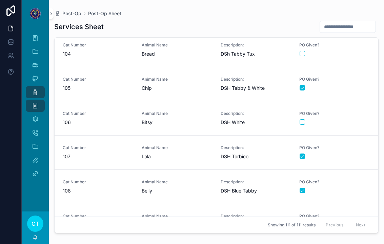
click at [265, 101] on link "Cat Number 106 Animal Name Bitsy Description: DSH White PO Given?" at bounding box center [217, 118] width 324 height 34
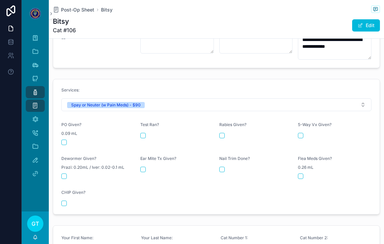
scroll to position [264, 0]
click at [66, 139] on button "scrollable content" at bounding box center [63, 141] width 5 height 5
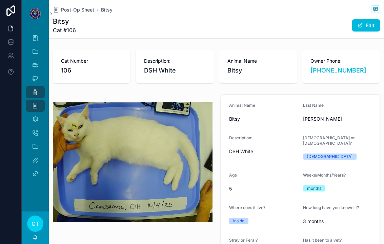
scroll to position [0, 0]
click at [75, 6] on span "Post-Op Sheet" at bounding box center [77, 9] width 33 height 7
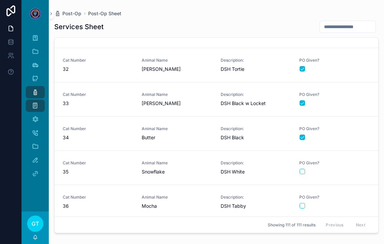
scroll to position [1066, 0]
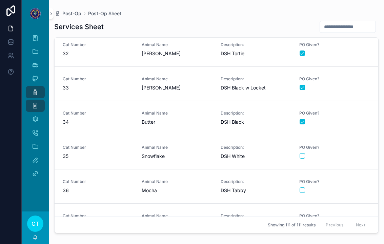
click at [200, 153] on span "Snowflake" at bounding box center [177, 156] width 71 height 7
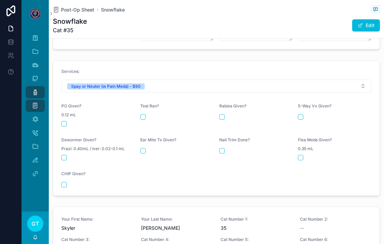
scroll to position [276, 0]
click at [66, 121] on button "scrollable content" at bounding box center [63, 123] width 5 height 5
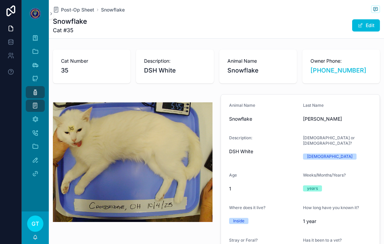
scroll to position [0, 0]
click at [83, 6] on span "Post-Op Sheet" at bounding box center [77, 9] width 33 height 7
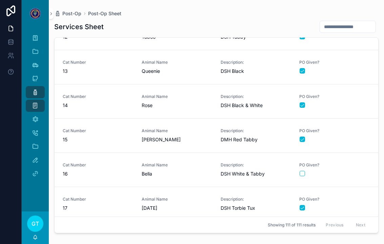
scroll to position [594, 0]
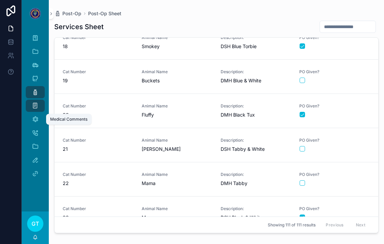
click at [37, 116] on icon "scrollable content" at bounding box center [35, 119] width 7 height 7
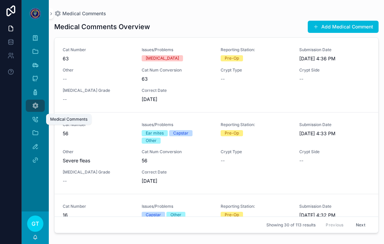
click at [326, 21] on button "Add Medical Comment" at bounding box center [343, 27] width 71 height 12
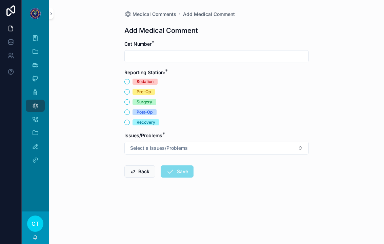
click at [174, 52] on input "scrollable content" at bounding box center [217, 56] width 184 height 9
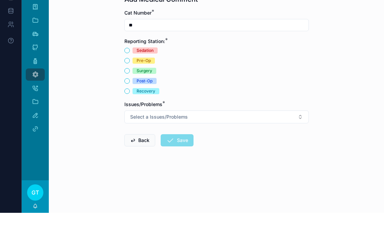
type input "**"
click at [130, 109] on div "Post-Op" at bounding box center [216, 112] width 184 height 6
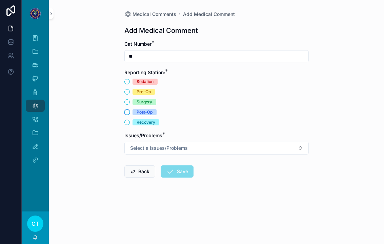
click at [128, 109] on button "Post-Op" at bounding box center [126, 111] width 5 height 5
click at [302, 143] on button "Select a Issues/Problems" at bounding box center [216, 148] width 184 height 13
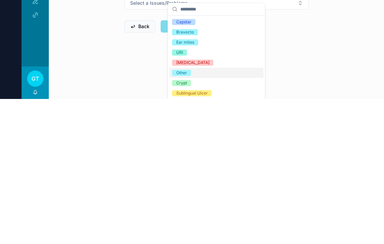
click at [201, 213] on div "Other" at bounding box center [216, 218] width 94 height 10
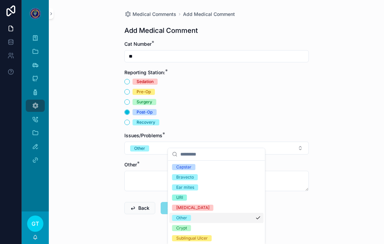
click at [316, 91] on div "Medical Comments Add Medical Comment Add Medical Comment Cat Number * ** Report…" at bounding box center [216, 122] width 335 height 244
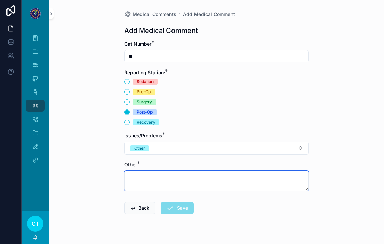
click at [155, 176] on textarea "scrollable content" at bounding box center [216, 181] width 184 height 20
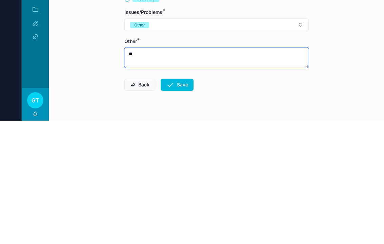
type textarea "*"
type textarea "**********"
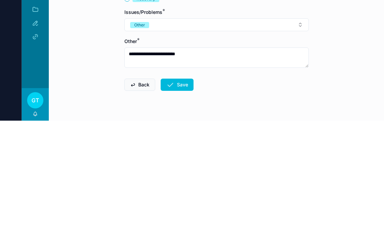
click at [176, 202] on button "Save" at bounding box center [177, 208] width 33 height 12
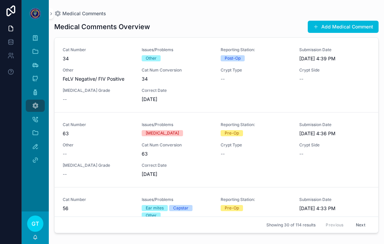
click at [322, 21] on button "Add Medical Comment" at bounding box center [343, 27] width 71 height 12
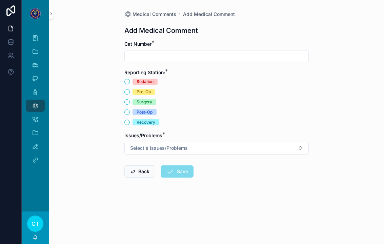
click at [157, 52] on input "scrollable content" at bounding box center [217, 56] width 184 height 9
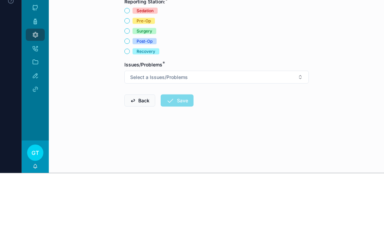
type input "**"
click at [126, 109] on button "Post-Op" at bounding box center [126, 111] width 5 height 5
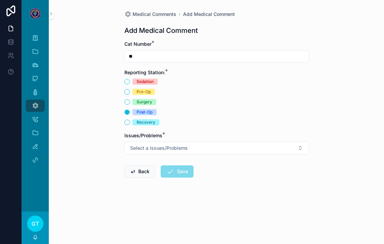
click at [195, 142] on button "Select a Issues/Problems" at bounding box center [216, 148] width 184 height 13
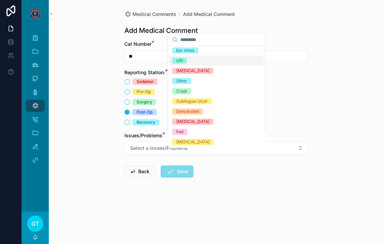
scroll to position [23, 0]
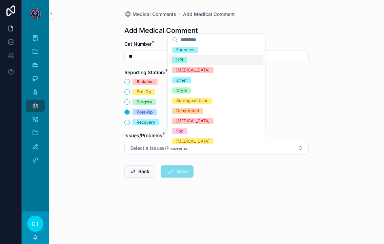
click at [194, 82] on div "Other" at bounding box center [216, 80] width 94 height 10
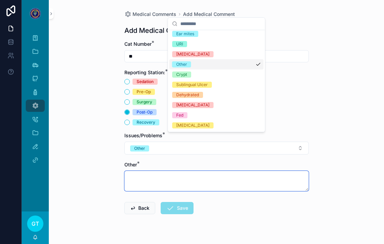
click at [164, 171] on textarea "scrollable content" at bounding box center [216, 181] width 184 height 20
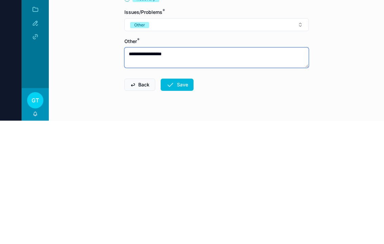
type textarea "**********"
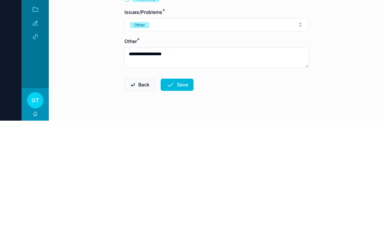
click at [178, 202] on button "Save" at bounding box center [177, 208] width 33 height 12
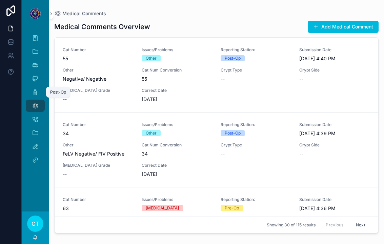
click at [37, 89] on icon "scrollable content" at bounding box center [35, 92] width 7 height 7
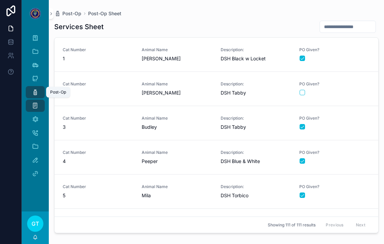
scroll to position [212, 0]
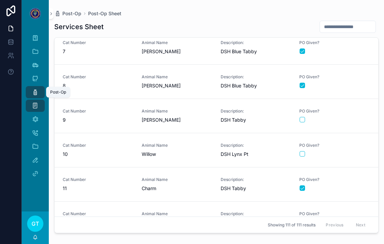
click at [205, 125] on link "Cat Number 9 Animal Name [PERSON_NAME] Description: DSH Tabby PO Given?" at bounding box center [217, 116] width 324 height 34
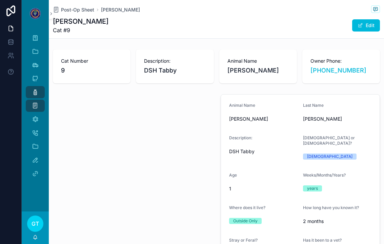
click at [68, 6] on span "Post-Op Sheet" at bounding box center [77, 9] width 33 height 7
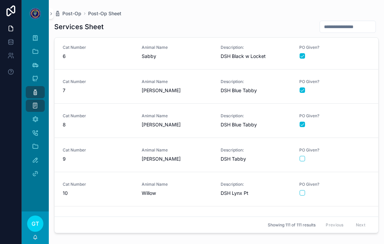
scroll to position [174, 0]
click at [121, 172] on link "Cat Number 10 Animal Name Willow Description: DSH Lynx Pt PO Given?" at bounding box center [217, 189] width 324 height 34
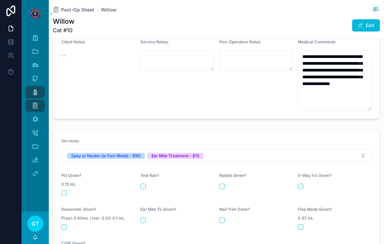
scroll to position [246, 0]
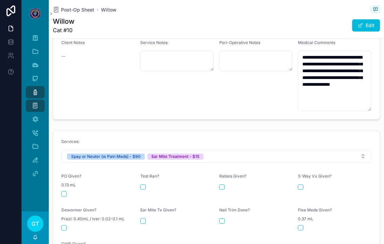
click at [62, 177] on div "PO Given? 0.13 mL" at bounding box center [98, 185] width 74 height 23
click at [61, 191] on button "scrollable content" at bounding box center [63, 193] width 5 height 5
click at [151, 211] on div "Ear Mite Tx Given?" at bounding box center [177, 218] width 74 height 23
click at [146, 219] on form "Services: Spay or Neuter (w Pain Meds) - $90 Ear Mite Treatment - $15 PO Given?…" at bounding box center [216, 198] width 326 height 135
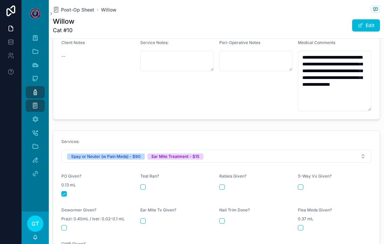
click at [144, 218] on button "scrollable content" at bounding box center [142, 220] width 5 height 5
click at [355, 80] on textarea "**********" at bounding box center [335, 81] width 74 height 60
click at [362, 78] on textarea "**********" at bounding box center [335, 81] width 74 height 60
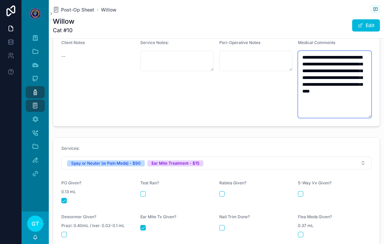
click at [334, 86] on textarea "**********" at bounding box center [335, 84] width 74 height 67
click at [360, 87] on textarea "**********" at bounding box center [335, 84] width 74 height 67
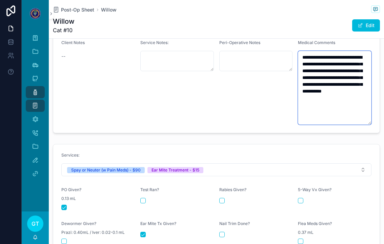
type textarea "**********"
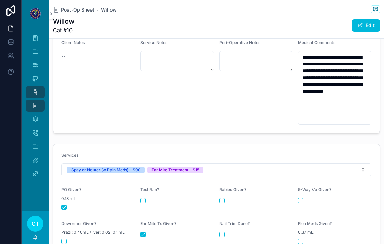
click at [69, 6] on span "Post-Op Sheet" at bounding box center [77, 9] width 33 height 7
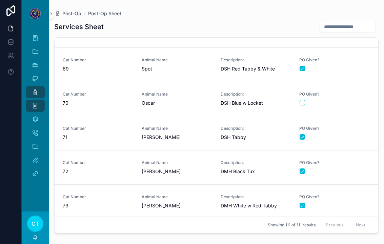
scroll to position [2323, 0]
click at [170, 94] on link "Cat Number 70 Animal Name Oscar Description: DSH Blue w Locket PO Given?" at bounding box center [217, 100] width 324 height 34
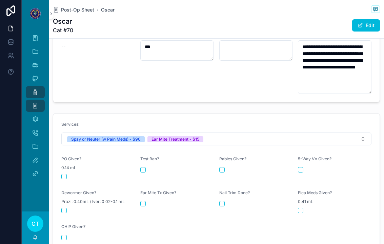
scroll to position [257, 0]
click at [61, 168] on form "Services: Spay or Neuter (w Pain Meds) - $90 Ear Mite Treatment - $15 PO Given?…" at bounding box center [216, 180] width 326 height 135
click at [66, 174] on button "scrollable content" at bounding box center [63, 176] width 5 height 5
click at [145, 201] on button "scrollable content" at bounding box center [142, 203] width 5 height 5
click at [83, 6] on span "Post-Op Sheet" at bounding box center [77, 9] width 33 height 7
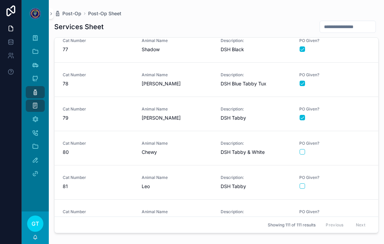
scroll to position [2620, 0]
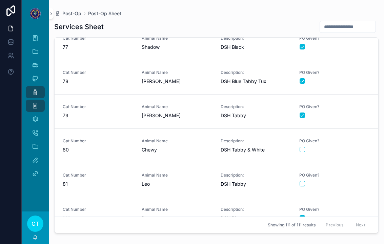
click at [115, 172] on span "Cat Number" at bounding box center [98, 174] width 71 height 5
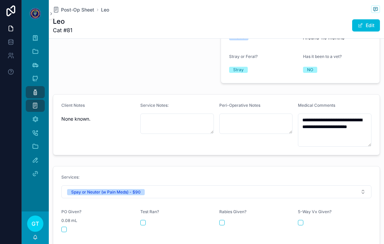
scroll to position [213, 0]
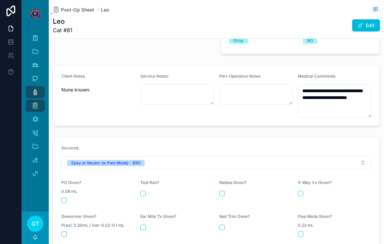
click at [67, 188] on div "0.08 mL" at bounding box center [98, 191] width 74 height 7
click at [60, 191] on form "Services: Spay or Neuter (w Pain Meds) - $90 PO Given? 0.08 mL Test Ran? [MEDIC…" at bounding box center [216, 204] width 326 height 135
click at [63, 198] on button "scrollable content" at bounding box center [63, 200] width 5 height 5
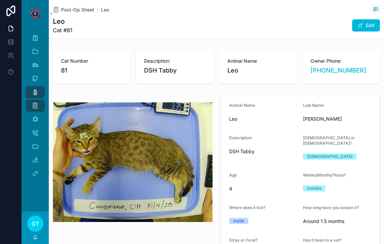
scroll to position [0, 0]
click at [82, 6] on span "Post-Op Sheet" at bounding box center [77, 9] width 33 height 7
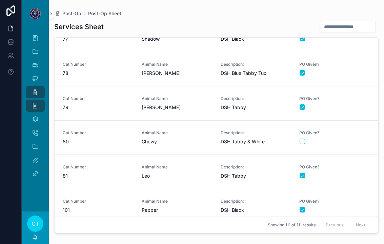
scroll to position [2734, 0]
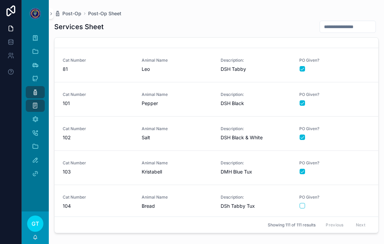
click at [123, 66] on span "81" at bounding box center [98, 69] width 71 height 7
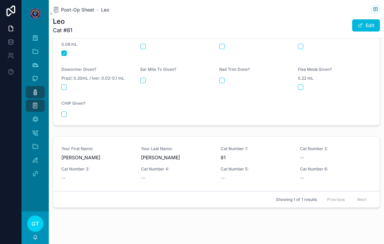
scroll to position [360, 0]
click at [63, 6] on span "Post-Op Sheet" at bounding box center [77, 9] width 33 height 7
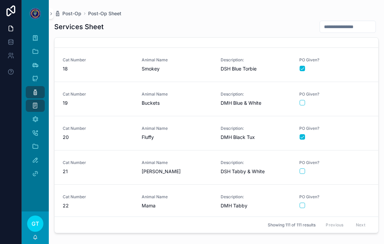
scroll to position [639, 0]
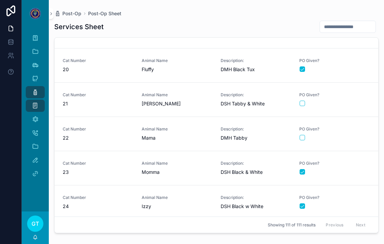
click at [191, 100] on span "[PERSON_NAME]" at bounding box center [177, 103] width 71 height 7
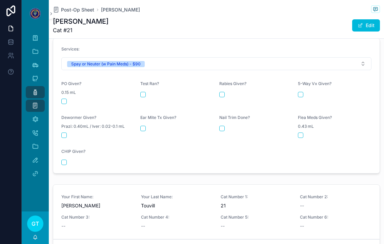
scroll to position [328, 0]
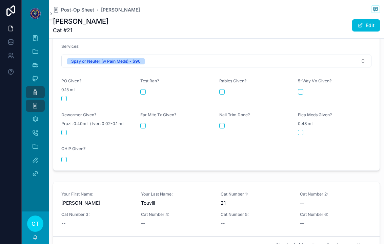
click at [64, 91] on form "Services: Spay or Neuter (w Pain Meds) - $90 PO Given? 0.15 mL Test Ran? [MEDIC…" at bounding box center [216, 103] width 326 height 135
click at [66, 96] on button "scrollable content" at bounding box center [63, 98] width 5 height 5
click at [69, 6] on span "Post-Op Sheet" at bounding box center [77, 9] width 33 height 7
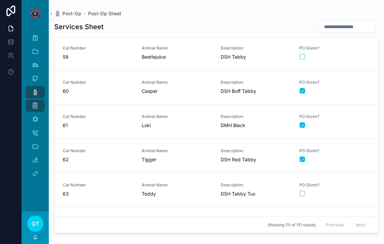
scroll to position [1988, 0]
click at [143, 172] on link "Cat Number 63 Animal Name Teddy Description: DSH Tabby Tux PO Given?" at bounding box center [217, 189] width 324 height 34
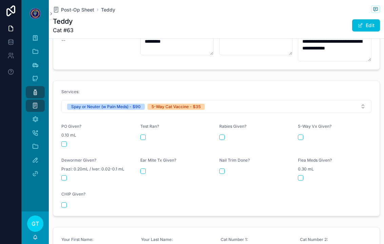
scroll to position [262, 0]
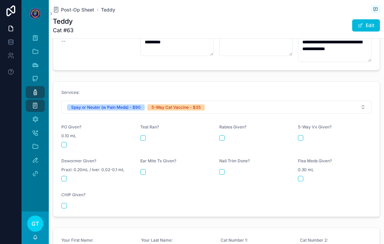
click at [66, 142] on button "scrollable content" at bounding box center [63, 144] width 5 height 5
click at [304, 135] on div "scrollable content" at bounding box center [335, 137] width 74 height 5
click at [302, 135] on button "scrollable content" at bounding box center [300, 137] width 5 height 5
click at [74, 6] on span "Post-Op Sheet" at bounding box center [77, 9] width 33 height 7
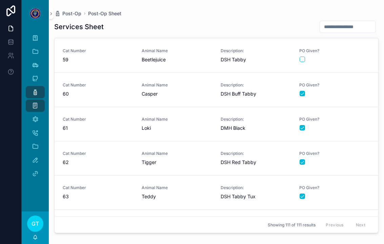
scroll to position [1988, 0]
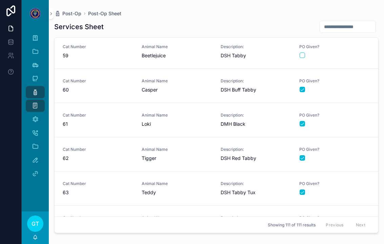
click at [176, 189] on span "Teddy" at bounding box center [177, 192] width 71 height 7
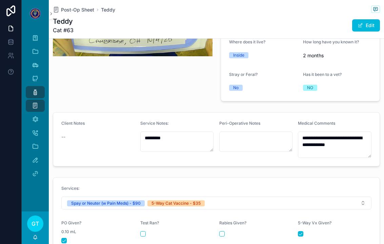
scroll to position [181, 0]
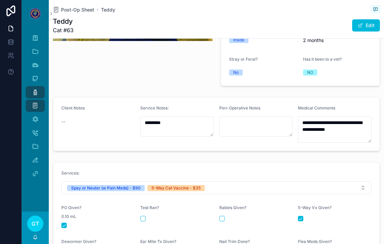
click at [76, 6] on span "Post-Op Sheet" at bounding box center [77, 9] width 33 height 7
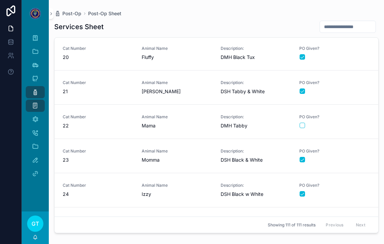
scroll to position [652, 0]
click at [193, 122] on div "Animal Name Mama" at bounding box center [177, 121] width 71 height 15
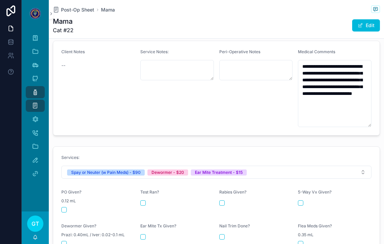
scroll to position [239, 0]
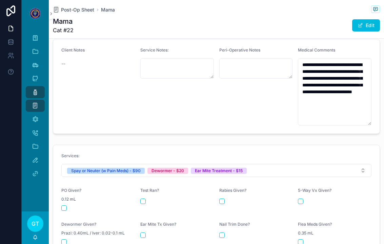
click at [64, 205] on button "scrollable content" at bounding box center [63, 207] width 5 height 5
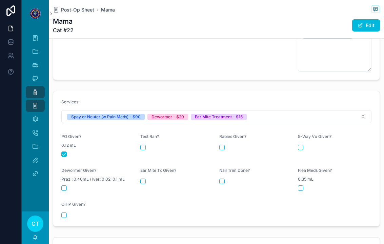
scroll to position [295, 0]
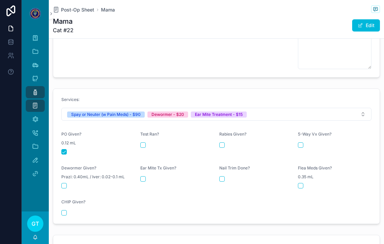
click at [147, 176] on div "scrollable content" at bounding box center [177, 178] width 74 height 5
click at [141, 176] on button "scrollable content" at bounding box center [142, 178] width 5 height 5
click at [65, 174] on span "Prazi: 0.40mL / Iver: 0.02-0.1 mL" at bounding box center [92, 176] width 63 height 5
click at [69, 177] on div "Dewormer Given? Prazi: 0.40mL / Iver: 0.02-0.1 mL" at bounding box center [98, 176] width 74 height 23
click at [65, 183] on button "scrollable content" at bounding box center [63, 185] width 5 height 5
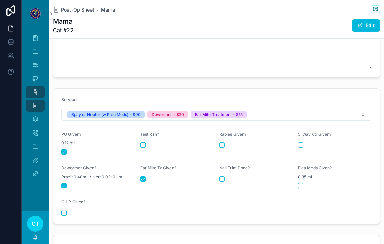
click at [72, 9] on span "Post-Op Sheet" at bounding box center [77, 9] width 33 height 7
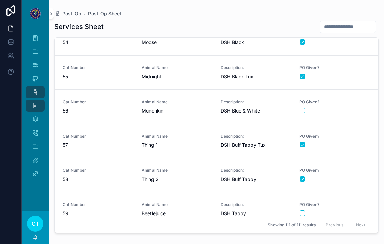
scroll to position [1828, 0]
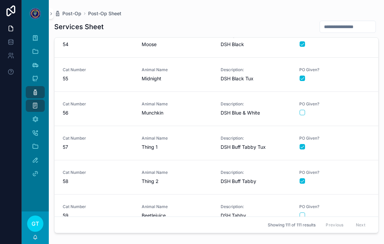
click at [183, 106] on span "Animal Name" at bounding box center [177, 103] width 71 height 5
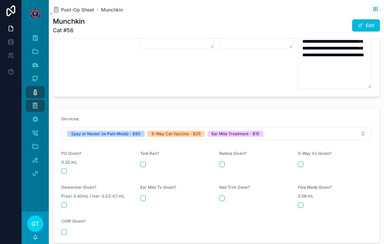
scroll to position [270, 0]
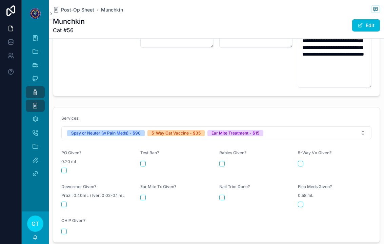
click at [66, 168] on div "scrollable content" at bounding box center [98, 170] width 74 height 5
click at [61, 171] on form "Services: Spay or Neuter (w Pain Meds) - $90 5-Way Cat Vaccine - $35 Ear Mite T…" at bounding box center [216, 174] width 326 height 135
click at [59, 167] on form "Services: Spay or Neuter (w Pain Meds) - $90 5-Way Cat Vaccine - $35 Ear Mite T…" at bounding box center [216, 174] width 326 height 135
click at [68, 168] on div "scrollable content" at bounding box center [98, 170] width 74 height 5
click at [65, 168] on button "scrollable content" at bounding box center [63, 170] width 5 height 5
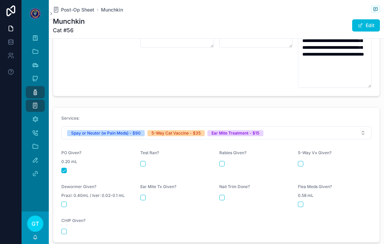
click at [299, 161] on button "scrollable content" at bounding box center [300, 163] width 5 height 5
click at [143, 195] on button "scrollable content" at bounding box center [142, 197] width 5 height 5
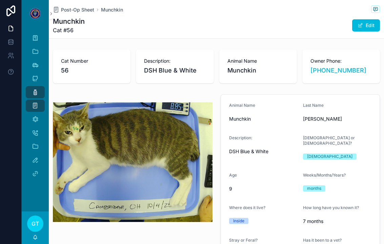
scroll to position [0, 0]
click at [82, 11] on span "Post-Op Sheet" at bounding box center [77, 9] width 33 height 7
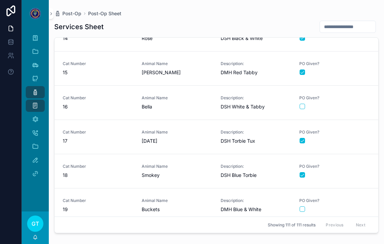
scroll to position [465, 0]
click at [196, 109] on span "Bella" at bounding box center [177, 107] width 71 height 7
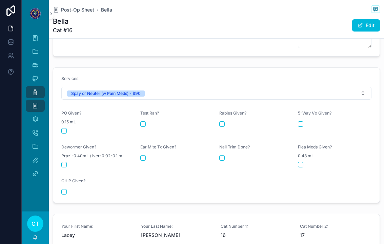
scroll to position [301, 0]
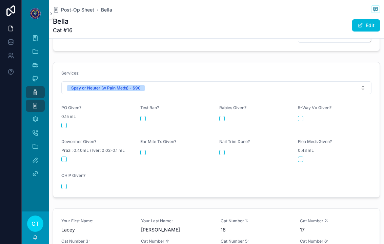
click at [63, 123] on button "scrollable content" at bounding box center [63, 125] width 5 height 5
click at [70, 12] on span "Post-Op Sheet" at bounding box center [77, 9] width 33 height 7
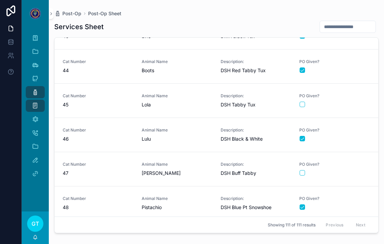
scroll to position [1490, 0]
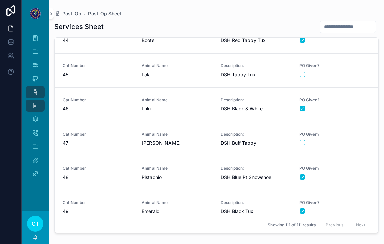
click at [178, 143] on span "[PERSON_NAME]" at bounding box center [177, 143] width 71 height 7
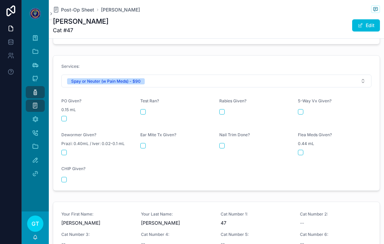
scroll to position [310, 0]
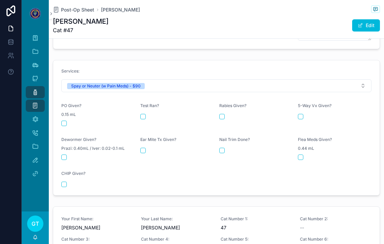
click at [66, 121] on button "scrollable content" at bounding box center [63, 123] width 5 height 5
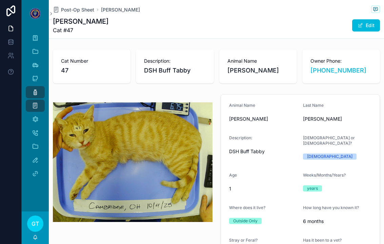
scroll to position [0, 0]
click at [80, 9] on span "Post-Op Sheet" at bounding box center [77, 9] width 33 height 7
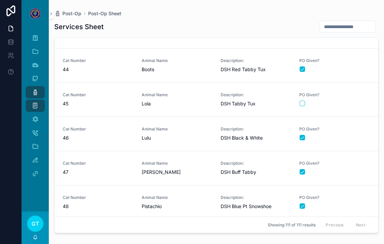
scroll to position [1461, 0]
click at [175, 169] on div "Animal Name [PERSON_NAME]" at bounding box center [177, 168] width 71 height 15
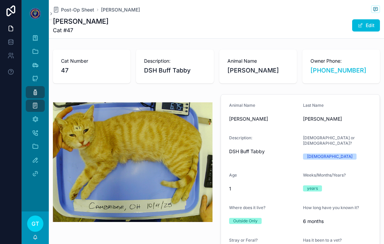
click at [66, 13] on span "Post-Op Sheet" at bounding box center [77, 9] width 33 height 7
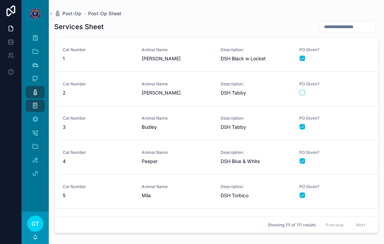
click at [70, 6] on div "Post-Op Post-Op Sheet Services Sheet Cat Number 1 Animal Name [PERSON_NAME] Des…" at bounding box center [216, 118] width 335 height 236
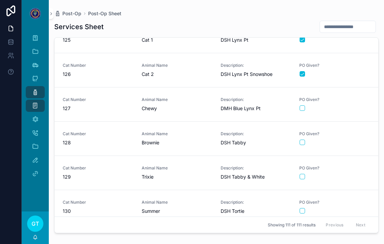
scroll to position [3612, 0]
click at [304, 108] on button "scrollable content" at bounding box center [302, 108] width 5 height 5
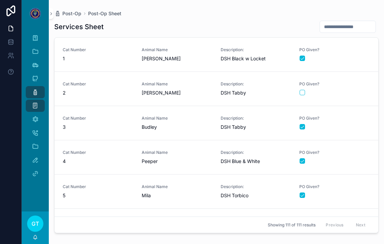
scroll to position [0, 0]
click at [181, 92] on span "[PERSON_NAME]" at bounding box center [177, 92] width 71 height 7
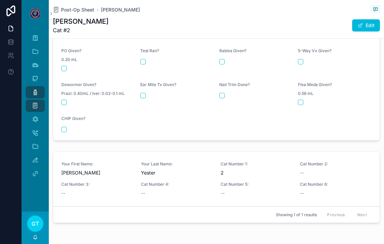
scroll to position [338, 0]
click at [65, 60] on div "PO Given? 0.20 mL" at bounding box center [98, 59] width 74 height 23
click at [59, 65] on form "Services: Spay or Neuter (w Pain Meds) - $90 PO Given? 0.20 mL Test Ran? [MEDIC…" at bounding box center [216, 72] width 326 height 135
click at [63, 65] on button "scrollable content" at bounding box center [63, 67] width 5 height 5
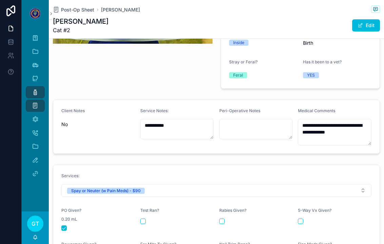
scroll to position [178, 0]
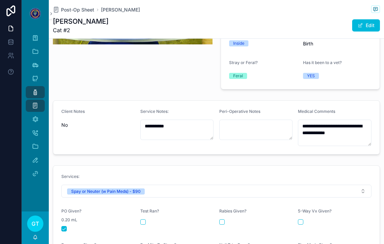
click at [74, 6] on span "Post-Op Sheet" at bounding box center [77, 9] width 33 height 7
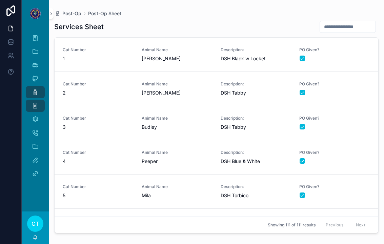
click at [73, 16] on span "Post-Op" at bounding box center [71, 13] width 19 height 7
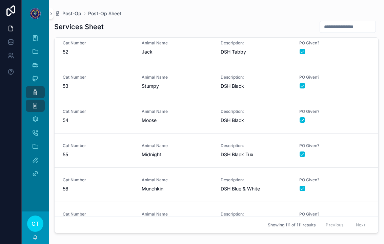
scroll to position [1746, 0]
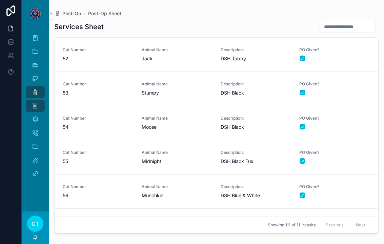
click at [190, 116] on span "Animal Name" at bounding box center [177, 118] width 71 height 5
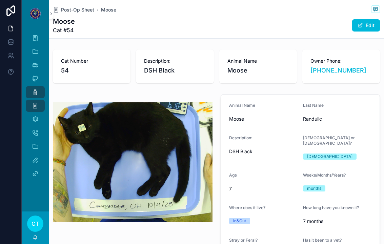
click at [85, 11] on span "Post-Op Sheet" at bounding box center [77, 9] width 33 height 7
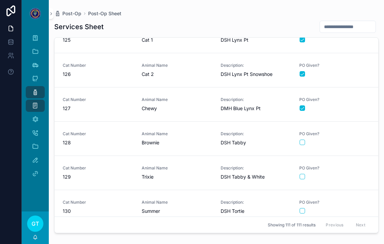
scroll to position [3612, 0]
click at [134, 208] on div "Cat Number 130 Animal Name Summer Description: DSH [PERSON_NAME] Given?" at bounding box center [216, 207] width 307 height 15
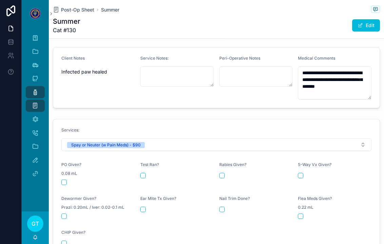
scroll to position [234, 0]
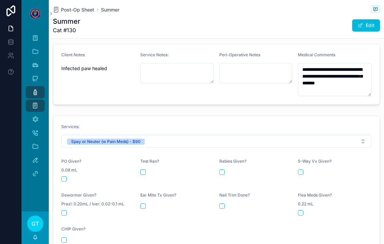
click at [64, 176] on button "scrollable content" at bounding box center [63, 178] width 5 height 5
click at [62, 11] on span "Post-Op Sheet" at bounding box center [77, 9] width 33 height 7
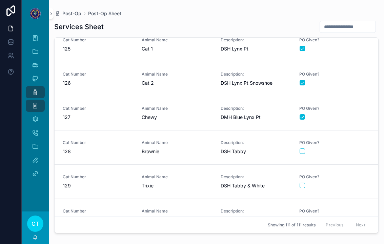
scroll to position [3603, 0]
click at [219, 119] on div "Cat Number 127 Animal Name Chewy Description: DMH Blue Lynx Pt PO Given?" at bounding box center [216, 113] width 307 height 15
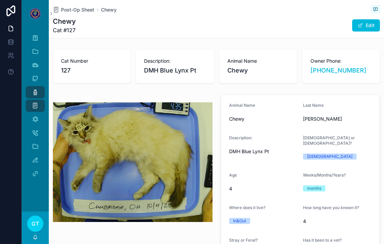
click at [80, 12] on span "Post-Op Sheet" at bounding box center [77, 9] width 33 height 7
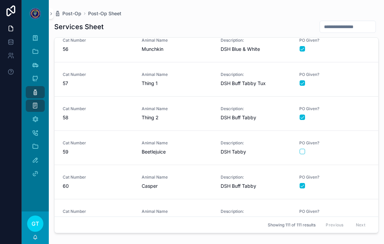
scroll to position [1892, 0]
click at [179, 152] on span "Beetlejuice" at bounding box center [177, 152] width 71 height 7
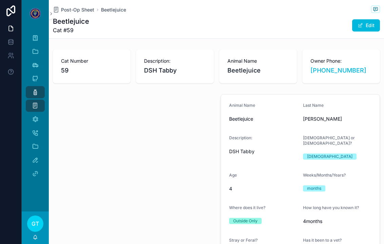
click at [79, 13] on span "Post-Op Sheet" at bounding box center [77, 9] width 33 height 7
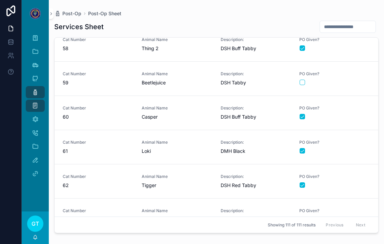
scroll to position [1958, 0]
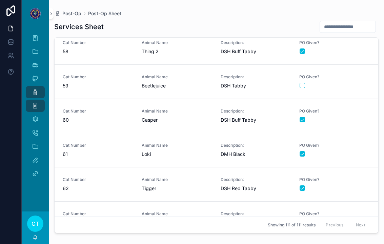
click at [177, 82] on div "Animal Name Beetlejuice" at bounding box center [177, 81] width 71 height 15
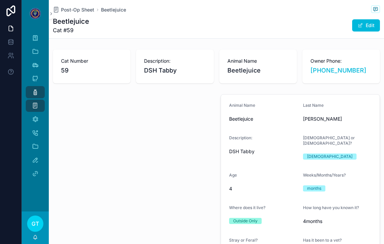
click at [76, 10] on span "Post-Op Sheet" at bounding box center [77, 9] width 33 height 7
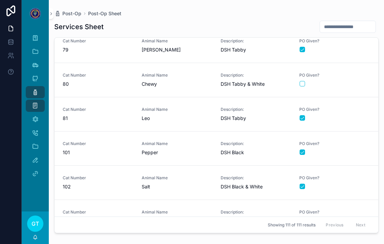
scroll to position [2686, 0]
click at [228, 114] on span "DSH Tabby" at bounding box center [256, 117] width 71 height 7
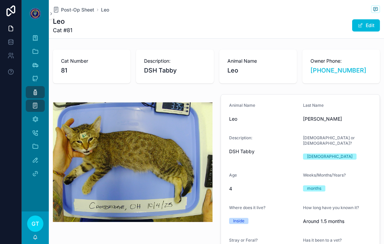
click at [75, 6] on span "Post-Op Sheet" at bounding box center [77, 9] width 33 height 7
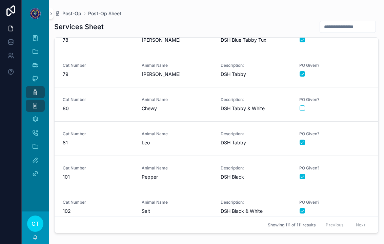
scroll to position [2661, 0]
click at [212, 105] on span "Chewy" at bounding box center [177, 108] width 71 height 7
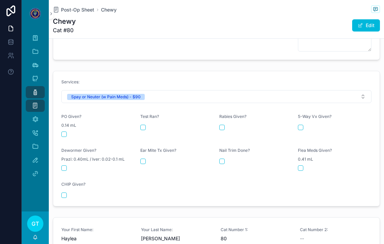
scroll to position [330, 0]
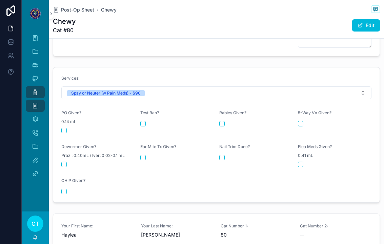
click at [65, 128] on button "scrollable content" at bounding box center [63, 130] width 5 height 5
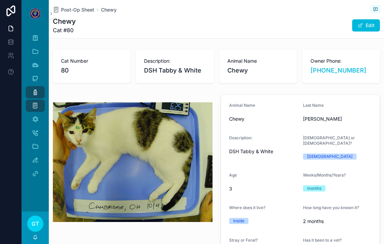
scroll to position [0, 0]
click at [77, 19] on div "Chewy Cat #80 Edit" at bounding box center [216, 26] width 327 height 18
click at [79, 7] on span "Post-Op Sheet" at bounding box center [77, 9] width 33 height 7
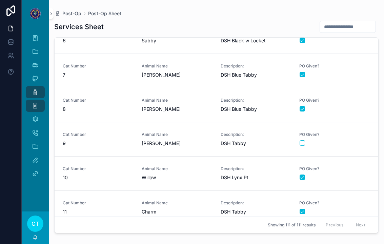
scroll to position [187, 0]
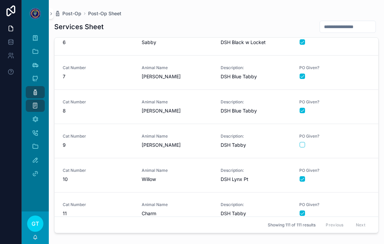
click at [194, 142] on span "[PERSON_NAME]" at bounding box center [177, 145] width 71 height 7
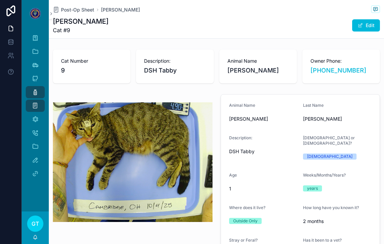
type textarea "**********"
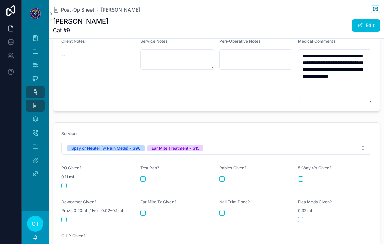
scroll to position [254, 0]
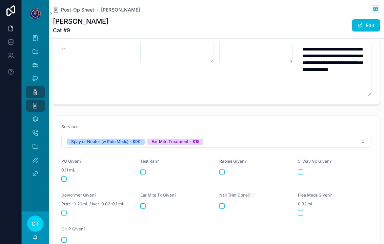
click at [68, 176] on div "scrollable content" at bounding box center [98, 178] width 74 height 5
click at [69, 176] on div "scrollable content" at bounding box center [98, 178] width 74 height 5
click at [62, 176] on button "scrollable content" at bounding box center [63, 178] width 5 height 5
click at [147, 196] on div "Ear Mite Tx Given?" at bounding box center [177, 203] width 74 height 23
click at [145, 203] on button "scrollable content" at bounding box center [142, 205] width 5 height 5
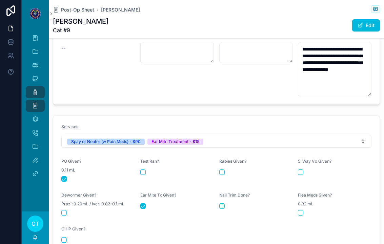
click at [66, 8] on span "Post-Op Sheet" at bounding box center [77, 9] width 33 height 7
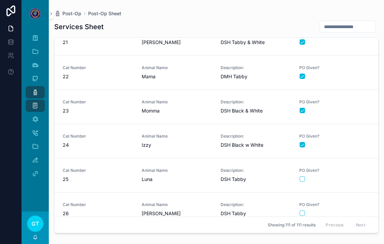
scroll to position [704, 0]
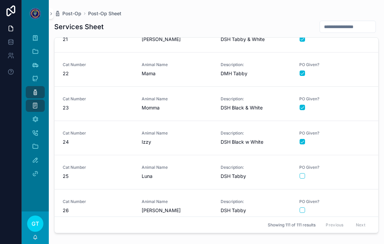
click at [198, 176] on span "Luna" at bounding box center [177, 176] width 71 height 7
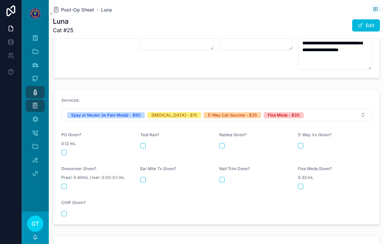
scroll to position [268, 0]
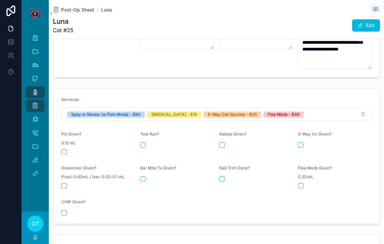
click at [69, 143] on div "PO Given? 0.12 mL" at bounding box center [98, 142] width 74 height 23
click at [65, 149] on button "scrollable content" at bounding box center [63, 151] width 5 height 5
click at [227, 142] on div "scrollable content" at bounding box center [256, 144] width 74 height 5
click at [224, 142] on button "scrollable content" at bounding box center [221, 144] width 5 height 5
click at [298, 142] on button "scrollable content" at bounding box center [300, 144] width 5 height 5
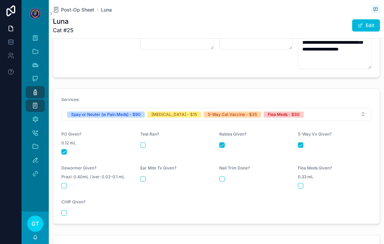
click at [302, 183] on button "scrollable content" at bounding box center [300, 185] width 5 height 5
click at [31, 116] on div "Medical Comments" at bounding box center [35, 119] width 11 height 11
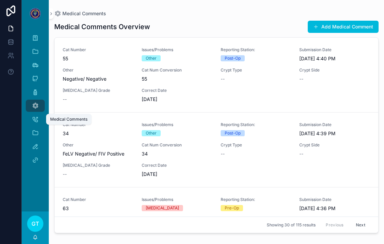
click at [350, 23] on button "Add Medical Comment" at bounding box center [343, 27] width 71 height 12
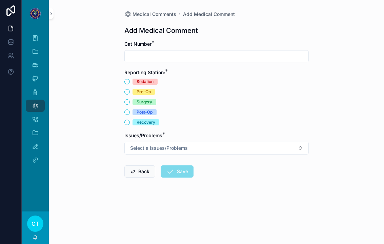
click at [262, 60] on input "scrollable content" at bounding box center [217, 56] width 184 height 9
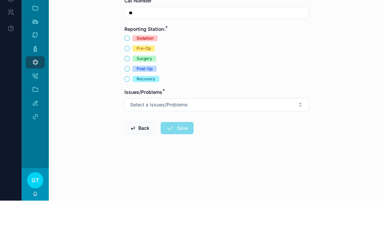
type input "**"
click at [128, 120] on button "Recovery" at bounding box center [126, 122] width 5 height 5
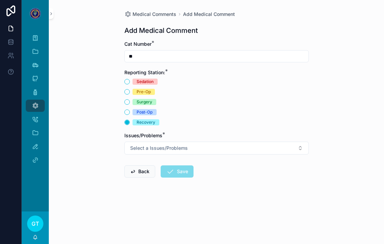
click at [294, 145] on button "Select a Issues/Problems" at bounding box center [216, 148] width 184 height 13
type input "**"
click at [180, 167] on div "Dehydrated" at bounding box center [187, 167] width 23 height 6
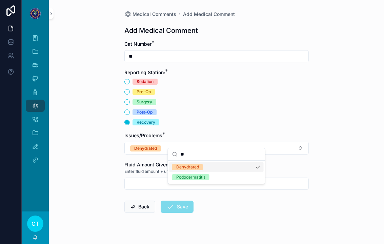
click at [130, 179] on input "scrollable content" at bounding box center [217, 183] width 184 height 9
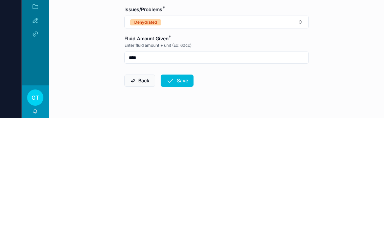
type input "****"
click at [182, 201] on button "Save" at bounding box center [177, 207] width 33 height 12
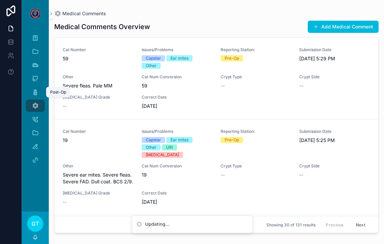
click at [34, 89] on icon "scrollable content" at bounding box center [35, 92] width 7 height 7
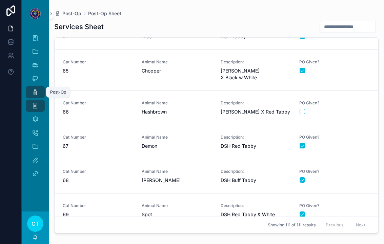
scroll to position [2120, 0]
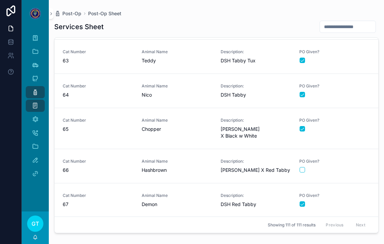
click at [175, 118] on div "Animal Name Chopper" at bounding box center [177, 125] width 71 height 15
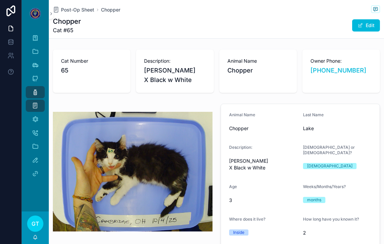
click at [72, 11] on span "Post-Op Sheet" at bounding box center [77, 9] width 33 height 7
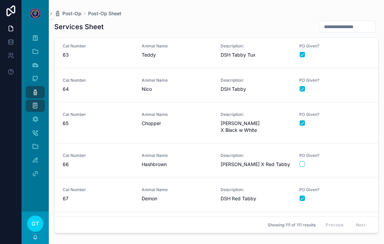
scroll to position [2126, 0]
click at [206, 187] on div "Animal Name Demon" at bounding box center [177, 194] width 71 height 15
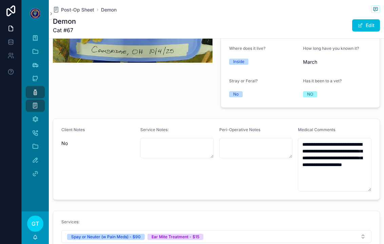
scroll to position [167, 0]
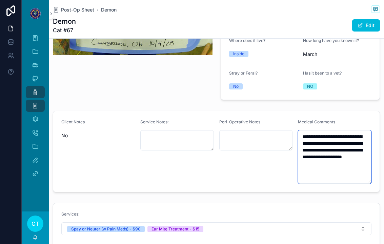
click at [349, 160] on textarea "**********" at bounding box center [335, 157] width 74 height 54
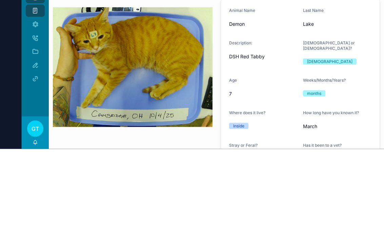
scroll to position [0, 0]
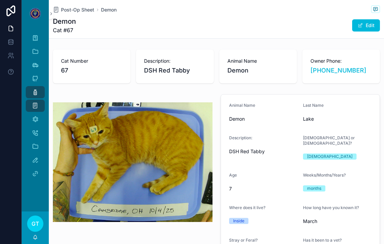
click at [76, 7] on span "Post-Op Sheet" at bounding box center [77, 9] width 33 height 7
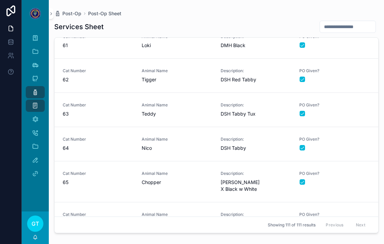
scroll to position [2171, 0]
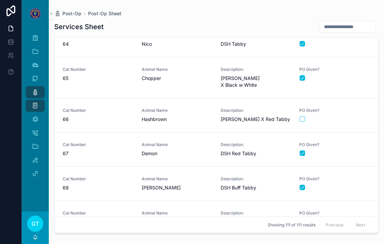
click at [162, 116] on span "Hashbrown" at bounding box center [177, 119] width 71 height 7
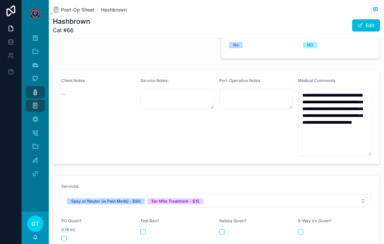
scroll to position [211, 0]
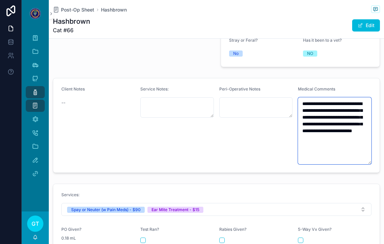
click at [356, 129] on textarea "**********" at bounding box center [335, 130] width 74 height 67
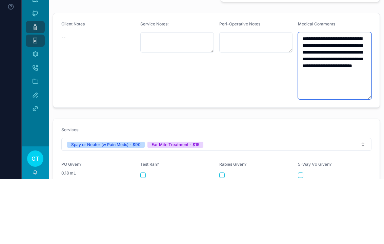
click at [345, 97] on textarea "**********" at bounding box center [335, 130] width 74 height 67
click at [321, 97] on textarea "**********" at bounding box center [335, 130] width 74 height 67
click at [343, 97] on textarea "**********" at bounding box center [335, 130] width 74 height 67
click at [322, 97] on textarea "**********" at bounding box center [335, 130] width 74 height 67
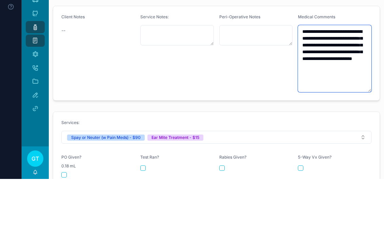
scroll to position [219, 0]
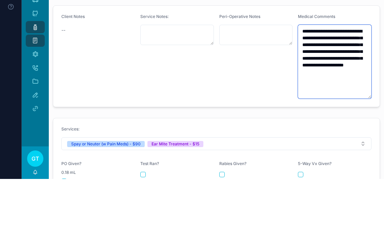
type textarea "**********"
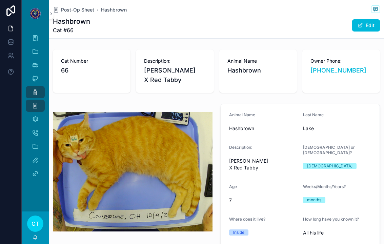
scroll to position [0, 0]
click at [73, 6] on span "Post-Op Sheet" at bounding box center [77, 9] width 33 height 7
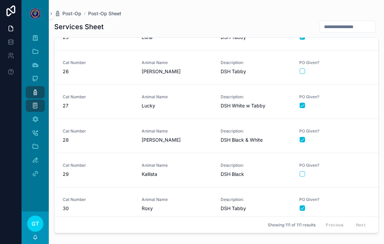
scroll to position [953, 0]
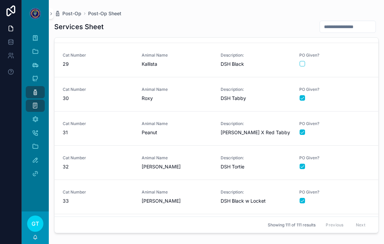
click at [179, 129] on span "Peanut" at bounding box center [177, 132] width 71 height 7
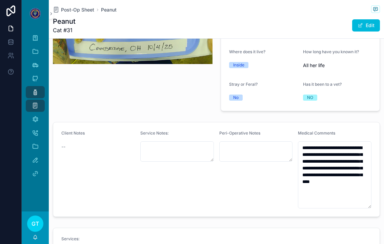
scroll to position [179, 0]
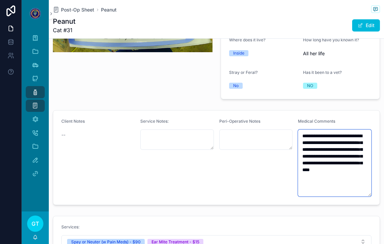
click at [334, 154] on textarea "**********" at bounding box center [335, 162] width 74 height 67
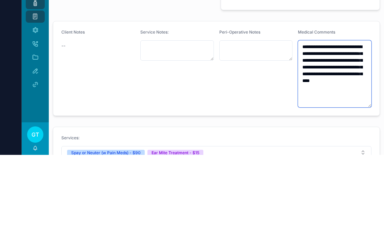
click at [344, 129] on textarea "**********" at bounding box center [335, 162] width 74 height 67
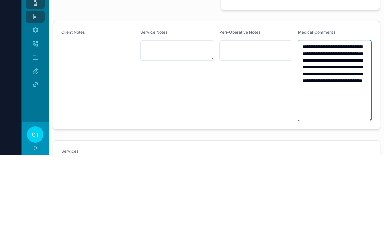
type textarea "**********"
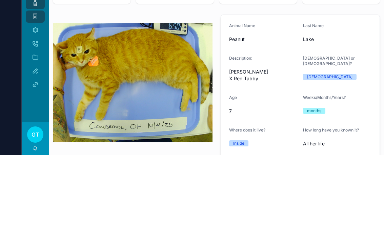
scroll to position [0, 0]
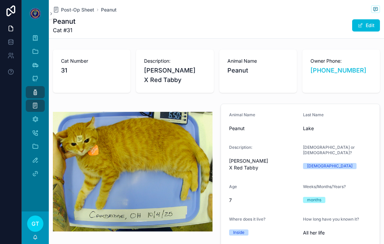
click at [76, 11] on span "Post-Op Sheet" at bounding box center [77, 9] width 33 height 7
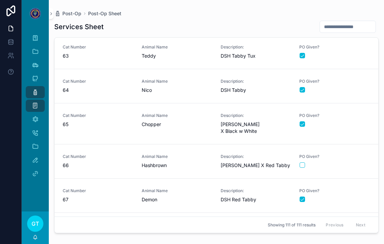
scroll to position [2124, 0]
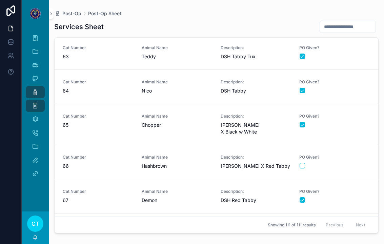
click at [157, 163] on span "Hashbrown" at bounding box center [177, 166] width 71 height 7
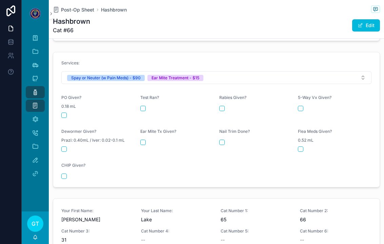
scroll to position [331, 0]
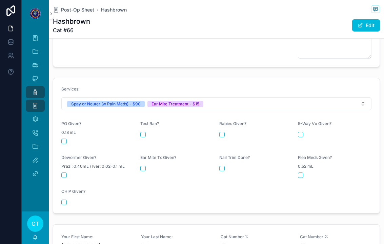
click at [55, 124] on form "Services: Spay or Neuter (w Pain Meds) - $90 Ear Mite Treatment - $15 PO Given?…" at bounding box center [216, 145] width 326 height 135
click at [63, 139] on button "scrollable content" at bounding box center [63, 141] width 5 height 5
click at [29, 95] on link "Post-Op" at bounding box center [35, 92] width 19 height 12
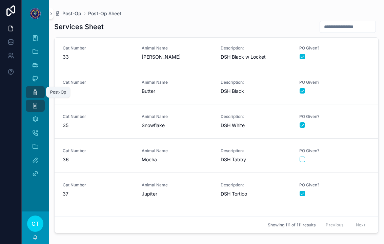
scroll to position [1124, 0]
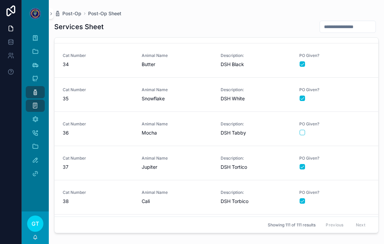
click at [343, 127] on div "PO Given?" at bounding box center [334, 128] width 71 height 14
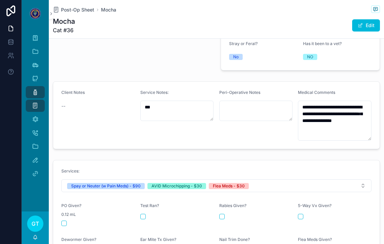
scroll to position [198, 0]
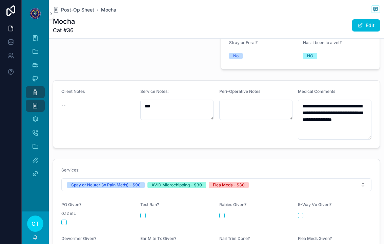
click at [63, 220] on button "scrollable content" at bounding box center [63, 222] width 5 height 5
click at [33, 83] on div "Sedation" at bounding box center [35, 78] width 11 height 11
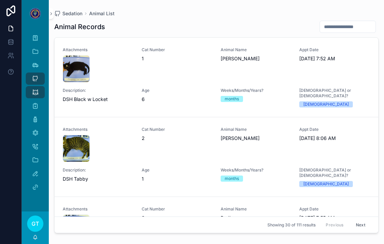
click at [34, 92] on icon "scrollable content" at bounding box center [35, 92] width 7 height 7
click at [34, 108] on icon "scrollable content" at bounding box center [35, 105] width 7 height 7
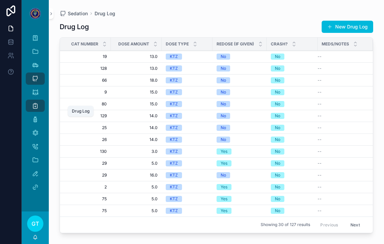
click at [34, 122] on icon "scrollable content" at bounding box center [35, 119] width 7 height 7
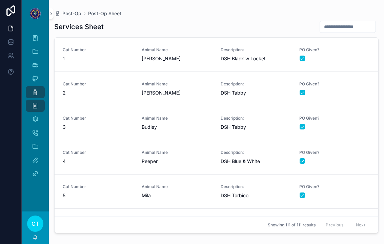
click at [360, 230] on div "Previous Next" at bounding box center [345, 225] width 49 height 11
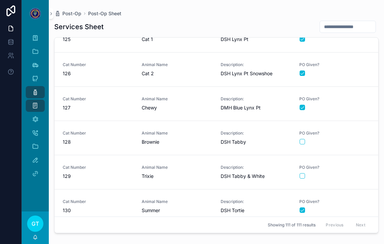
scroll to position [3612, 0]
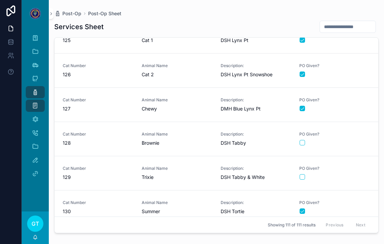
click at [342, 173] on div "PO Given?" at bounding box center [334, 173] width 71 height 14
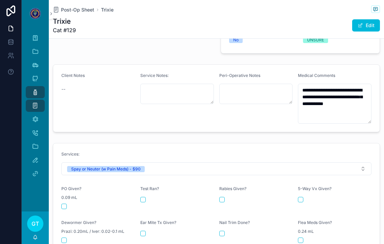
scroll to position [213, 0]
click at [66, 204] on button "scrollable content" at bounding box center [63, 206] width 5 height 5
click at [39, 94] on div "Post-Op" at bounding box center [35, 92] width 11 height 11
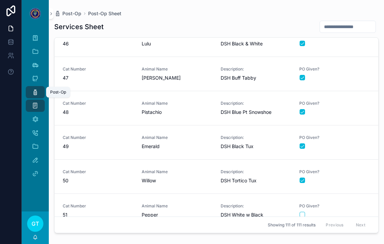
scroll to position [1570, 0]
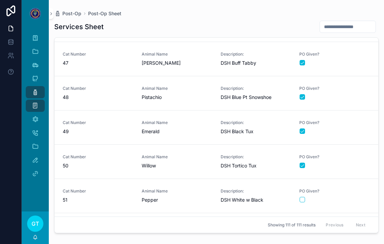
click at [360, 191] on span "PO Given?" at bounding box center [334, 190] width 71 height 5
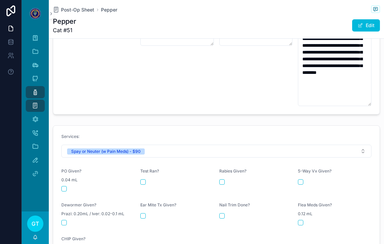
scroll to position [280, 0]
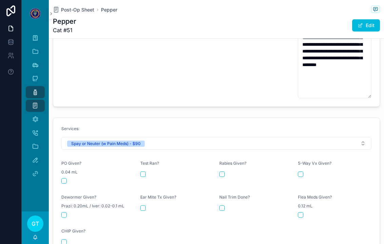
click at [66, 178] on button "scrollable content" at bounding box center [63, 180] width 5 height 5
click at [35, 91] on icon "scrollable content" at bounding box center [35, 92] width 7 height 7
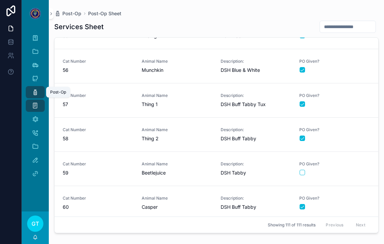
scroll to position [1872, 0]
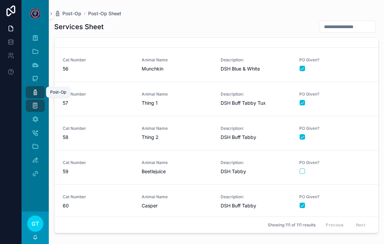
click at [342, 161] on span "PO Given?" at bounding box center [334, 162] width 71 height 5
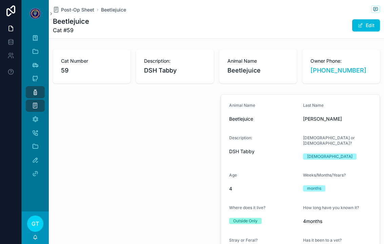
type textarea "**********"
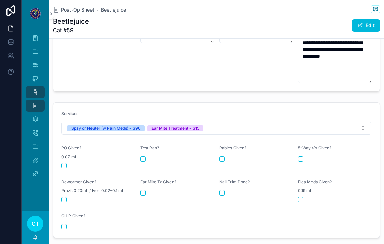
scroll to position [279, 0]
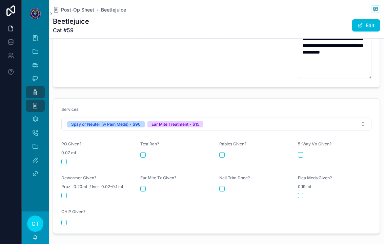
click at [69, 159] on div "scrollable content" at bounding box center [98, 161] width 74 height 5
click at [65, 159] on button "scrollable content" at bounding box center [63, 161] width 5 height 5
click at [32, 94] on div "Post-Op" at bounding box center [35, 92] width 11 height 11
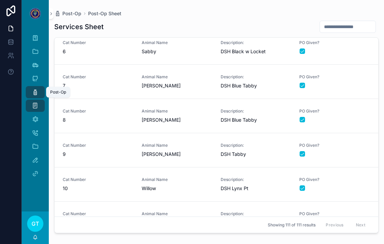
scroll to position [178, 0]
click at [117, 150] on div "Cat Number 9" at bounding box center [98, 150] width 71 height 15
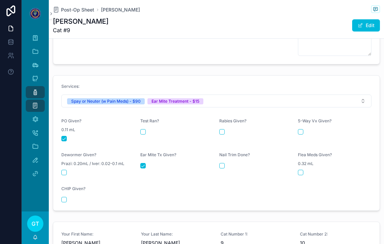
scroll to position [296, 0]
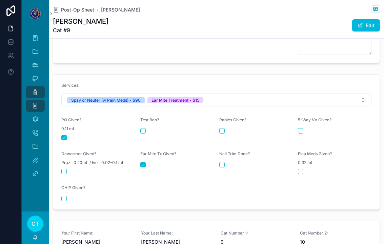
click at [33, 92] on icon "scrollable content" at bounding box center [35, 92] width 7 height 7
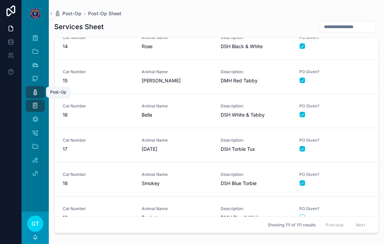
scroll to position [504, 0]
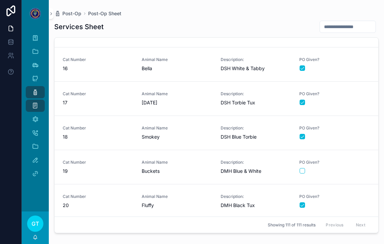
click at [346, 167] on div "PO Given?" at bounding box center [334, 167] width 71 height 14
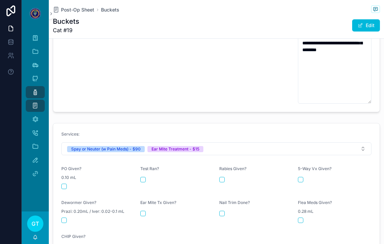
scroll to position [323, 0]
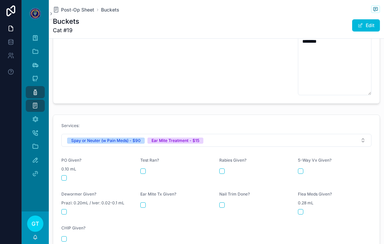
click at [69, 169] on div "PO Given? 0.10 mL" at bounding box center [98, 169] width 74 height 23
click at [66, 175] on button "scrollable content" at bounding box center [63, 177] width 5 height 5
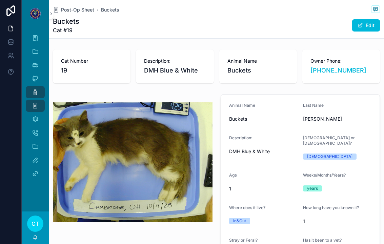
scroll to position [0, 0]
click at [32, 88] on div "Post-Op" at bounding box center [35, 92] width 11 height 11
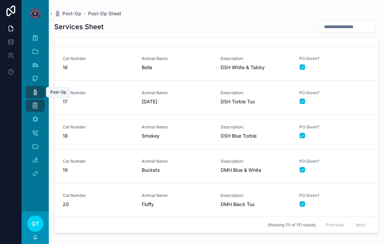
scroll to position [775, 0]
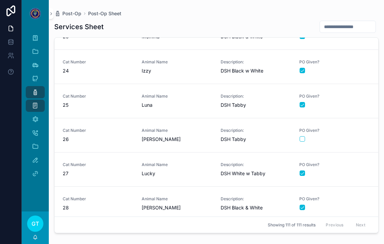
click at [190, 101] on div "Animal Name [PERSON_NAME]" at bounding box center [177, 101] width 71 height 15
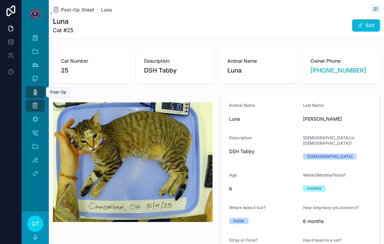
click at [34, 90] on icon "scrollable content" at bounding box center [35, 92] width 7 height 7
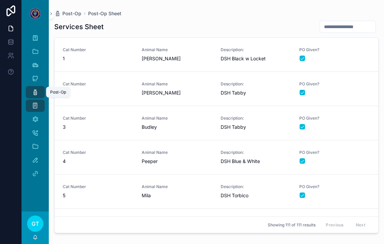
click at [32, 91] on icon "scrollable content" at bounding box center [35, 92] width 7 height 7
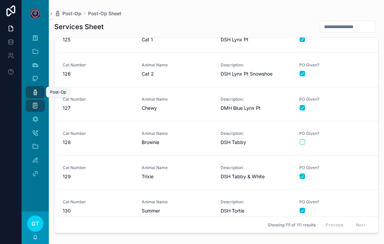
scroll to position [3612, 0]
click at [346, 134] on span "PO Given?" at bounding box center [334, 133] width 71 height 5
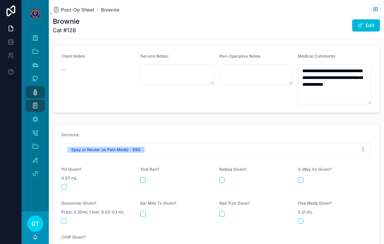
scroll to position [233, 0]
click at [68, 184] on div "scrollable content" at bounding box center [98, 186] width 74 height 5
click at [65, 184] on button "scrollable content" at bounding box center [63, 186] width 5 height 5
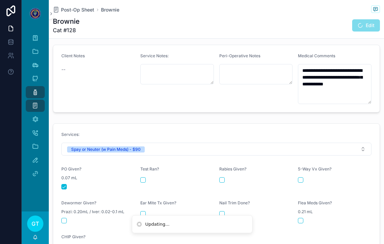
click at [39, 92] on div "Post-Op" at bounding box center [35, 92] width 11 height 11
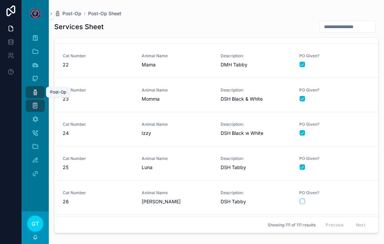
scroll to position [759, 0]
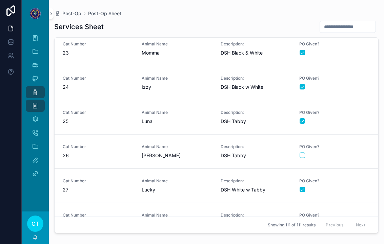
click at [349, 153] on div "scrollable content" at bounding box center [335, 154] width 70 height 5
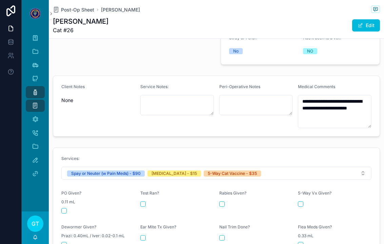
scroll to position [211, 0]
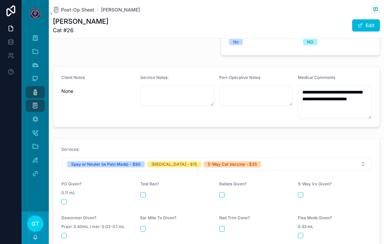
click at [66, 193] on div "PO Given? 0.11 mL" at bounding box center [98, 192] width 74 height 23
click at [66, 199] on button "scrollable content" at bounding box center [63, 201] width 5 height 5
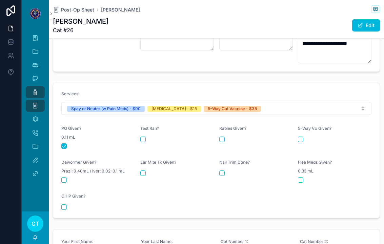
scroll to position [270, 0]
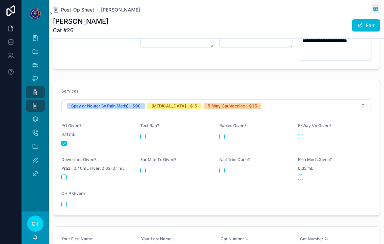
click at [215, 132] on form "Services: Spay or Neuter (w Pain Meds) - $90 [MEDICAL_DATA] - $15 5-Way Cat Vac…" at bounding box center [216, 147] width 326 height 135
click at [224, 134] on button "scrollable content" at bounding box center [221, 136] width 5 height 5
click at [300, 134] on button "scrollable content" at bounding box center [300, 136] width 5 height 5
click at [79, 14] on div "Post-Op Sheet [PERSON_NAME] Cat #26 Edit" at bounding box center [216, 19] width 327 height 38
click at [77, 9] on span "Post-Op Sheet" at bounding box center [77, 9] width 33 height 7
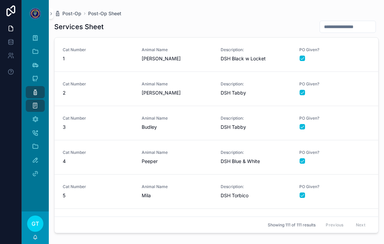
click at [328, 31] on input "scrollable content" at bounding box center [348, 26] width 56 height 9
type input "***"
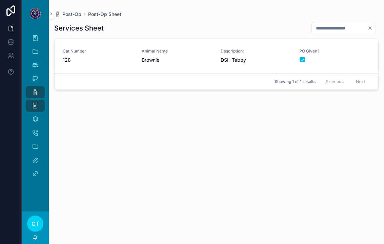
click at [166, 65] on link "Cat Number 128 Animal Name Brownie Description: DSH Tabby PO Given?" at bounding box center [217, 56] width 324 height 34
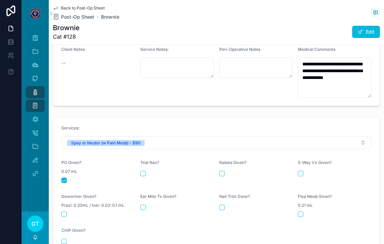
scroll to position [253, 0]
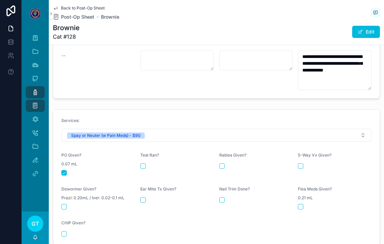
click at [72, 26] on h1 "Brownie" at bounding box center [66, 27] width 27 height 9
click at [71, 26] on h1 "Brownie" at bounding box center [66, 27] width 27 height 9
click at [75, 19] on span "Post-Op Sheet" at bounding box center [77, 17] width 33 height 7
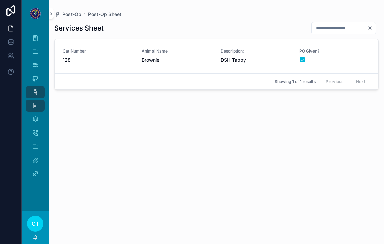
click at [368, 29] on icon "Clear" at bounding box center [369, 27] width 5 height 5
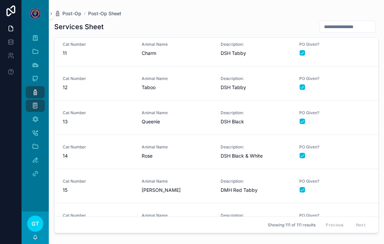
scroll to position [475, 0]
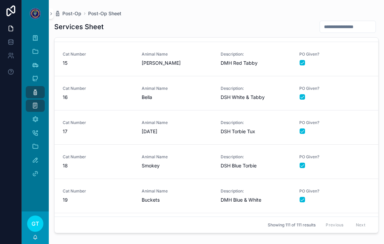
click at [154, 193] on span "Animal Name" at bounding box center [177, 190] width 71 height 5
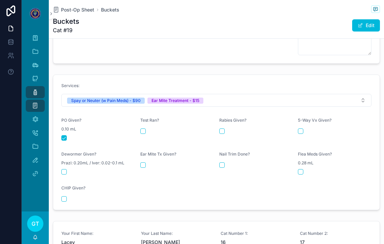
scroll to position [362, 0]
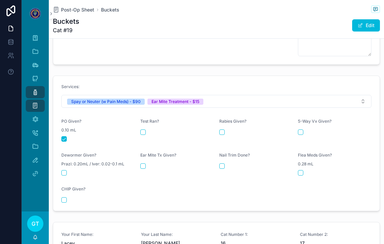
click at [143, 163] on button "scrollable content" at bounding box center [142, 165] width 5 height 5
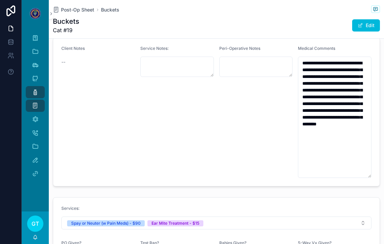
scroll to position [241, 0]
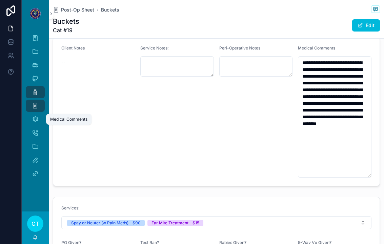
click at [39, 118] on div "Medical Comments" at bounding box center [35, 119] width 11 height 11
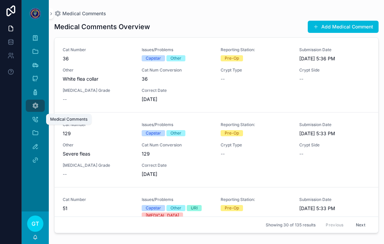
click at [345, 30] on button "Add Medical Comment" at bounding box center [343, 27] width 71 height 12
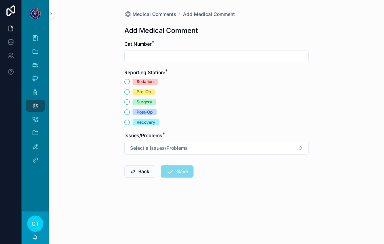
click at [188, 55] on input "scrollable content" at bounding box center [217, 56] width 184 height 9
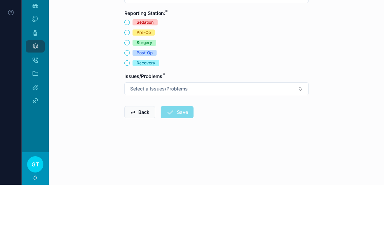
type input "**"
click at [154, 119] on div "Recovery" at bounding box center [146, 122] width 19 height 6
click at [130, 120] on button "Recovery" at bounding box center [126, 122] width 5 height 5
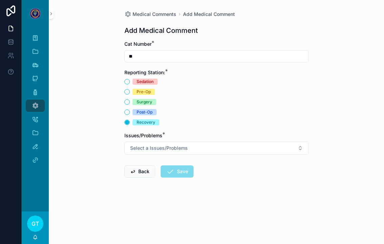
click at [188, 144] on button "Select a Issues/Problems" at bounding box center [216, 148] width 184 height 13
type input "***"
click at [215, 163] on div "Dehydrated" at bounding box center [216, 167] width 94 height 10
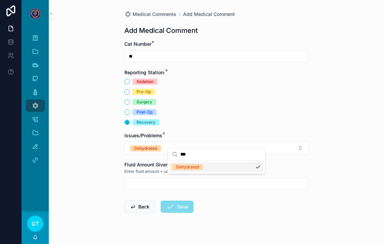
click at [139, 169] on div "Fluid Amount Given * Enter fluid amount + unit (Ex: 60cc)" at bounding box center [216, 175] width 184 height 28
click at [188, 179] on input "scrollable content" at bounding box center [217, 183] width 184 height 9
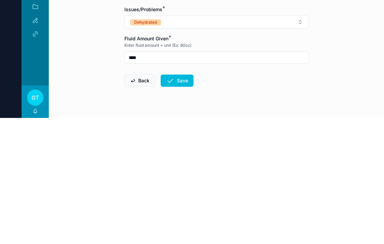
type input "****"
click at [184, 201] on button "Save" at bounding box center [177, 207] width 33 height 12
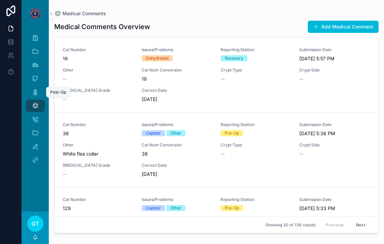
click at [27, 86] on link "Post-Op" at bounding box center [35, 92] width 19 height 12
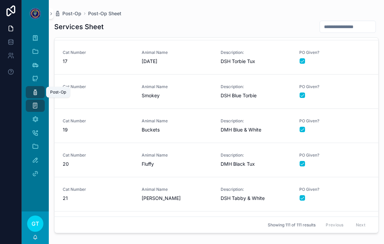
scroll to position [579, 0]
click at [170, 92] on span "Buckets" at bounding box center [177, 95] width 71 height 7
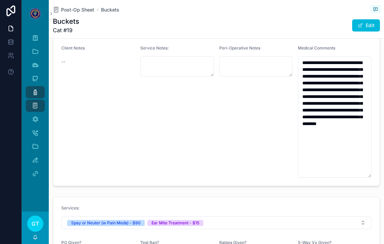
scroll to position [196, 0]
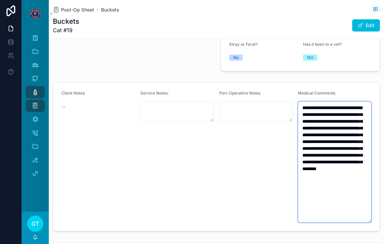
click at [344, 186] on textarea "**********" at bounding box center [335, 161] width 74 height 121
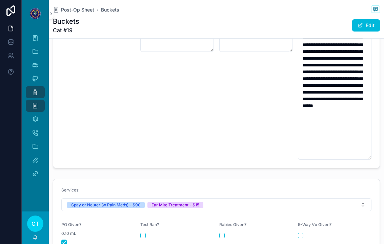
scroll to position [265, 0]
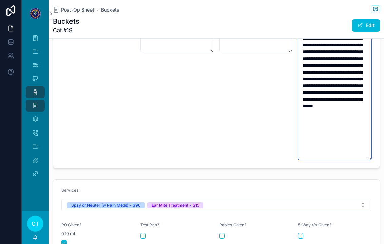
click at [348, 114] on textarea "**********" at bounding box center [335, 96] width 74 height 128
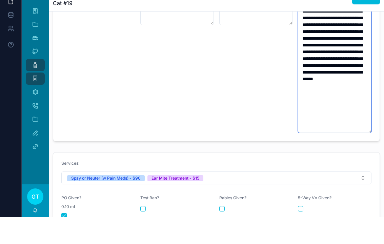
click at [331, 85] on textarea "**********" at bounding box center [335, 96] width 74 height 128
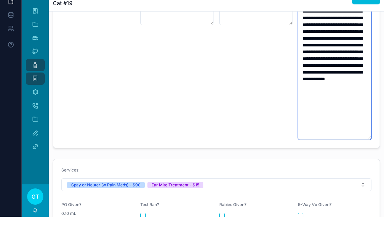
type textarea "**********"
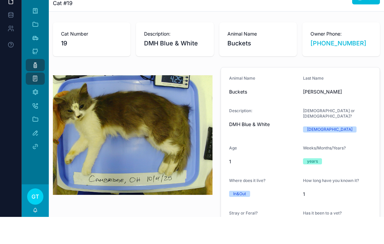
scroll to position [0, 0]
click at [33, 89] on icon "scrollable content" at bounding box center [35, 92] width 7 height 7
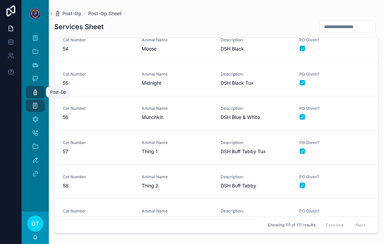
scroll to position [1864, 0]
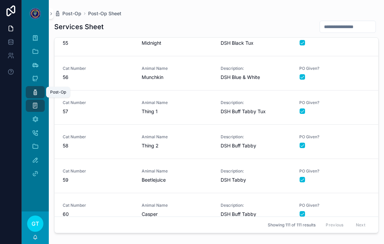
click at [186, 177] on span "Beetlejuice" at bounding box center [177, 180] width 71 height 7
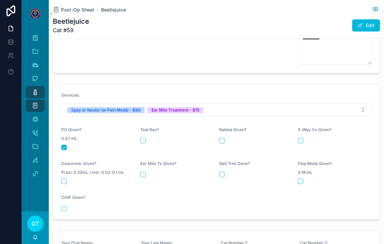
scroll to position [301, 0]
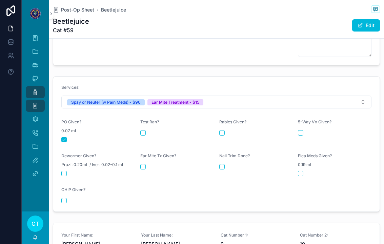
click at [142, 164] on button "scrollable content" at bounding box center [142, 166] width 5 height 5
click at [75, 6] on span "Post-Op Sheet" at bounding box center [77, 9] width 33 height 7
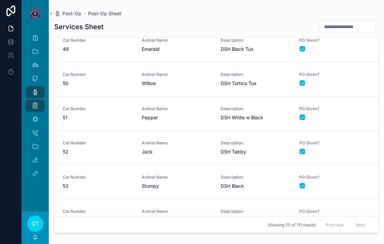
scroll to position [1653, 0]
click at [176, 115] on span "Pepper" at bounding box center [177, 117] width 71 height 7
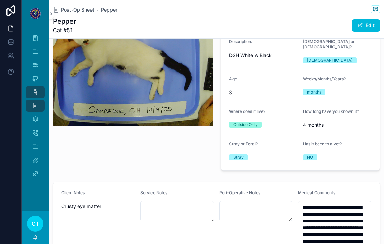
scroll to position [249, 0]
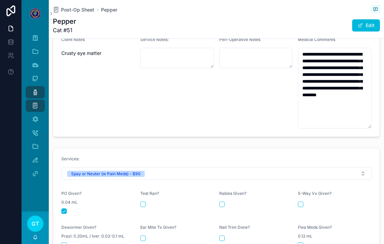
click at [74, 12] on span "Post-Op Sheet" at bounding box center [77, 9] width 33 height 7
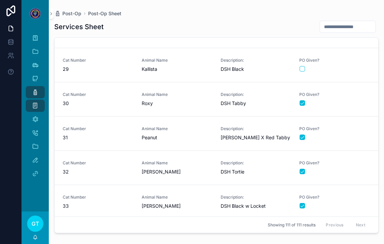
scroll to position [1101, 0]
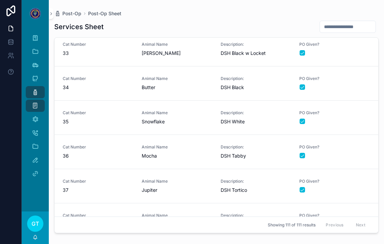
click at [188, 146] on span "Animal Name" at bounding box center [177, 146] width 71 height 5
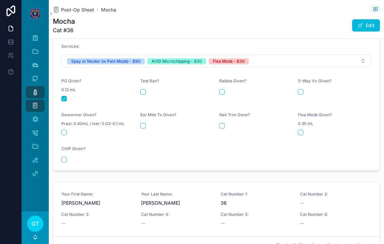
scroll to position [319, 0]
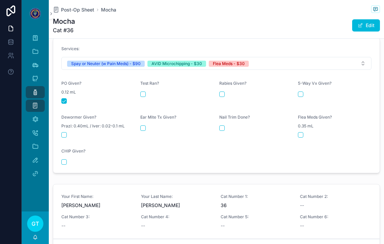
click at [307, 132] on div "scrollable content" at bounding box center [335, 134] width 74 height 5
click at [294, 131] on form "Services: Spay or Neuter (w Pain Meds) - $90 AVID Microchipping - $30 Flea Meds…" at bounding box center [216, 105] width 326 height 135
click at [302, 132] on button "scrollable content" at bounding box center [300, 134] width 5 height 5
click at [60, 151] on form "Services: Spay or Neuter (w Pain Meds) - $90 AVID Microchipping - $30 Flea Meds…" at bounding box center [216, 105] width 326 height 135
click at [65, 159] on button "scrollable content" at bounding box center [63, 161] width 5 height 5
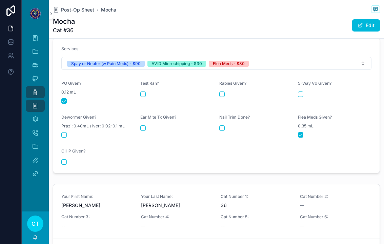
click at [68, 159] on div "scrollable content" at bounding box center [98, 161] width 74 height 5
click at [83, 8] on span "Post-Op Sheet" at bounding box center [77, 9] width 33 height 7
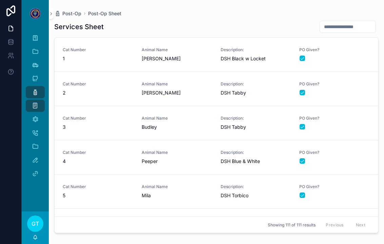
click at [325, 24] on input "scrollable content" at bounding box center [348, 26] width 56 height 9
type input "***"
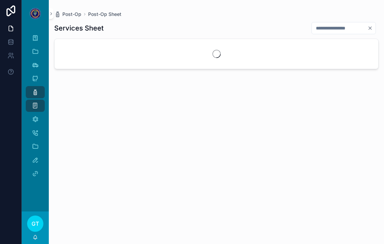
scroll to position [0, 0]
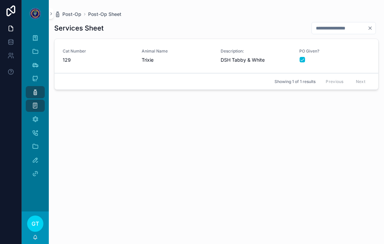
click at [94, 60] on span "129" at bounding box center [98, 60] width 71 height 7
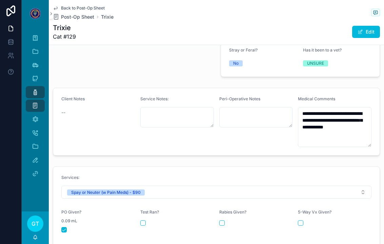
scroll to position [191, 0]
